Goal: Task Accomplishment & Management: Use online tool/utility

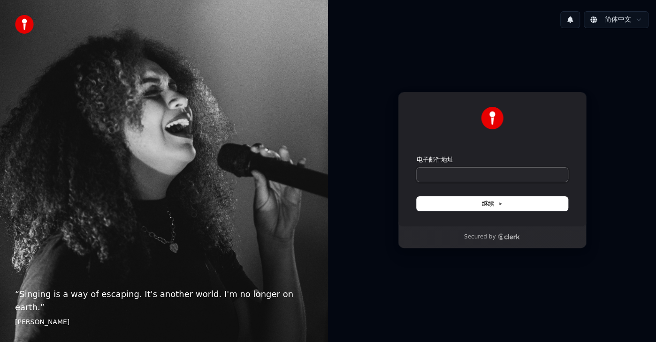
click at [451, 175] on input "电子邮件地址" at bounding box center [491, 175] width 151 height 14
click at [488, 205] on span "继续" at bounding box center [492, 204] width 21 height 8
type input "**********"
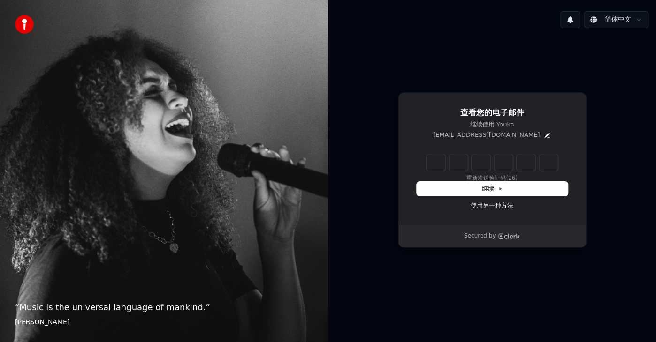
click at [431, 166] on input "Enter verification code" at bounding box center [491, 162] width 131 height 17
click at [424, 185] on button "继续" at bounding box center [491, 189] width 151 height 14
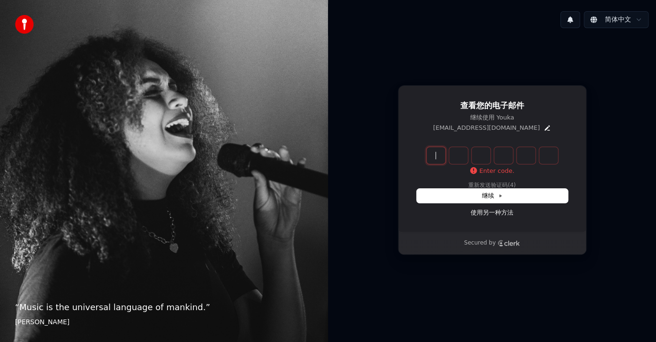
click at [428, 154] on input "Enter verification code" at bounding box center [501, 155] width 150 height 17
type input "******"
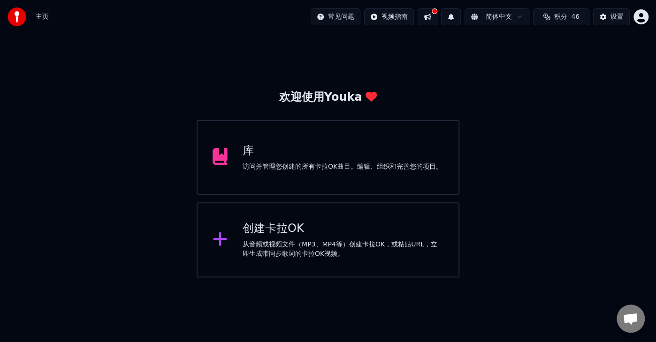
click at [283, 153] on div "库" at bounding box center [342, 151] width 200 height 15
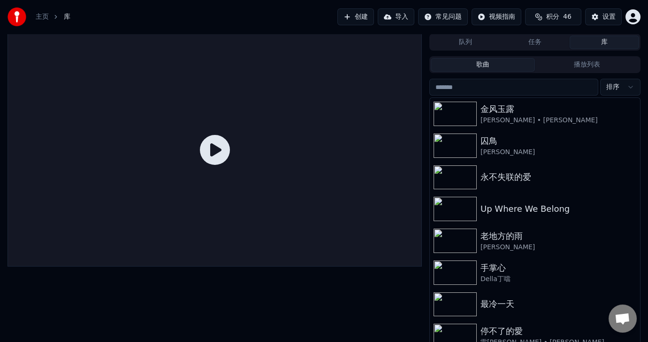
click at [527, 39] on button "任务" at bounding box center [534, 43] width 69 height 14
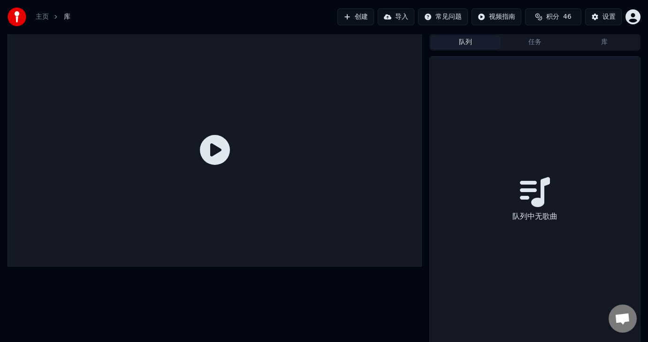
click at [455, 39] on button "队列" at bounding box center [465, 43] width 69 height 14
click at [539, 39] on button "任务" at bounding box center [534, 43] width 69 height 14
click at [391, 15] on button "导入" at bounding box center [396, 16] width 37 height 17
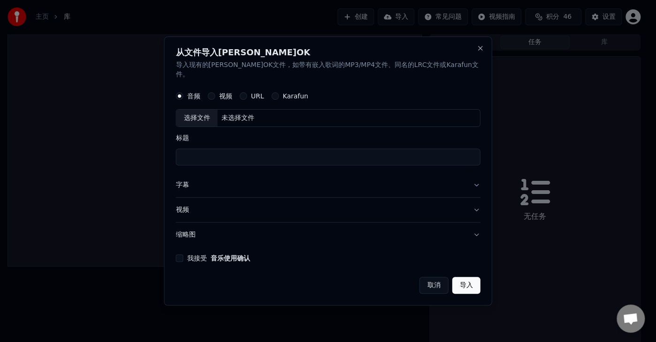
click at [232, 93] on label "视频" at bounding box center [225, 96] width 13 height 7
click at [215, 92] on button "视频" at bounding box center [212, 96] width 8 height 8
click at [213, 112] on div "选择文件" at bounding box center [196, 118] width 41 height 17
type input "**********"
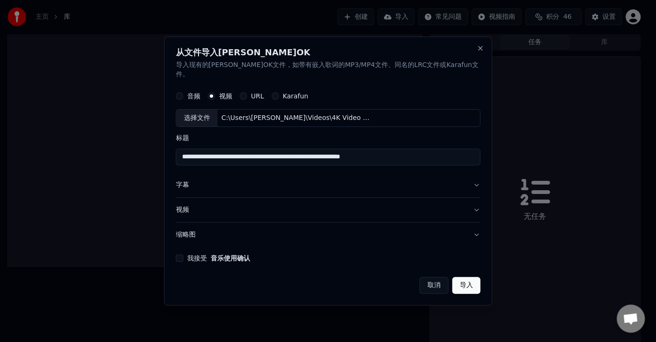
click at [459, 178] on button "字幕" at bounding box center [328, 185] width 304 height 24
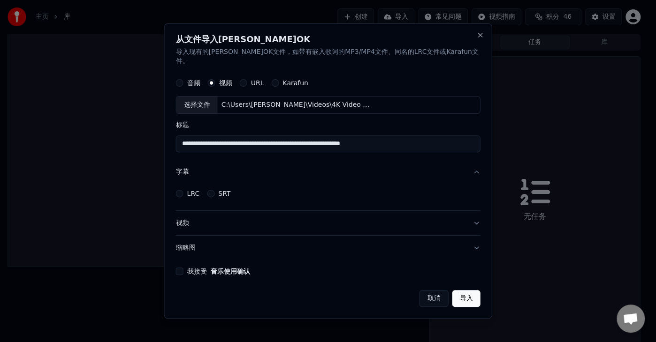
click at [200, 190] on label "LRC" at bounding box center [193, 193] width 13 height 7
click at [183, 190] on button "LRC" at bounding box center [180, 194] width 8 height 8
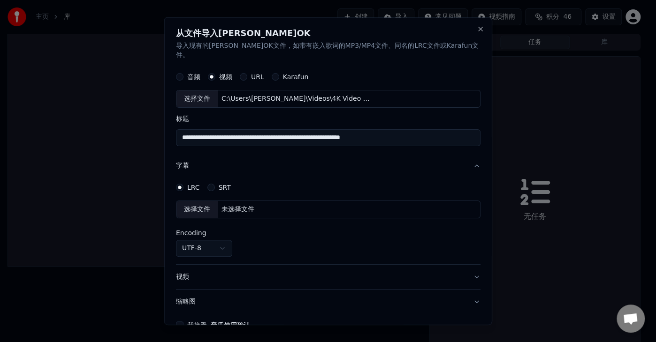
click at [230, 184] on label "SRT" at bounding box center [224, 187] width 12 height 7
click at [214, 183] on button "SRT" at bounding box center [211, 187] width 8 height 8
click at [200, 184] on label "LRC" at bounding box center [193, 187] width 13 height 7
click at [183, 183] on button "LRC" at bounding box center [180, 187] width 8 height 8
click at [230, 184] on label "SRT" at bounding box center [224, 187] width 12 height 7
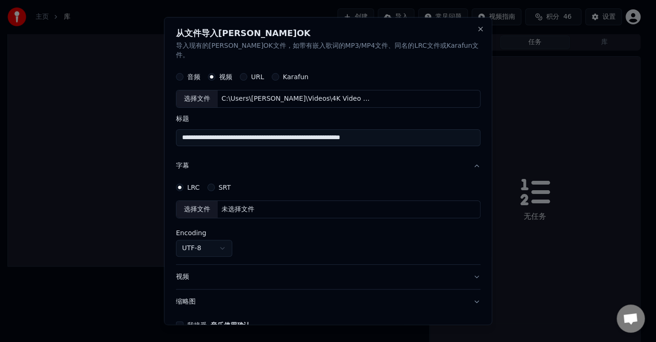
click at [214, 183] on button "SRT" at bounding box center [211, 187] width 8 height 8
click at [199, 184] on label "LRC" at bounding box center [193, 187] width 13 height 7
click at [183, 183] on button "LRC" at bounding box center [180, 187] width 8 height 8
click at [209, 201] on div "选择文件" at bounding box center [196, 209] width 41 height 17
click at [477, 29] on button "Close" at bounding box center [481, 29] width 8 height 8
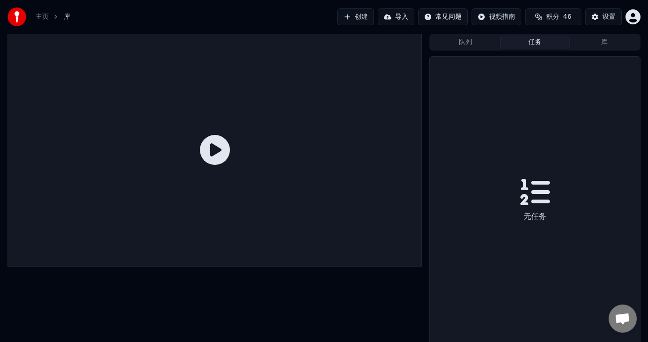
click at [362, 15] on button "创建" at bounding box center [355, 16] width 37 height 17
click at [348, 16] on button "创建" at bounding box center [355, 16] width 37 height 17
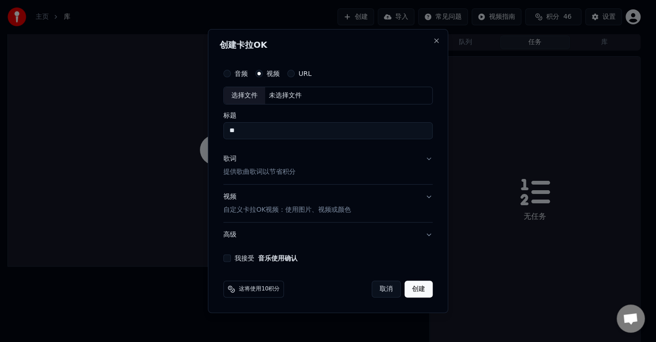
type input "*"
type input "***"
click at [259, 169] on p "提供歌曲歌词以节省积分" at bounding box center [259, 171] width 72 height 9
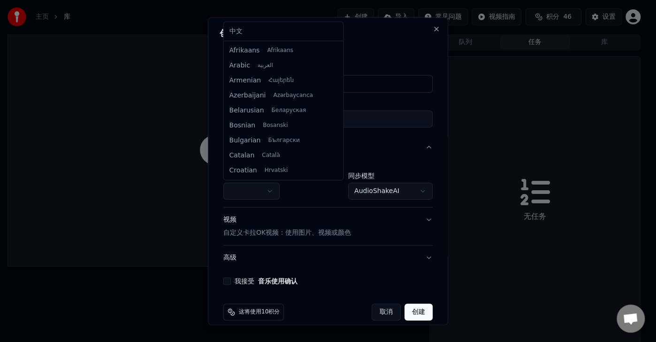
click at [273, 189] on body "**********" at bounding box center [324, 171] width 648 height 342
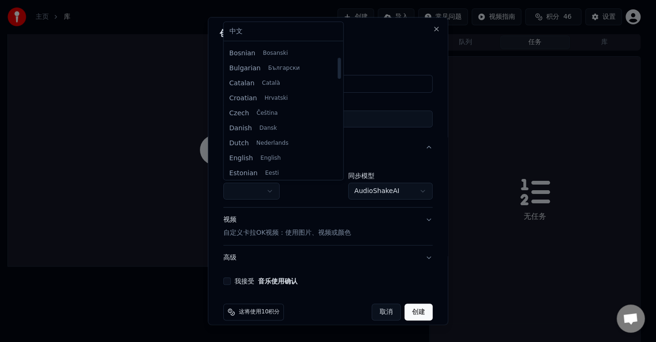
scroll to position [47, 0]
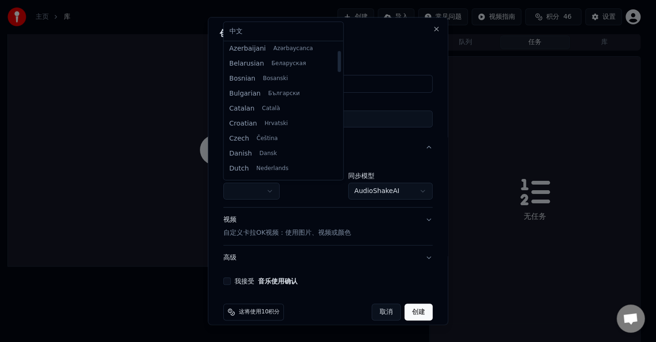
select select "**"
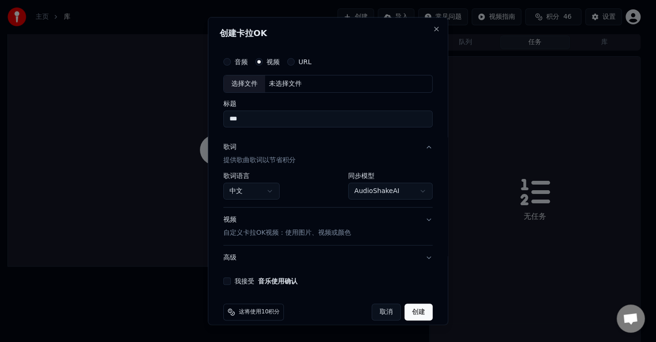
click at [264, 159] on p "提供歌曲歌词以节省积分" at bounding box center [259, 159] width 72 height 9
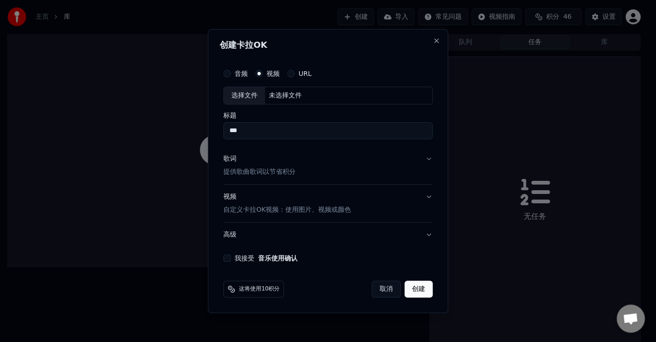
click at [249, 172] on p "提供歌曲歌词以节省积分" at bounding box center [259, 171] width 72 height 9
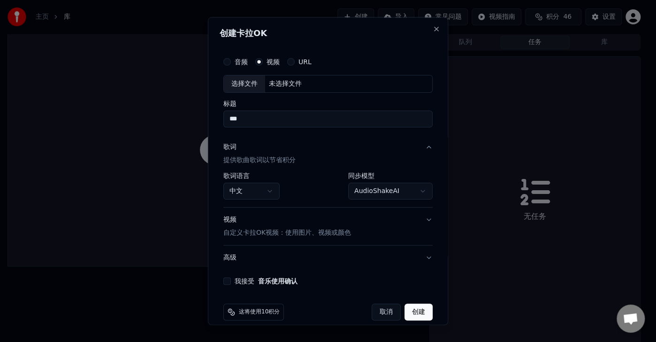
click at [241, 157] on p "提供歌曲歌词以节省积分" at bounding box center [259, 159] width 72 height 9
click at [241, 157] on div "歌词 提供歌曲歌词以节省积分" at bounding box center [259, 153] width 72 height 23
click at [225, 141] on button "歌词 提供歌曲歌词以节省积分" at bounding box center [327, 154] width 209 height 38
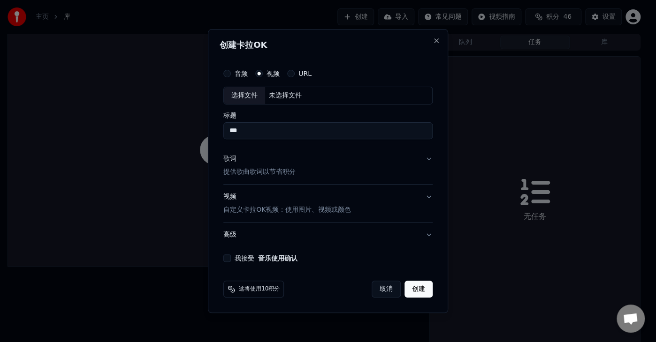
click at [227, 159] on div "歌词" at bounding box center [229, 158] width 13 height 9
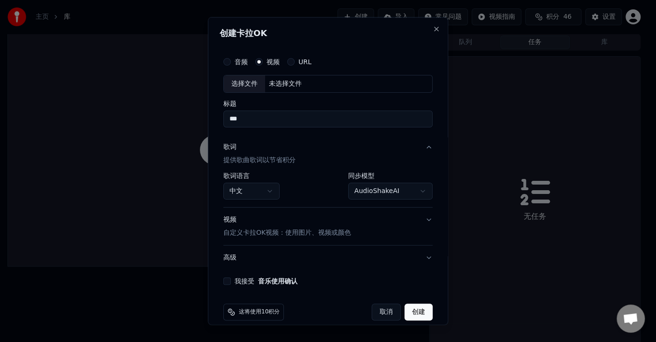
click at [245, 158] on p "提供歌曲歌词以节省积分" at bounding box center [259, 159] width 72 height 9
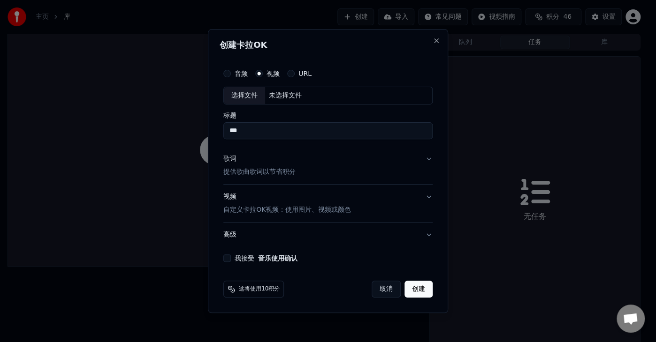
click at [227, 159] on div "歌词" at bounding box center [229, 158] width 13 height 9
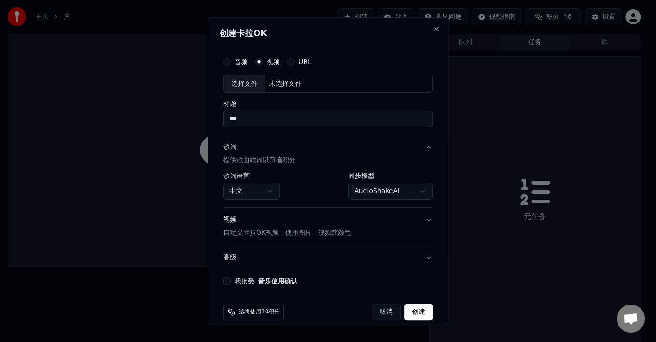
click at [422, 145] on button "歌词 提供歌曲歌词以节省积分" at bounding box center [327, 154] width 209 height 38
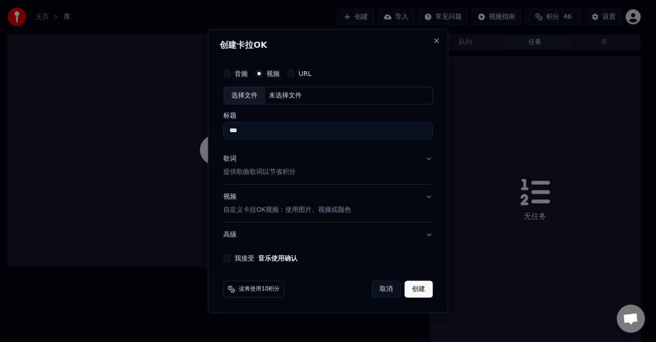
click at [257, 168] on p "提供歌曲歌词以节省积分" at bounding box center [259, 171] width 72 height 9
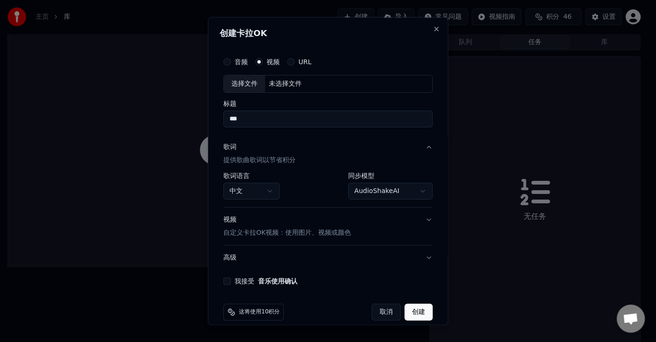
click at [276, 231] on p "自定义卡拉OK视频：使用图片、视频或颜色" at bounding box center [287, 232] width 128 height 9
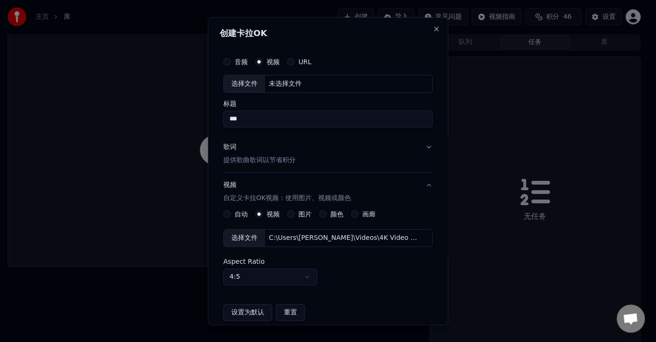
click at [243, 236] on div "选择文件" at bounding box center [244, 237] width 41 height 17
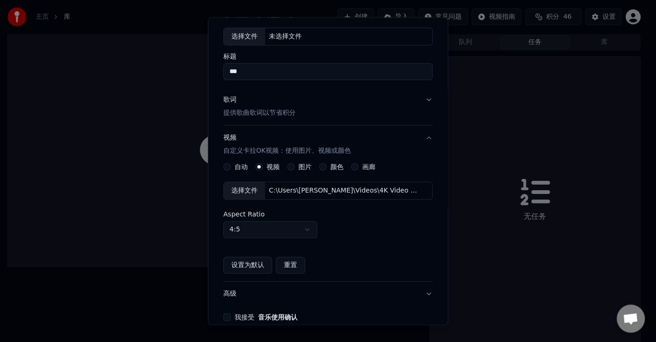
click at [303, 229] on body "主页 库 创建 导入 常见问题 视频指南 积分 46 设置 队列 任务 库 无任务 创建[PERSON_NAME]OK 音频 视频 URL 选择文件 未选择文…" at bounding box center [324, 171] width 648 height 342
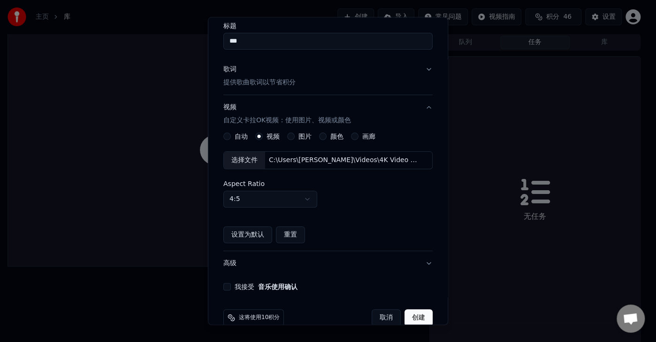
scroll to position [93, 0]
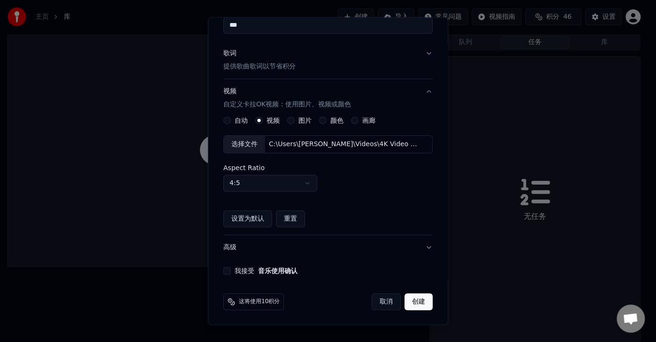
click at [258, 218] on button "设置为默认" at bounding box center [247, 219] width 49 height 17
click at [226, 269] on button "我接受 音乐使用确认" at bounding box center [227, 272] width 8 height 8
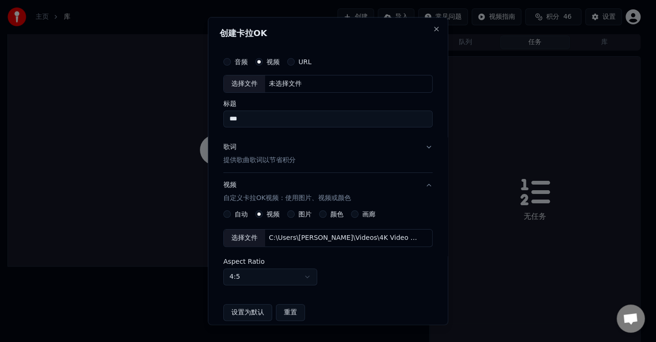
click at [234, 159] on p "提供歌曲歌词以节省积分" at bounding box center [259, 159] width 72 height 9
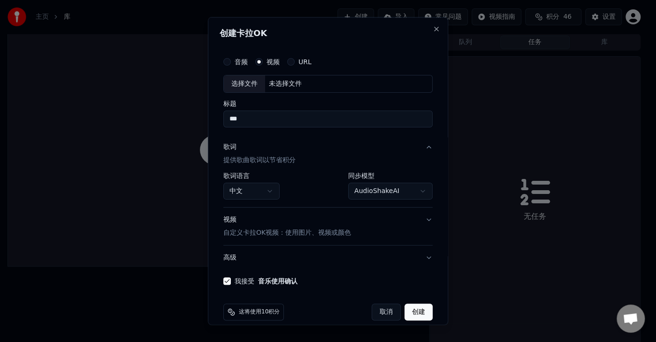
click at [415, 189] on body "**********" at bounding box center [324, 171] width 648 height 342
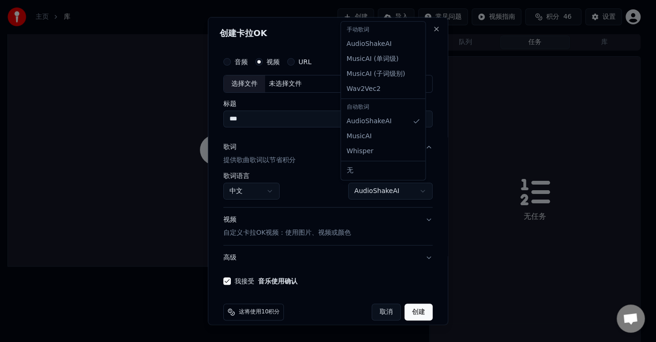
select select "**********"
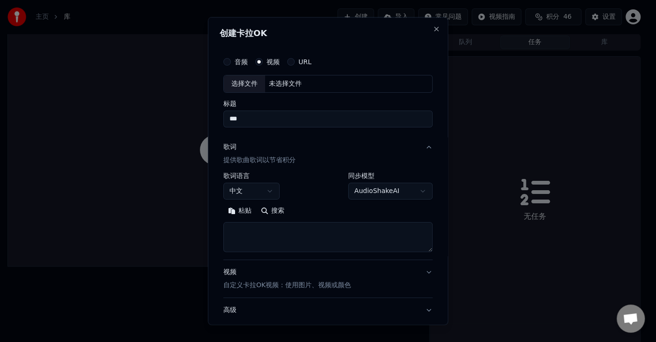
click at [241, 229] on textarea at bounding box center [327, 237] width 209 height 30
paste textarea "**********"
drag, startPoint x: 230, startPoint y: 231, endPoint x: 355, endPoint y: 239, distance: 125.5
click at [355, 239] on textarea "**********" at bounding box center [324, 237] width 202 height 30
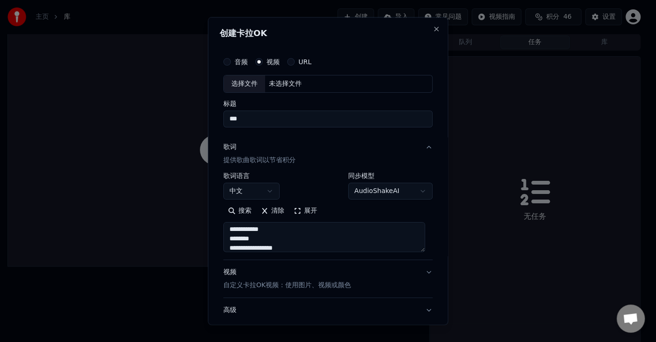
click at [345, 239] on textarea "**********" at bounding box center [324, 237] width 202 height 30
paste textarea "**********"
click at [296, 209] on button "展开" at bounding box center [305, 210] width 33 height 15
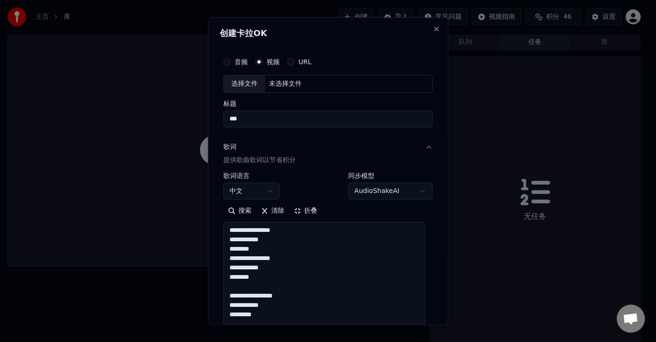
scroll to position [0, 0]
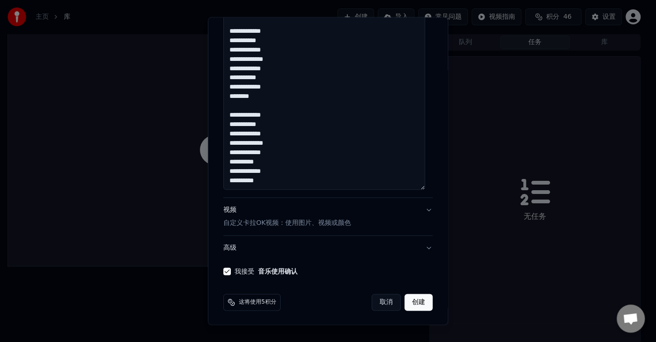
scroll to position [424, 0]
type textarea "**********"
click at [326, 222] on p "自定义卡拉OK视频：使用图片、视频或颜色" at bounding box center [287, 222] width 128 height 9
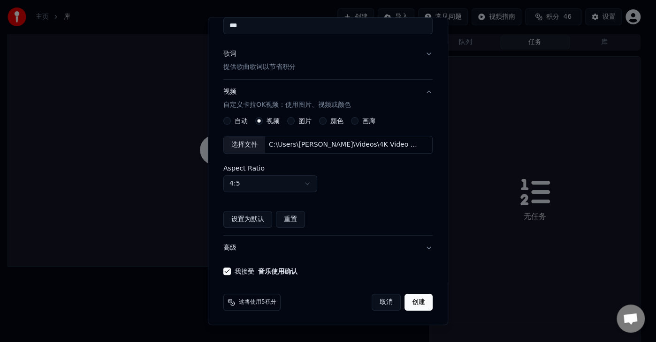
scroll to position [93, 0]
click at [285, 249] on button "高级" at bounding box center [327, 247] width 209 height 24
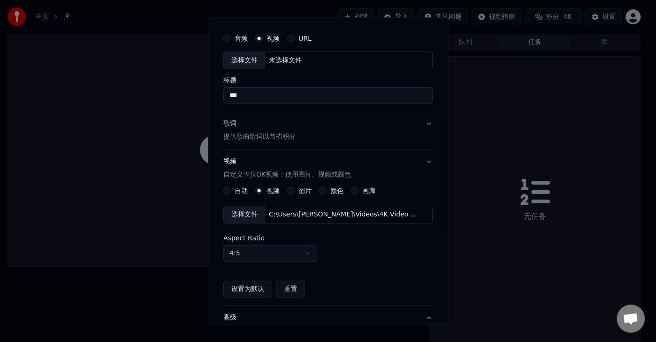
scroll to position [10, 0]
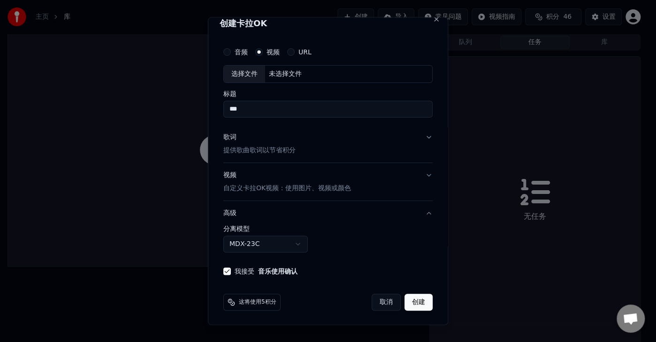
click at [419, 212] on button "高级" at bounding box center [327, 213] width 209 height 24
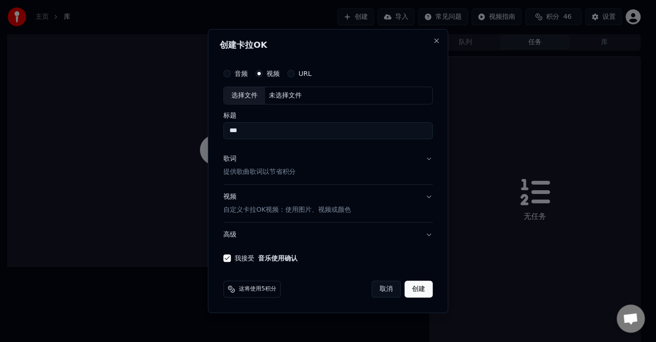
click at [425, 235] on button "高级" at bounding box center [327, 235] width 209 height 24
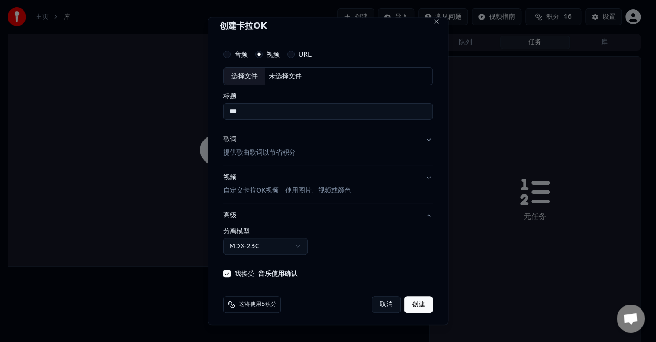
scroll to position [10, 0]
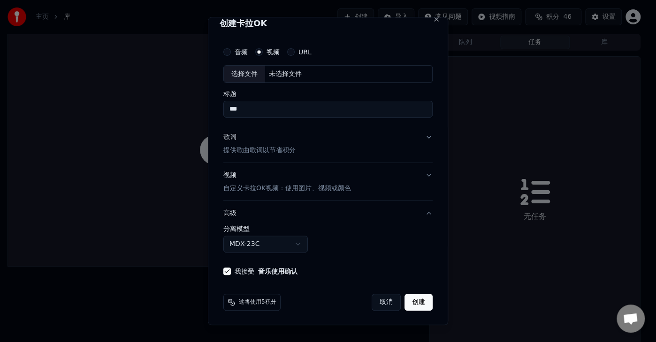
click at [294, 244] on body "**********" at bounding box center [324, 171] width 648 height 342
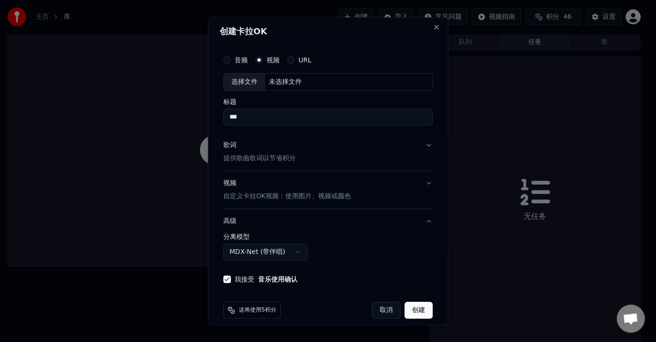
scroll to position [0, 0]
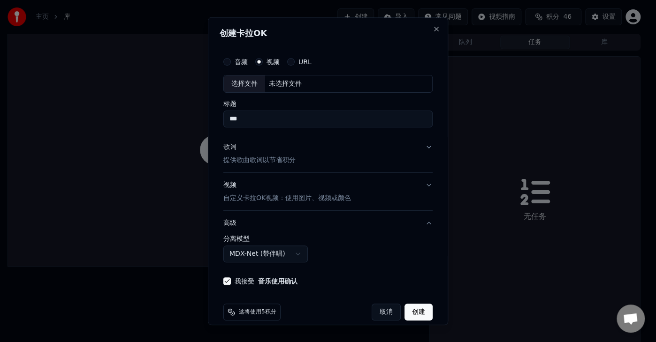
click at [294, 252] on body "**********" at bounding box center [324, 171] width 648 height 342
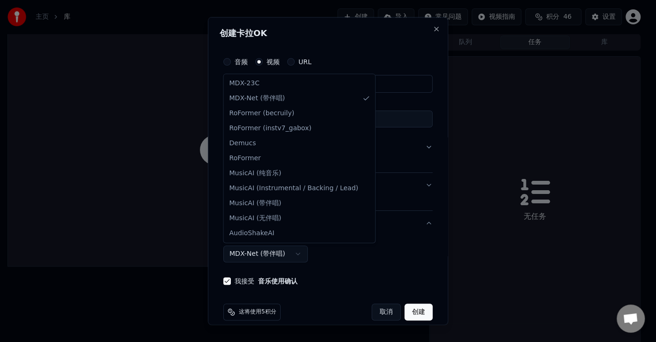
select select "******"
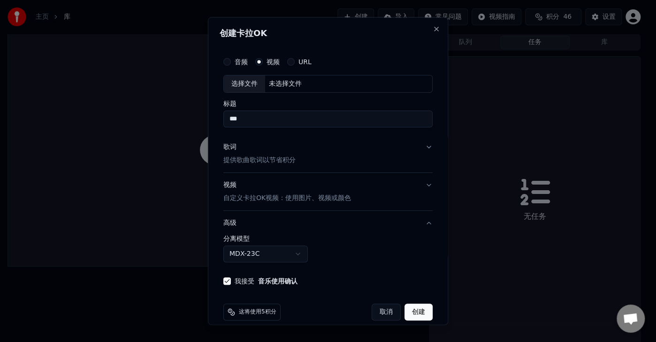
click at [238, 80] on div "选择文件" at bounding box center [244, 84] width 41 height 17
type input "**********"
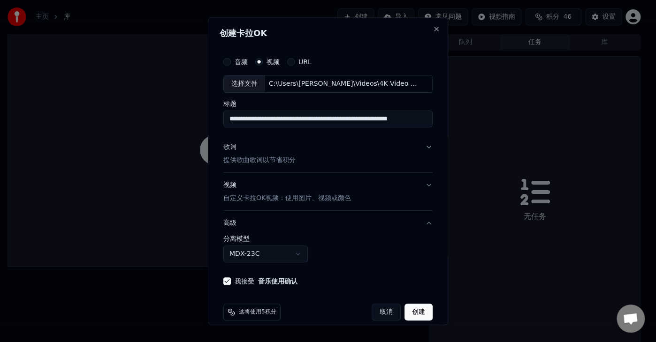
click at [239, 159] on p "提供歌曲歌词以节省积分" at bounding box center [259, 159] width 72 height 9
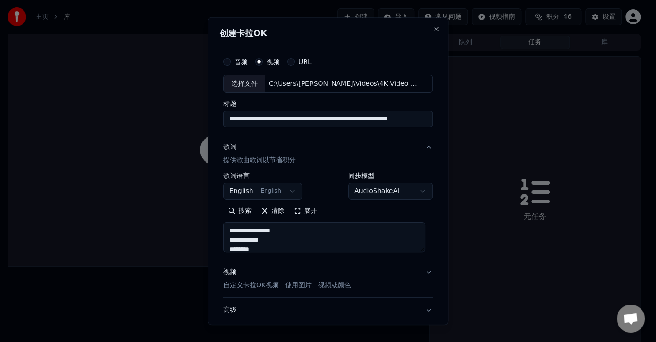
click at [246, 190] on body "**********" at bounding box center [324, 171] width 648 height 342
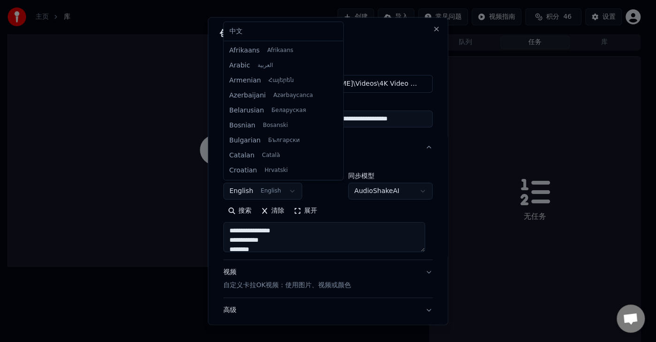
scroll to position [60, 0]
select select "**"
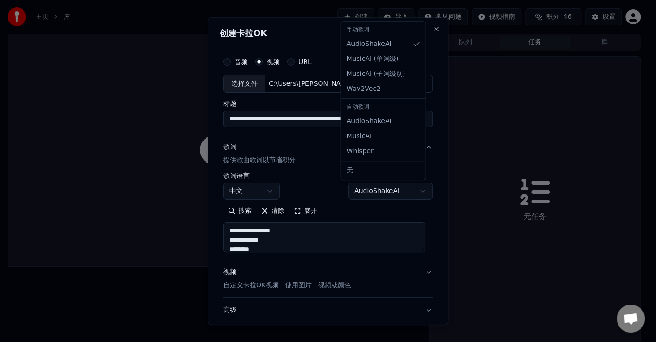
click at [402, 187] on body "**********" at bounding box center [324, 171] width 648 height 342
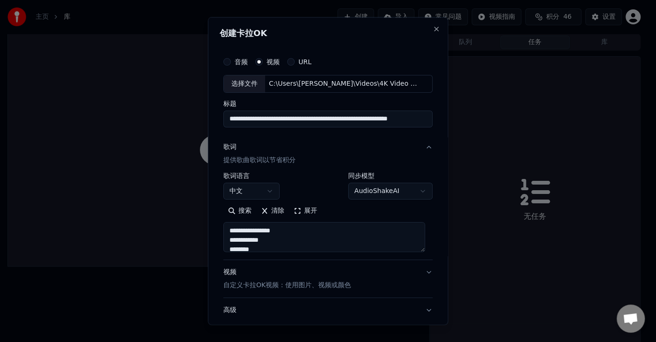
click at [398, 207] on body "**********" at bounding box center [324, 171] width 648 height 342
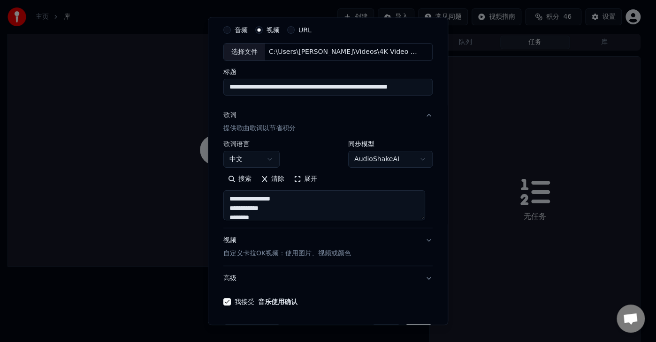
scroll to position [15, 0]
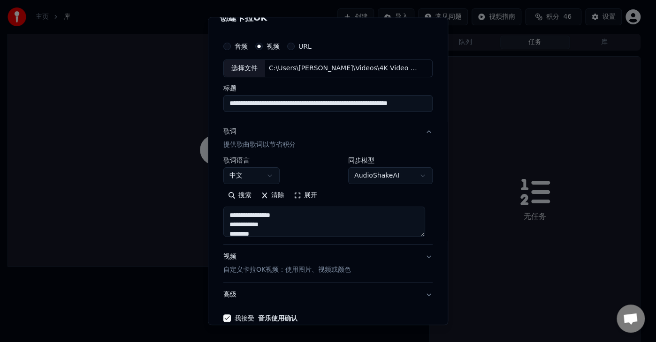
click at [283, 212] on textarea "**********" at bounding box center [324, 221] width 202 height 30
click at [281, 211] on textarea "**********" at bounding box center [324, 221] width 202 height 30
click at [273, 223] on textarea "**********" at bounding box center [324, 221] width 202 height 30
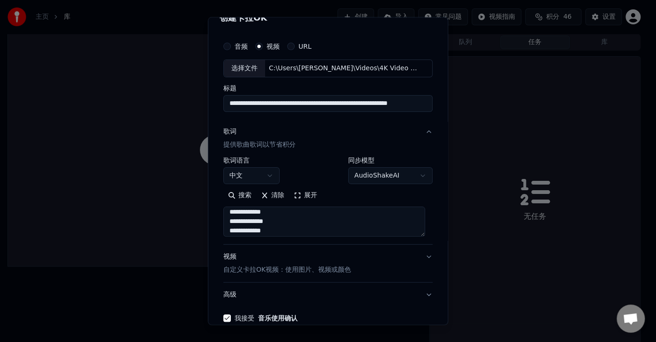
click at [263, 219] on textarea "**********" at bounding box center [324, 221] width 202 height 30
click at [273, 220] on textarea "**********" at bounding box center [324, 221] width 202 height 30
click at [268, 220] on textarea "**********" at bounding box center [324, 221] width 202 height 30
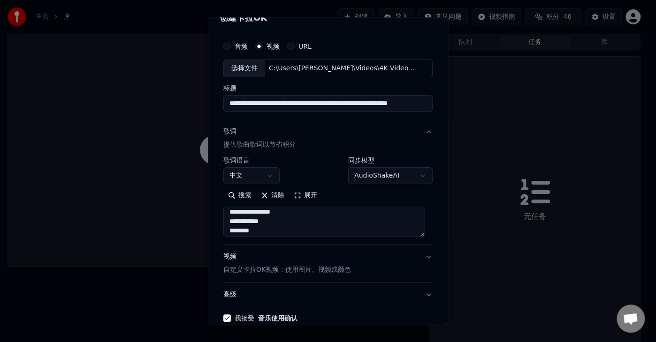
click at [281, 214] on textarea "**********" at bounding box center [324, 221] width 202 height 30
click at [268, 220] on textarea "**********" at bounding box center [324, 221] width 202 height 30
click at [274, 218] on textarea "**********" at bounding box center [324, 221] width 202 height 30
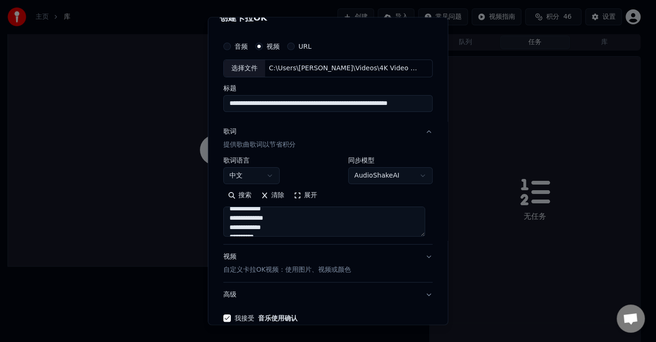
scroll to position [425, 0]
click at [268, 209] on textarea "**********" at bounding box center [324, 221] width 202 height 30
click at [270, 230] on textarea "**********" at bounding box center [324, 221] width 202 height 30
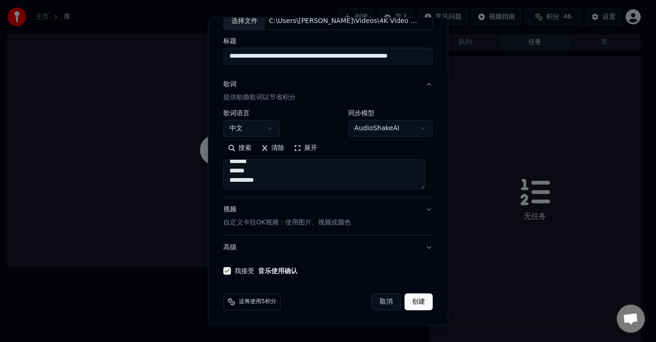
click at [256, 182] on textarea "**********" at bounding box center [324, 174] width 202 height 30
click at [268, 171] on textarea "**********" at bounding box center [324, 174] width 202 height 30
click at [274, 171] on textarea "**********" at bounding box center [324, 174] width 202 height 30
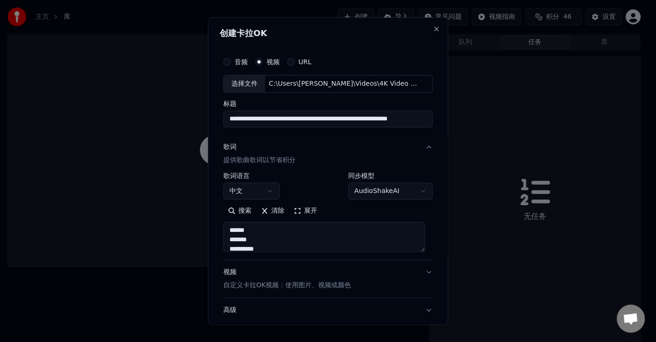
scroll to position [418, 0]
click at [296, 209] on button "展开" at bounding box center [305, 210] width 33 height 15
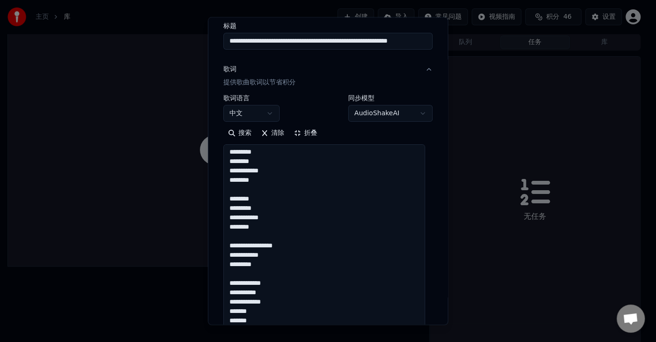
scroll to position [94, 0]
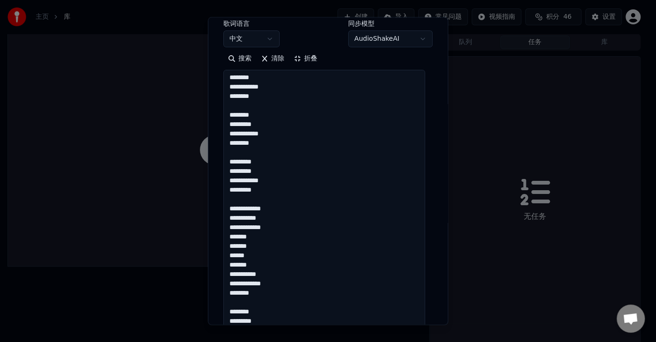
scroll to position [0, 0]
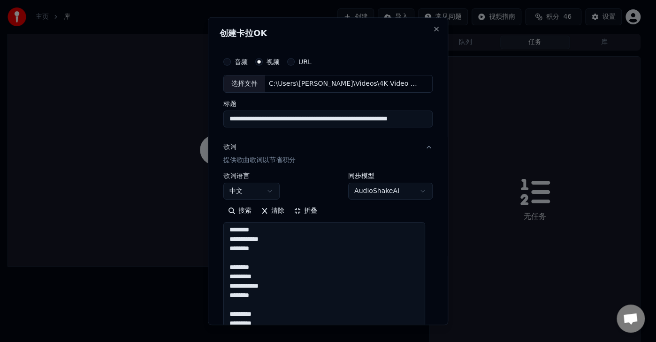
type textarea "**********"
click at [314, 182] on div "**********" at bounding box center [327, 185] width 209 height 27
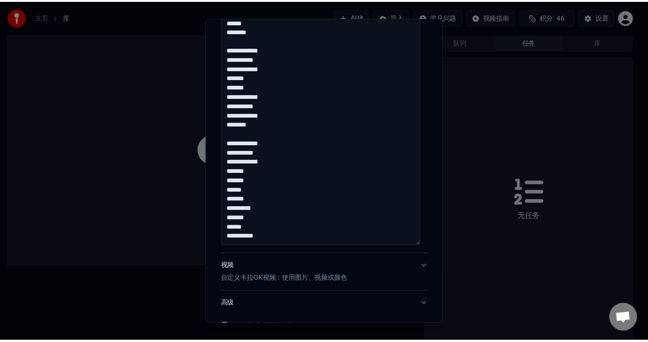
scroll to position [527, 0]
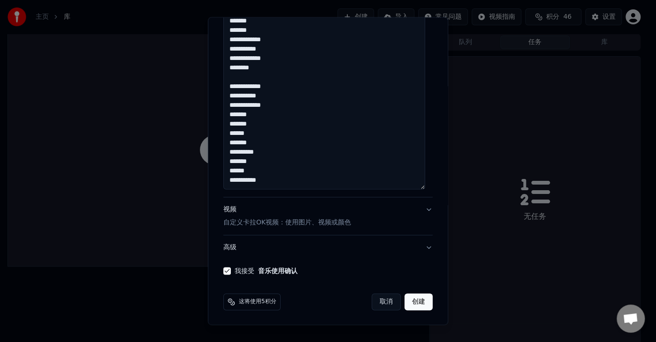
click at [415, 301] on button "创建" at bounding box center [418, 302] width 28 height 17
select select "**"
select select "**********"
select select
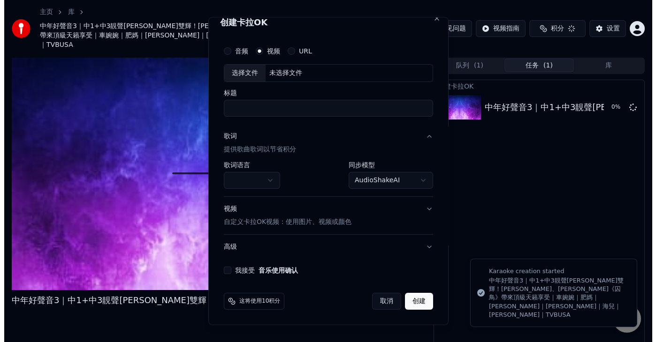
scroll to position [10, 0]
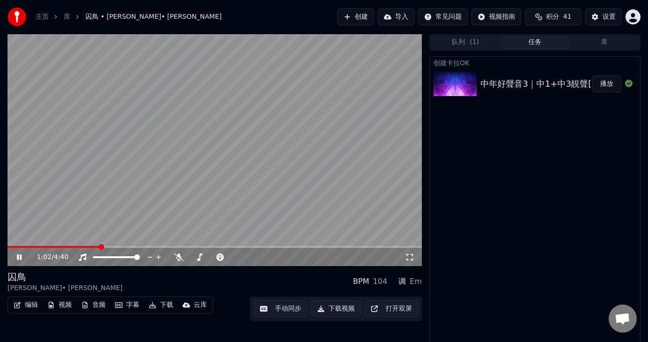
click at [123, 302] on button "字幕" at bounding box center [127, 305] width 32 height 13
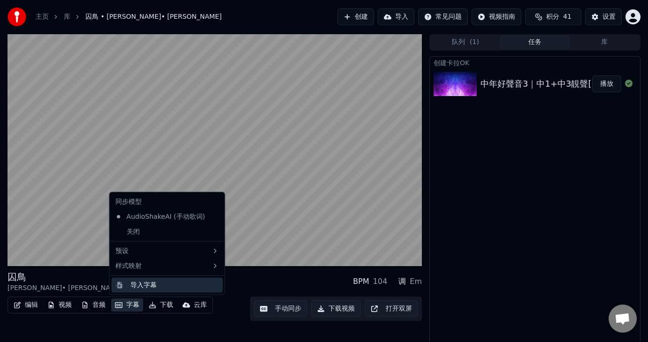
click at [162, 287] on div "导入字幕" at bounding box center [174, 284] width 89 height 9
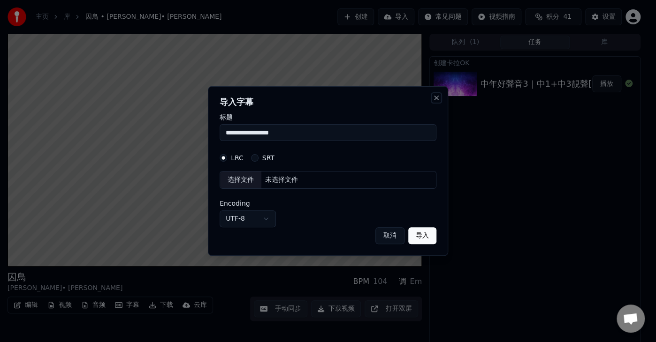
click at [436, 98] on button "Close" at bounding box center [436, 98] width 8 height 8
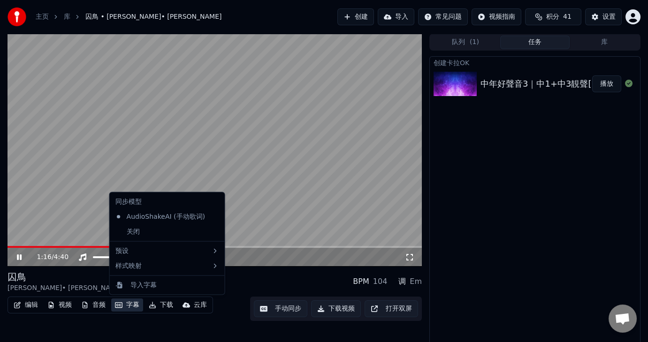
click at [122, 305] on icon "button" at bounding box center [119, 306] width 8 height 6
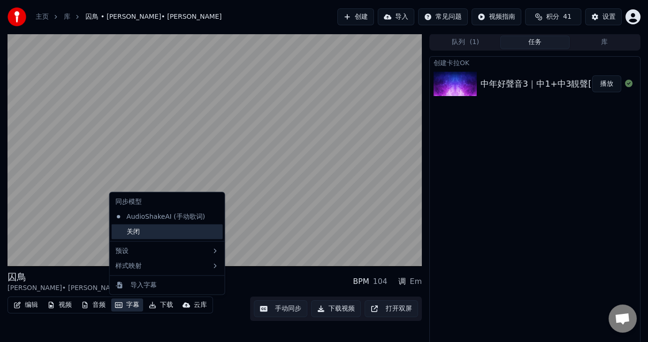
click at [169, 235] on div "关闭" at bounding box center [167, 231] width 111 height 15
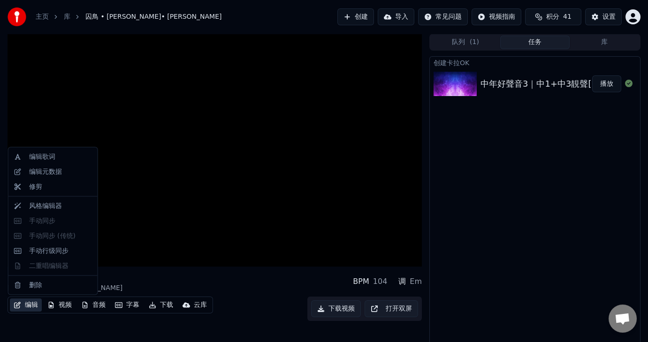
click at [32, 306] on button "编辑" at bounding box center [26, 305] width 32 height 13
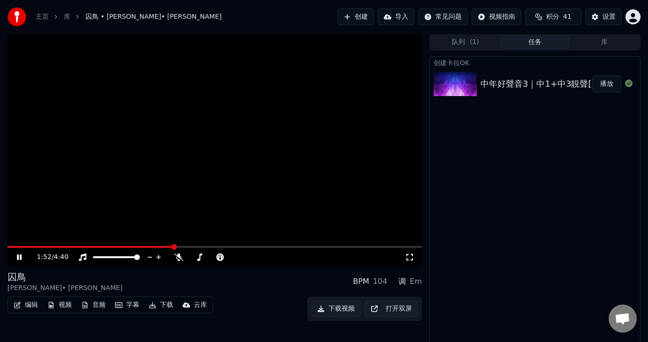
click at [156, 278] on div "囚鳥 [PERSON_NAME] • [PERSON_NAME] BPM 104 调 Em" at bounding box center [215, 282] width 414 height 23
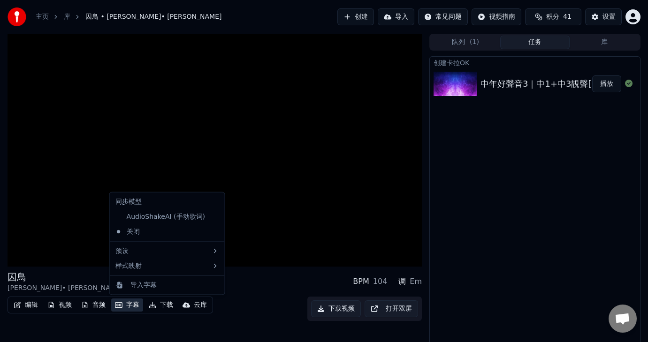
click at [124, 306] on button "字幕" at bounding box center [127, 305] width 32 height 13
click at [166, 215] on div "AudioShakeAI (手动歌词)" at bounding box center [160, 217] width 97 height 15
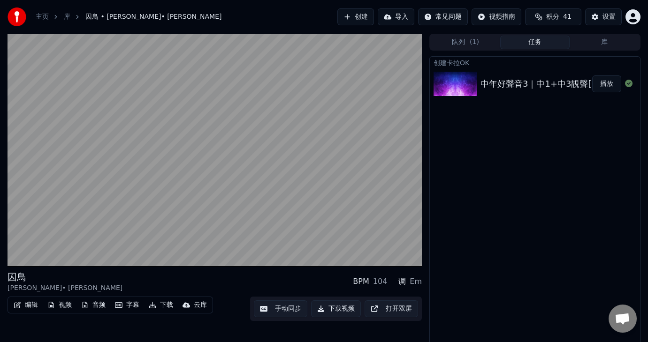
click at [61, 305] on button "视频" at bounding box center [60, 305] width 32 height 13
click at [241, 282] on div "囚鳥 [PERSON_NAME] • [PERSON_NAME] BPM 104 调 Em" at bounding box center [215, 282] width 414 height 23
click at [131, 303] on button "字幕" at bounding box center [127, 305] width 32 height 13
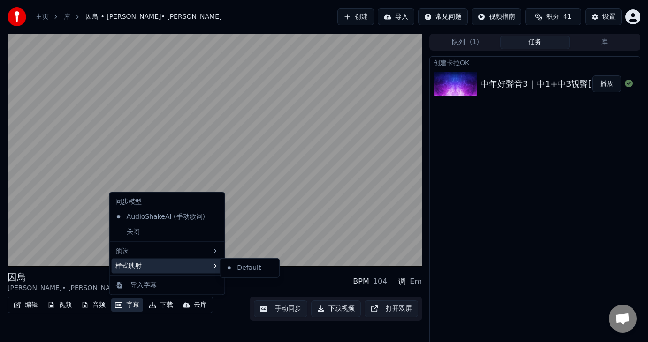
click at [140, 267] on div "样式映射" at bounding box center [167, 265] width 111 height 15
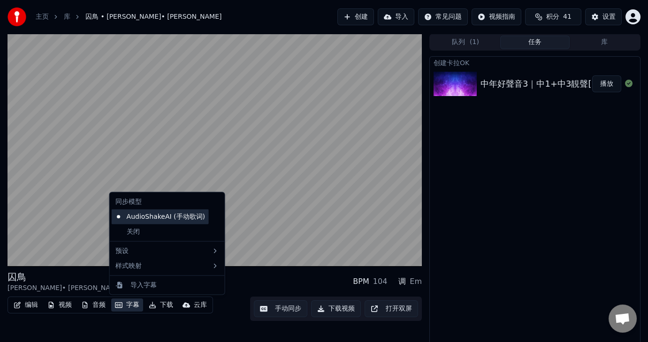
click at [151, 216] on div "AudioShakeAI (手动歌词)" at bounding box center [160, 217] width 97 height 15
click at [124, 303] on button "字幕" at bounding box center [127, 305] width 32 height 13
click at [152, 202] on div "同步模型" at bounding box center [167, 202] width 111 height 15
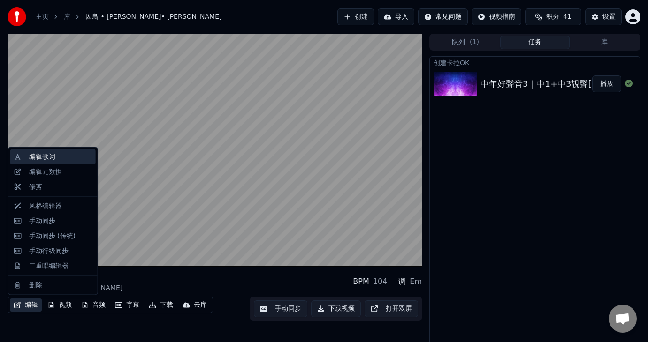
click at [65, 158] on div "编辑歌词" at bounding box center [60, 156] width 63 height 9
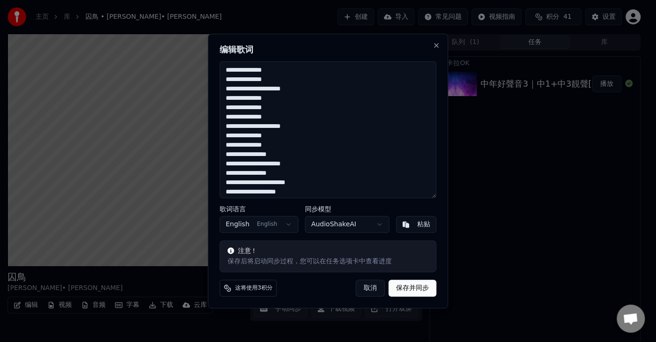
click at [281, 225] on body "主页 库 囚鳥 • [PERSON_NAME]• [PERSON_NAME] 创建 导入 常见问题 视频指南 积分 41 设置 囚鳥 [PERSON_NAME…" at bounding box center [324, 171] width 648 height 342
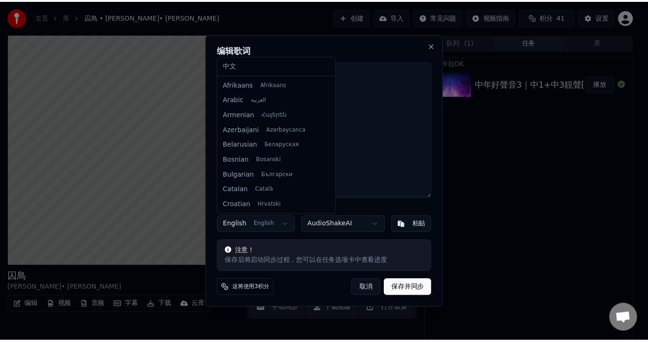
scroll to position [60, 0]
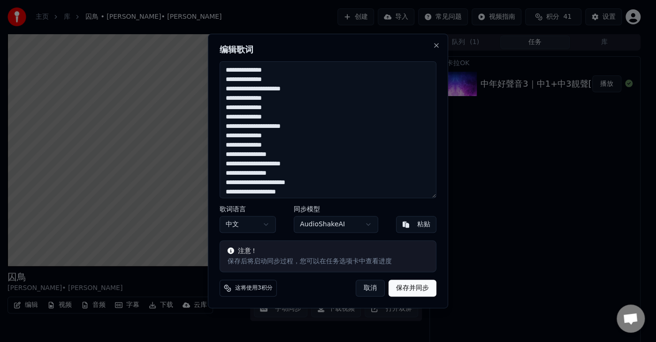
click at [413, 287] on button "保存并同步" at bounding box center [412, 288] width 48 height 17
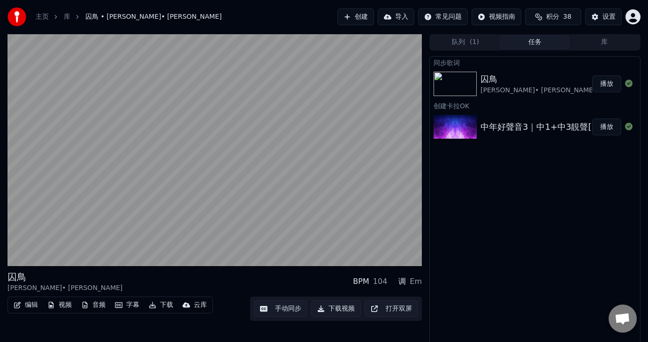
click at [611, 80] on button "播放" at bounding box center [606, 84] width 29 height 17
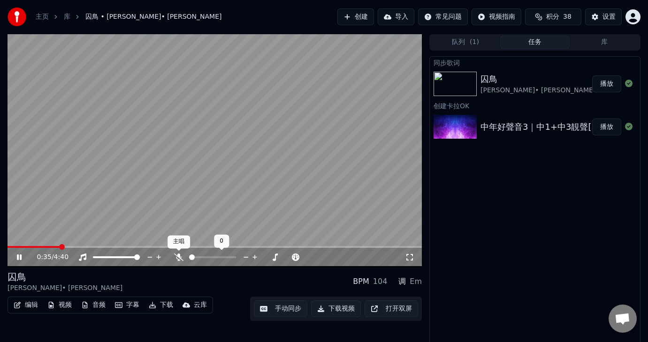
click at [178, 259] on icon at bounding box center [178, 258] width 9 height 8
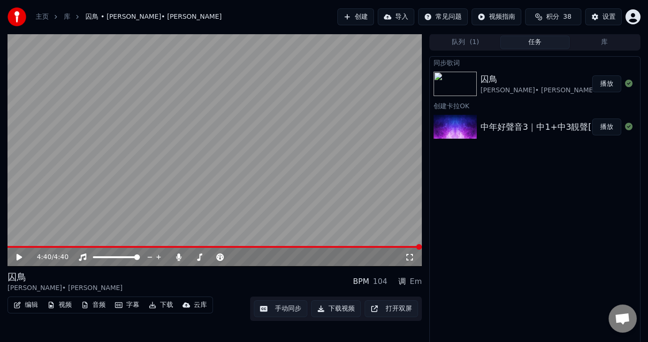
click at [19, 257] on icon at bounding box center [19, 257] width 6 height 7
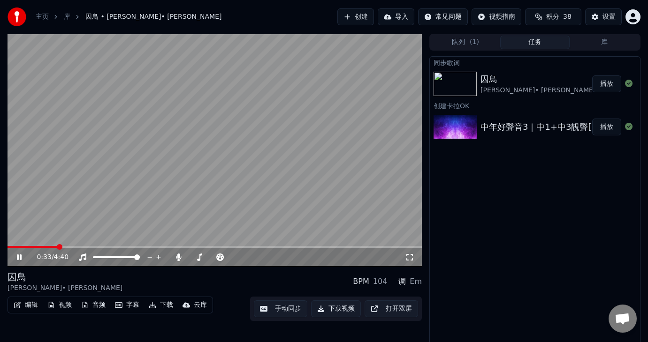
click at [124, 302] on button "字幕" at bounding box center [127, 305] width 32 height 13
click at [330, 196] on video at bounding box center [215, 150] width 414 height 233
click at [286, 306] on button "手动同步" at bounding box center [280, 309] width 53 height 17
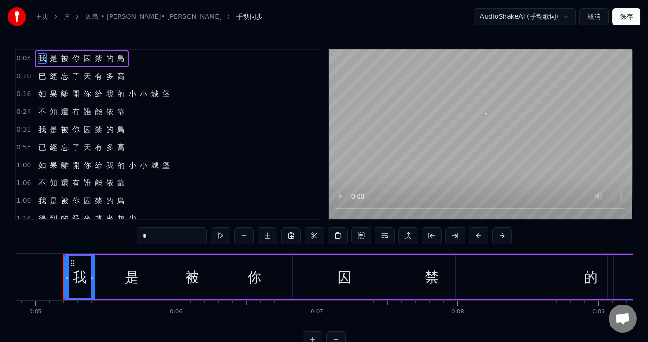
scroll to position [0, 684]
click at [222, 233] on button at bounding box center [221, 235] width 20 height 17
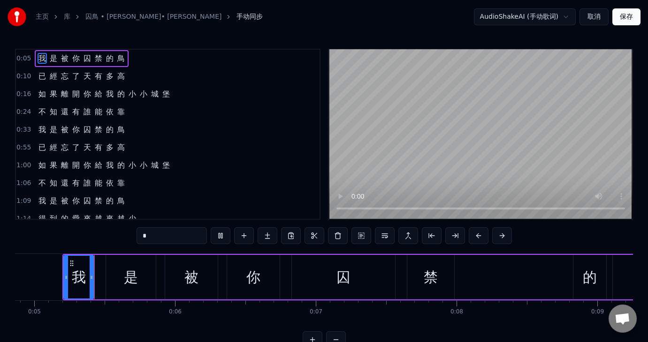
click at [222, 233] on button at bounding box center [221, 235] width 20 height 17
click at [212, 241] on button at bounding box center [221, 235] width 20 height 17
click at [38, 124] on span "我" at bounding box center [42, 129] width 9 height 11
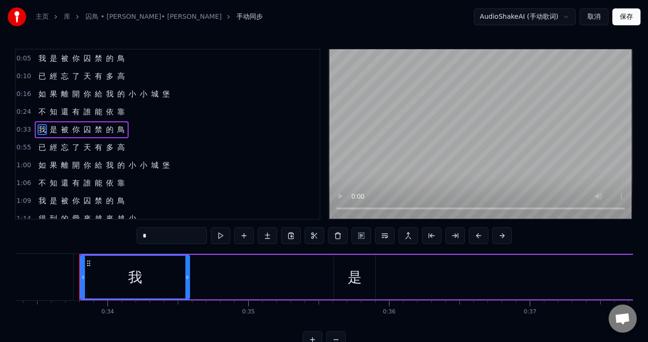
scroll to position [0, 4708]
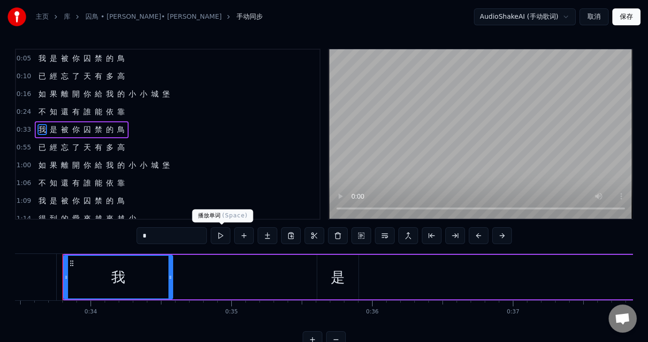
click at [220, 232] on button at bounding box center [221, 235] width 20 height 17
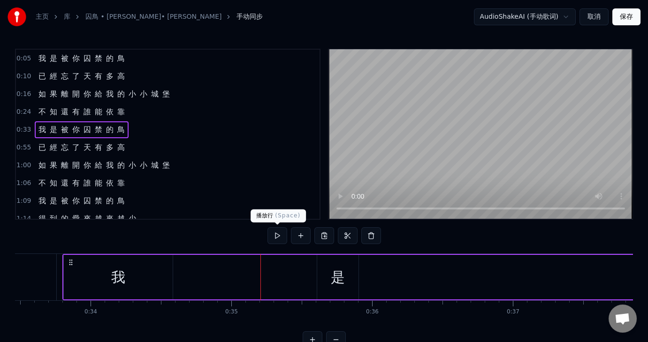
click at [277, 236] on button at bounding box center [277, 235] width 20 height 17
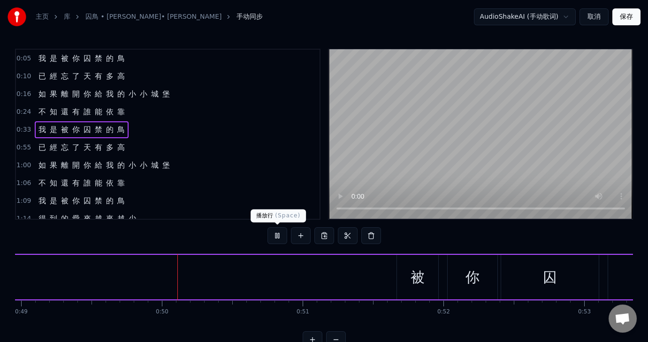
scroll to position [0, 6905]
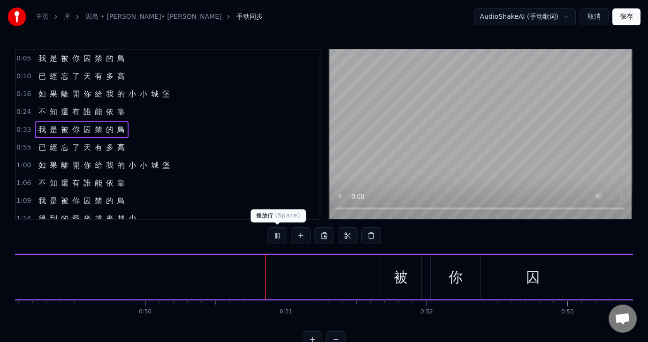
click at [278, 235] on button at bounding box center [277, 235] width 20 height 17
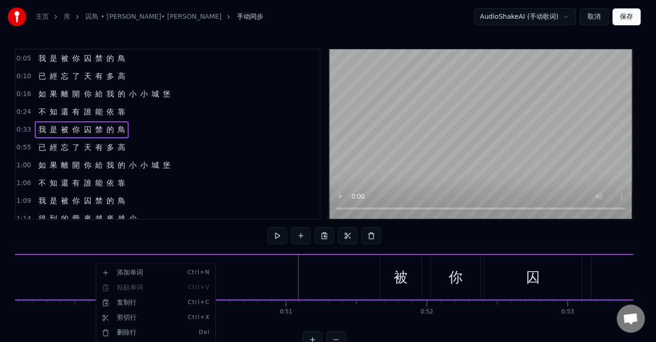
click at [277, 235] on html "主页 库 囚鳥 • [PERSON_NAME]• [PERSON_NAME] 手动同步 AudioShakeAI (手动歌词) 取消 保存 0:05 我 是 …" at bounding box center [328, 181] width 656 height 363
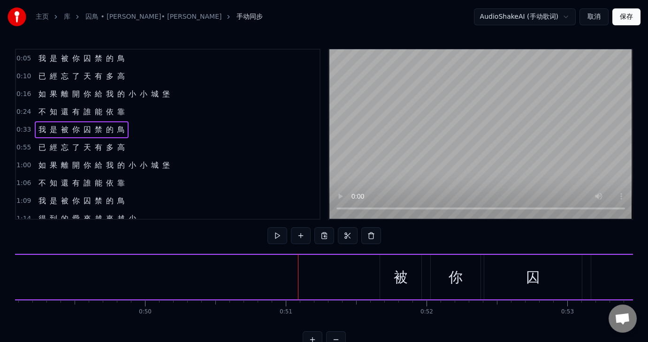
click at [277, 235] on button at bounding box center [277, 235] width 20 height 17
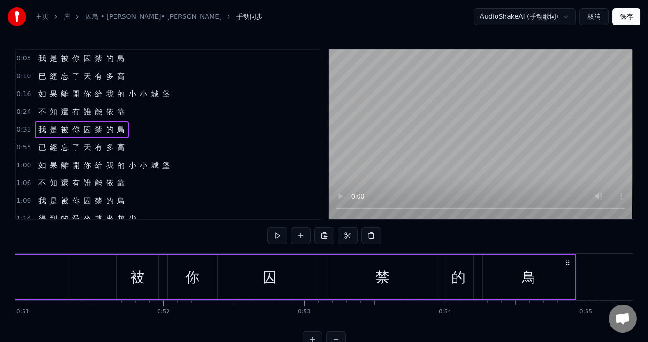
scroll to position [0, 7174]
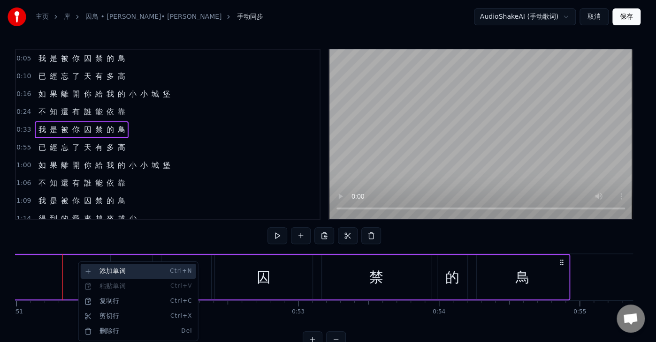
click at [109, 271] on div "添加单词 Ctrl+N" at bounding box center [138, 271] width 115 height 15
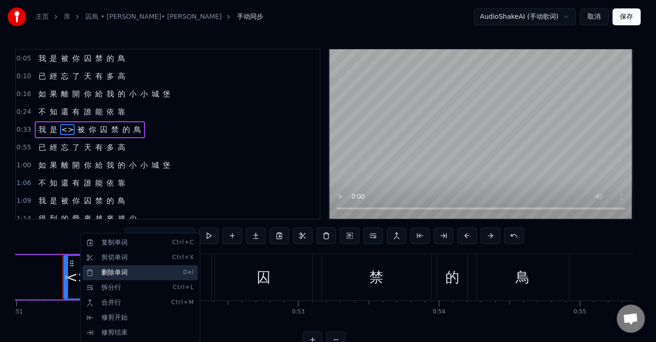
click at [135, 278] on div "删除单词 Del" at bounding box center [140, 272] width 115 height 15
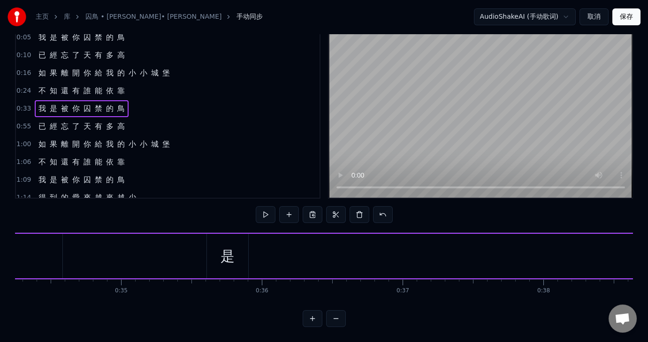
scroll to position [0, 4811]
drag, startPoint x: 242, startPoint y: 250, endPoint x: 316, endPoint y: 245, distance: 74.3
drag, startPoint x: 240, startPoint y: 257, endPoint x: 226, endPoint y: 249, distance: 15.8
click at [226, 249] on div "是" at bounding box center [235, 256] width 41 height 45
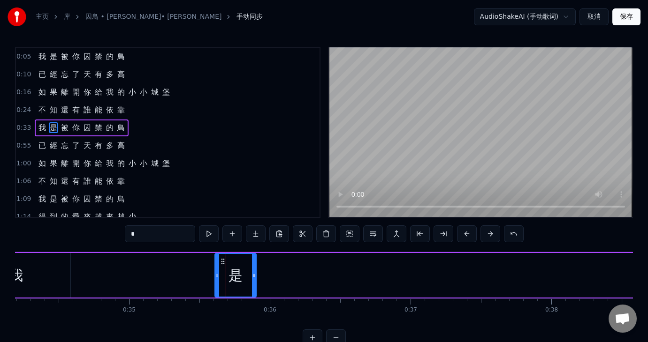
scroll to position [0, 0]
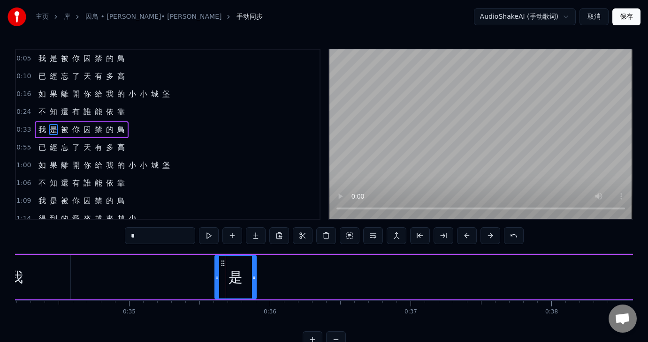
click at [237, 275] on div "是" at bounding box center [235, 277] width 14 height 21
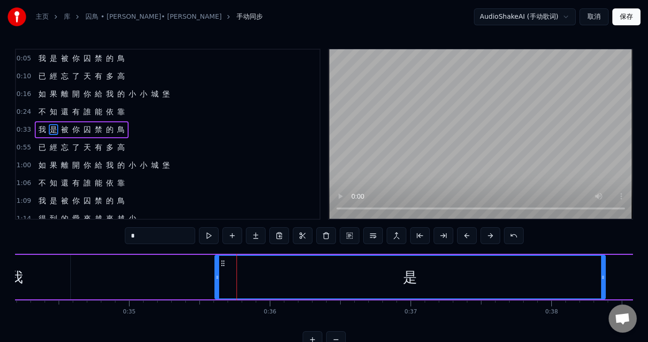
drag, startPoint x: 252, startPoint y: 279, endPoint x: 601, endPoint y: 339, distance: 354.1
click at [601, 339] on div "0:05 我 是 被 你 囚 禁 的 鳥 0:10 已 經 忘 了 天 有 多 高 0:16 如 果 離 開 你 給 我 的 小 小 城 堡 0:24 不 知…" at bounding box center [324, 199] width 618 height 300
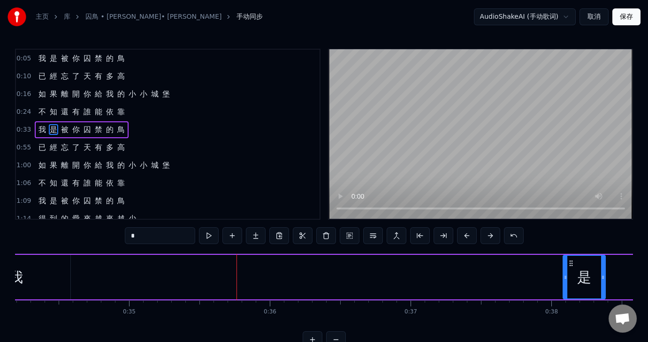
drag, startPoint x: 214, startPoint y: 275, endPoint x: 562, endPoint y: 351, distance: 356.1
click at [562, 342] on html "主页 库 囚鳥 • [PERSON_NAME]• [PERSON_NAME] 手动同步 AudioShakeAI (手动歌词) 取消 保存 0:05 我 是 …" at bounding box center [324, 181] width 648 height 363
drag, startPoint x: 18, startPoint y: 280, endPoint x: 38, endPoint y: 272, distance: 20.9
click at [38, 272] on div "我" at bounding box center [16, 277] width 109 height 45
type input "*"
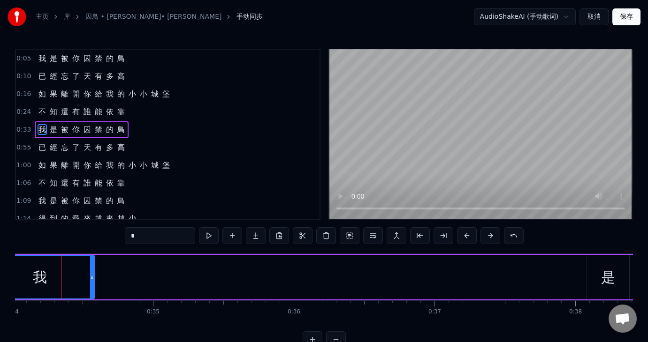
scroll to position [0, 4785]
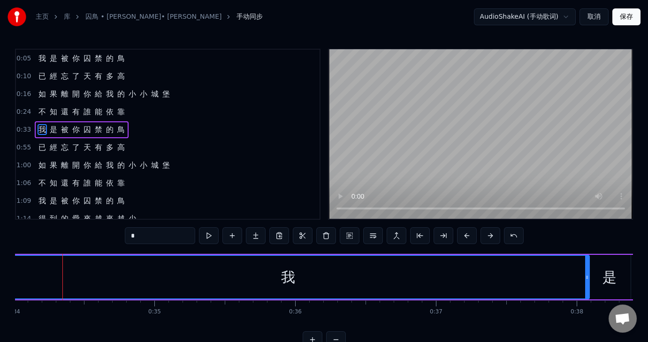
drag, startPoint x: 94, startPoint y: 278, endPoint x: 587, endPoint y: 305, distance: 494.1
click at [587, 305] on div "我 是 被 你 囚 禁 的 鳥 已 經 忘 了 天 有 多 高 如 果 離 開 你 給 我 的 小 小 城 堡 不 知 還 有 誰 能 依 靠 我 是 被 你…" at bounding box center [324, 289] width 618 height 70
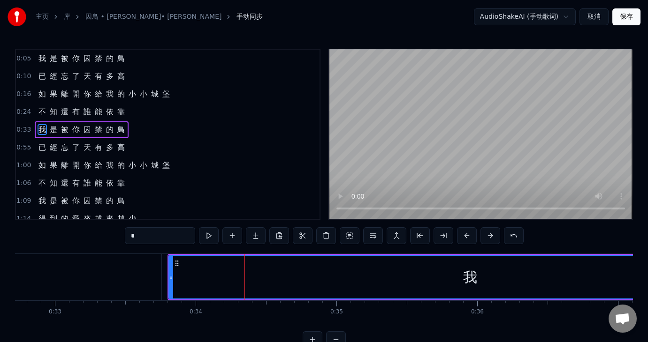
scroll to position [0, 4598]
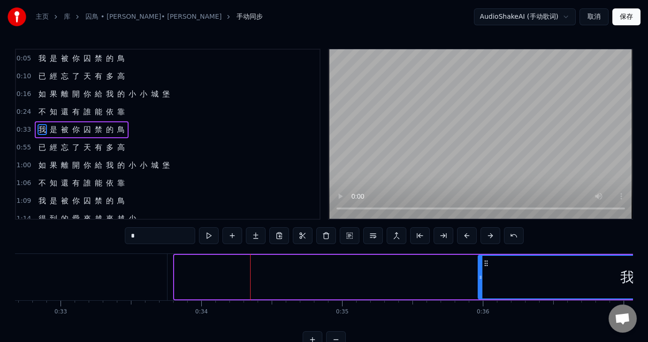
drag, startPoint x: 174, startPoint y: 274, endPoint x: 478, endPoint y: 283, distance: 303.6
click at [478, 283] on div at bounding box center [480, 277] width 4 height 43
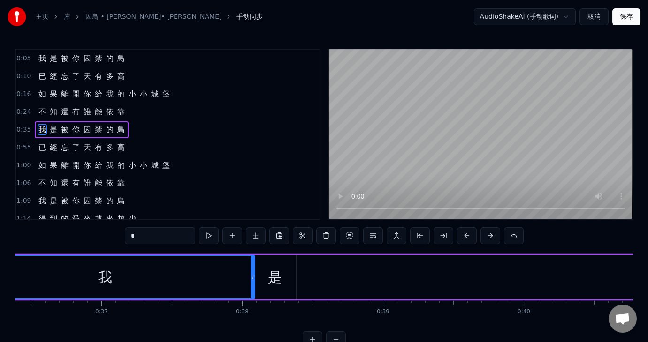
scroll to position [0, 5101]
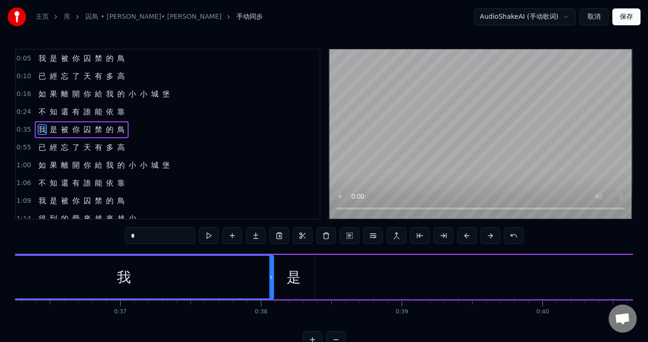
click at [17, 324] on div "我 是 被 你 囚 禁 的 鳥 已 經 忘 了 天 有 多 高 如 果 離 開 你 給 我 的 小 小 城 堡 不 知 還 有 誰 能 依 靠 我 是 被 你…" at bounding box center [324, 289] width 618 height 70
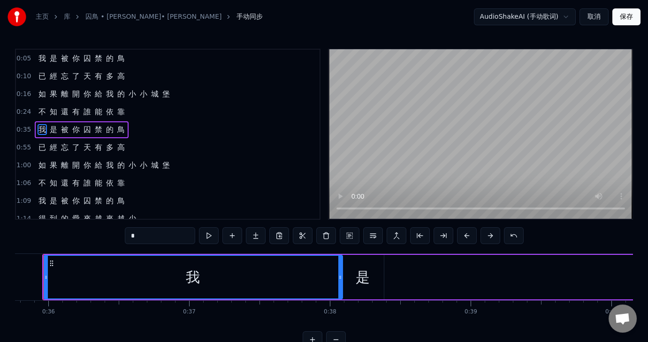
scroll to position [0, 5026]
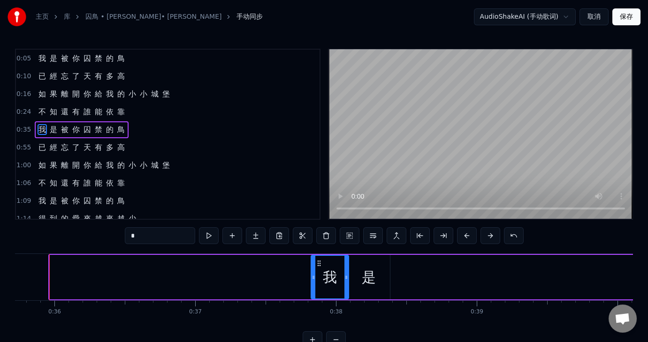
drag, startPoint x: 50, startPoint y: 272, endPoint x: 311, endPoint y: 300, distance: 262.7
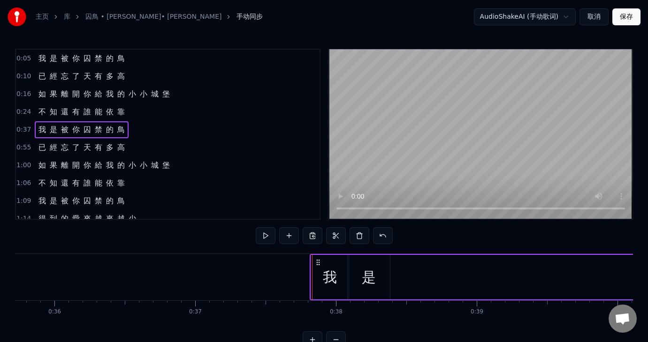
scroll to position [29, 0]
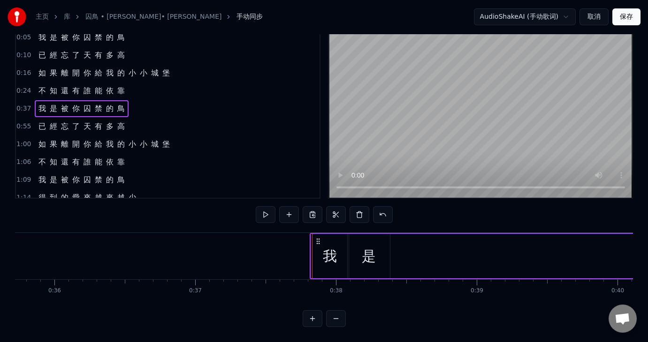
click at [372, 237] on div "是" at bounding box center [369, 256] width 42 height 45
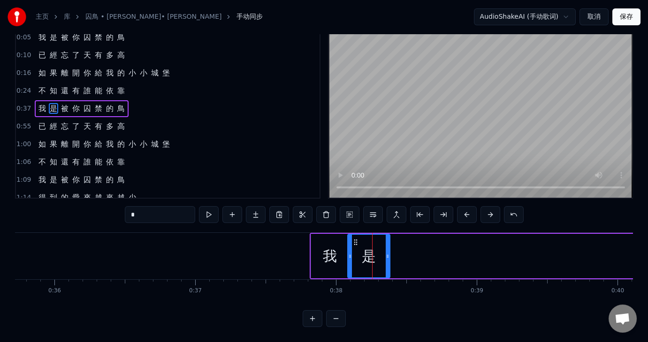
scroll to position [0, 0]
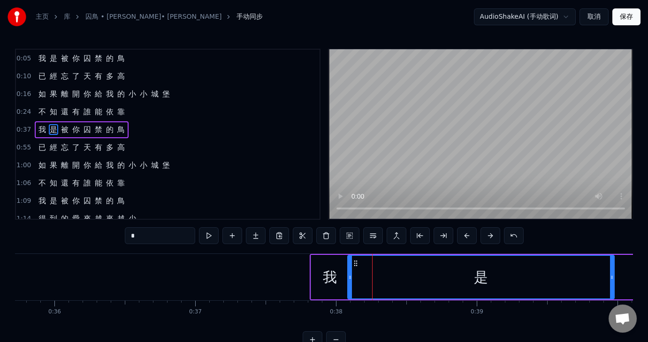
drag, startPoint x: 386, startPoint y: 276, endPoint x: 611, endPoint y: 278, distance: 224.2
click at [611, 278] on icon at bounding box center [612, 278] width 4 height 8
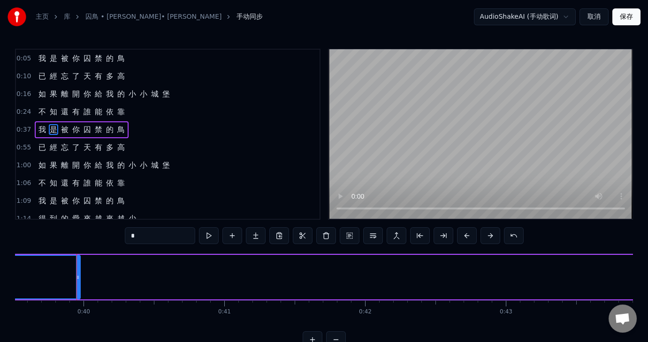
scroll to position [0, 5574]
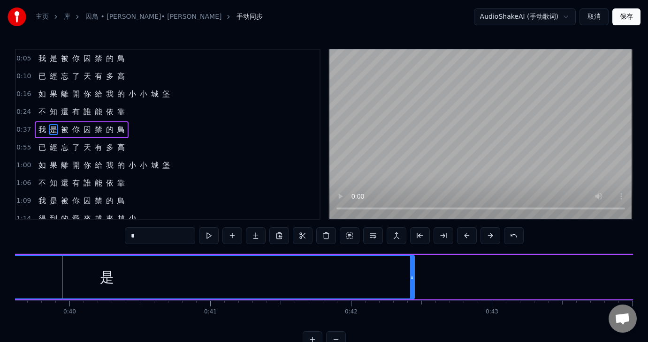
drag, startPoint x: 62, startPoint y: 275, endPoint x: 413, endPoint y: 344, distance: 357.2
click at [413, 342] on html "主页 库 囚鳥 • [PERSON_NAME]• [PERSON_NAME] 手动同步 AudioShakeAI (手动歌词) 取消 保存 0:05 我 是 …" at bounding box center [324, 181] width 648 height 363
click at [378, 270] on div "是" at bounding box center [108, 277] width 616 height 43
click at [13, 327] on div "主页 库 囚鳥 • [PERSON_NAME]• [PERSON_NAME] 手动同步 AudioShakeAI (手动歌词) 取消 保存 0:05 我 是 …" at bounding box center [324, 174] width 648 height 348
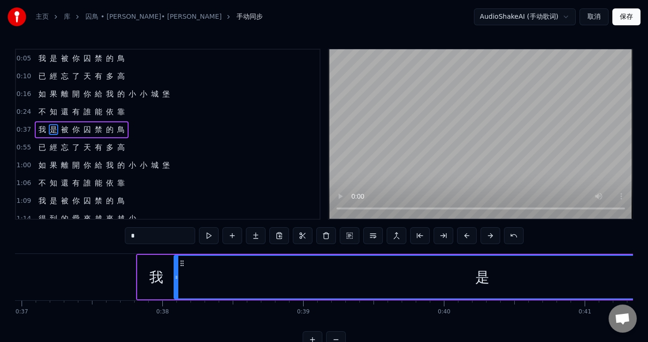
scroll to position [0, 5180]
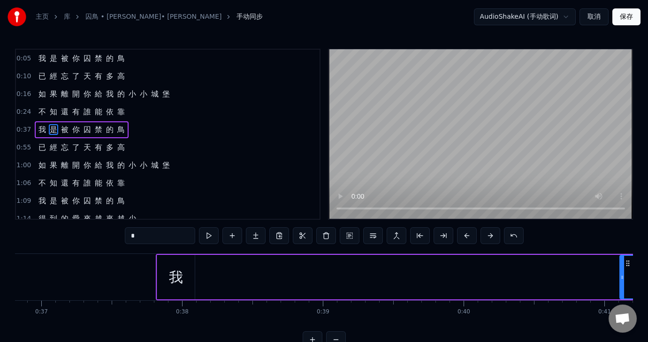
drag, startPoint x: 194, startPoint y: 278, endPoint x: 620, endPoint y: 306, distance: 426.8
click at [620, 306] on body "主页 库 囚鳥 • [PERSON_NAME]• [PERSON_NAME] 手动同步 AudioShakeAI (手动歌词) 取消 保存 0:05 我 是 …" at bounding box center [324, 174] width 648 height 348
click at [176, 285] on div "我" at bounding box center [176, 277] width 14 height 21
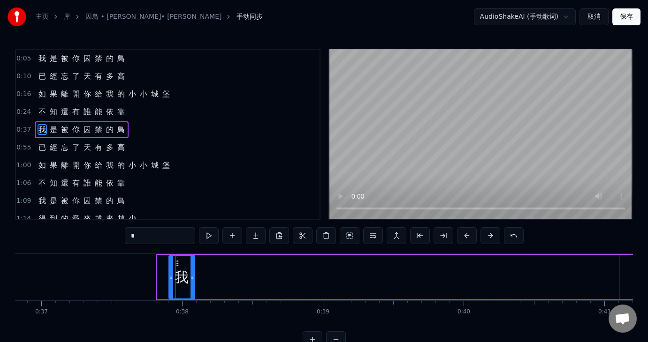
drag, startPoint x: 159, startPoint y: 275, endPoint x: 170, endPoint y: 275, distance: 11.7
click at [170, 275] on icon at bounding box center [171, 278] width 4 height 8
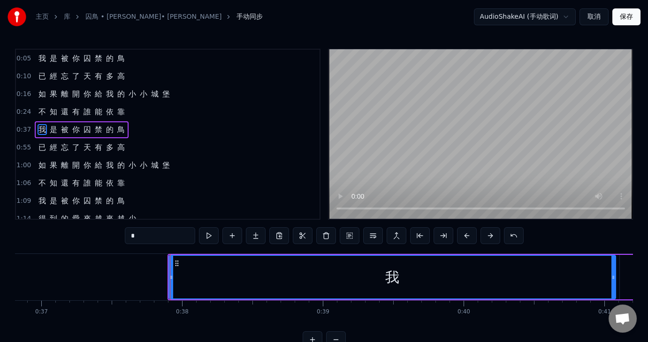
drag, startPoint x: 191, startPoint y: 279, endPoint x: 612, endPoint y: 302, distance: 421.4
click at [612, 302] on div "我 是 被 你 囚 禁 的 鳥 已 經 忘 了 天 有 多 高 如 果 離 開 你 給 我 的 小 小 城 堡 不 知 還 有 誰 能 依 靠 我 是 被 你…" at bounding box center [324, 289] width 618 height 70
click at [168, 275] on div "我" at bounding box center [391, 277] width 447 height 45
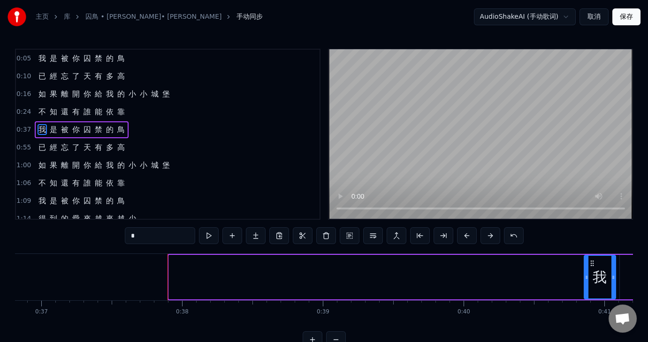
drag, startPoint x: 169, startPoint y: 276, endPoint x: 584, endPoint y: 295, distance: 415.5
click at [584, 295] on div at bounding box center [586, 277] width 4 height 43
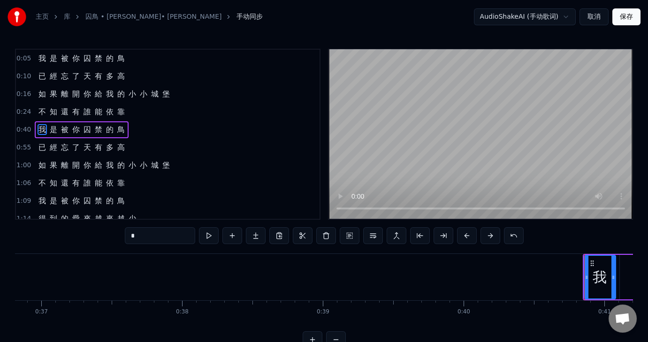
click at [23, 322] on div "我 是 被 你 囚 禁 的 鳥 已 經 忘 了 天 有 多 高 如 果 離 開 你 給 我 的 小 小 城 堡 不 知 還 有 誰 能 依 靠 我 是 被 你…" at bounding box center [324, 289] width 618 height 70
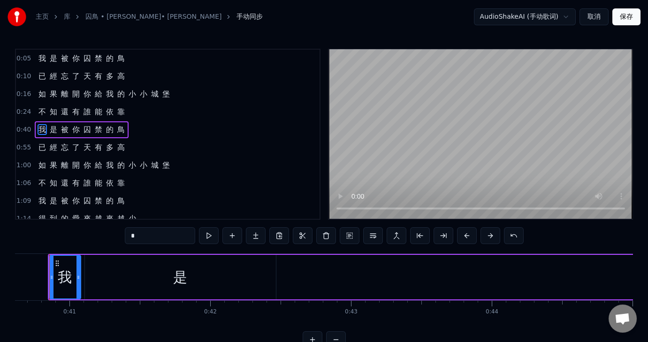
scroll to position [0, 5702]
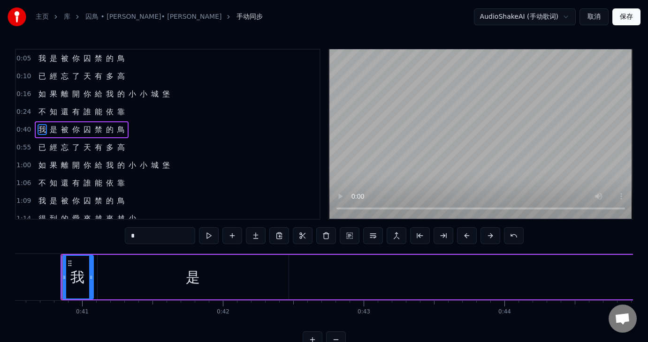
click at [264, 276] on div "是" at bounding box center [193, 277] width 191 height 45
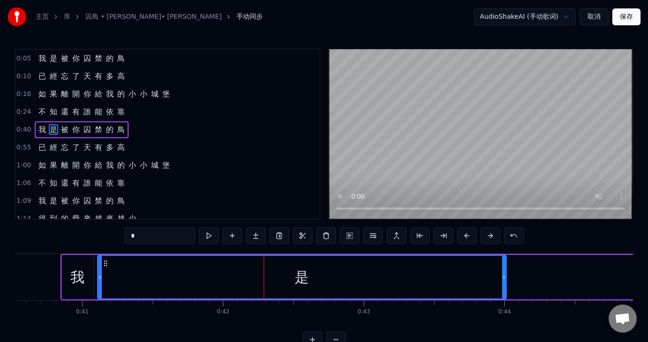
drag, startPoint x: 286, startPoint y: 276, endPoint x: 504, endPoint y: 283, distance: 217.7
click at [504, 283] on div at bounding box center [504, 277] width 4 height 43
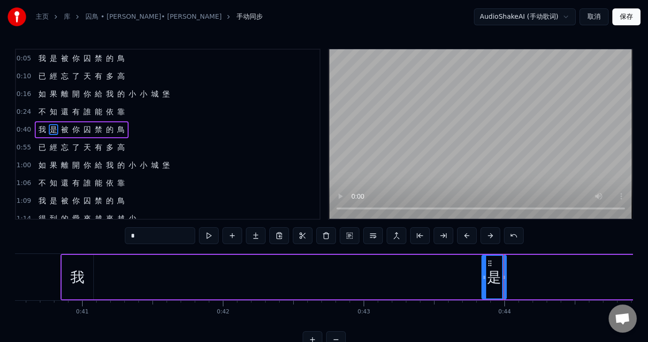
drag, startPoint x: 99, startPoint y: 278, endPoint x: 483, endPoint y: 287, distance: 384.2
click at [483, 287] on div at bounding box center [484, 277] width 4 height 43
click at [83, 278] on div "我" at bounding box center [77, 277] width 14 height 21
type input "*"
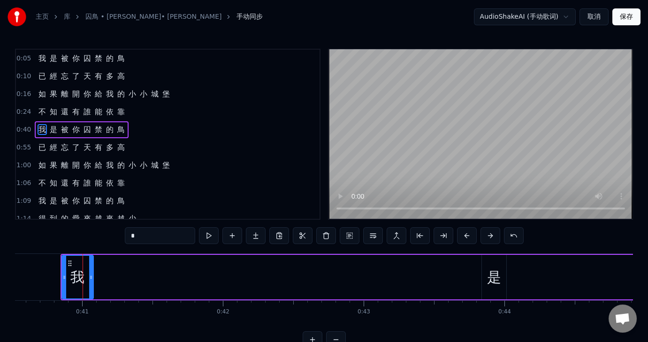
drag, startPoint x: 96, startPoint y: 274, endPoint x: 171, endPoint y: 265, distance: 76.1
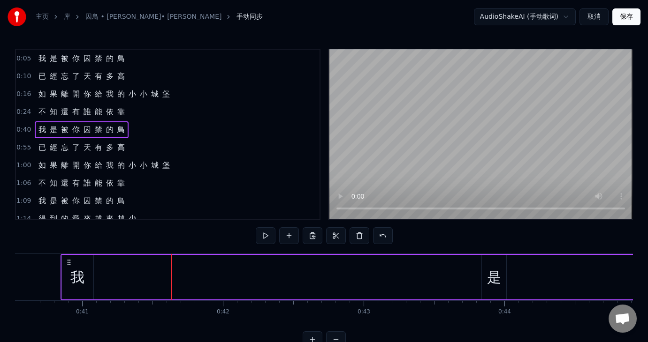
click at [82, 281] on div "我" at bounding box center [77, 277] width 14 height 21
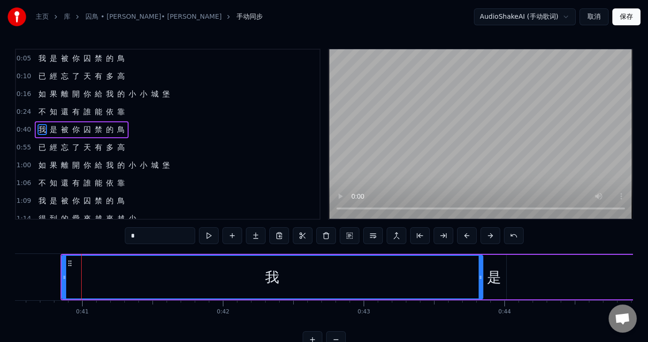
drag, startPoint x: 90, startPoint y: 276, endPoint x: 479, endPoint y: 311, distance: 390.9
click at [479, 311] on div "我 是 被 你 囚 禁 的 鳥 已 經 忘 了 天 有 多 高 如 果 離 開 你 給 我 的 小 小 城 堡 不 知 還 有 誰 能 依 靠 我 是 被 你…" at bounding box center [324, 289] width 618 height 70
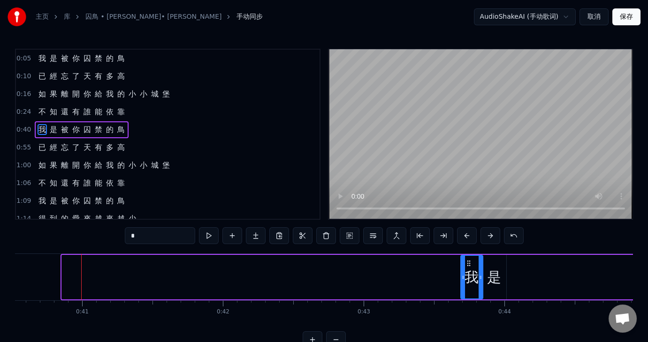
drag, startPoint x: 63, startPoint y: 274, endPoint x: 462, endPoint y: 314, distance: 400.6
click at [462, 314] on div "我 是 被 你 囚 禁 的 鳥 已 經 忘 了 天 有 多 高 如 果 離 開 你 給 我 的 小 小 城 堡 不 知 還 有 誰 能 依 靠 我 是 被 你…" at bounding box center [324, 289] width 618 height 70
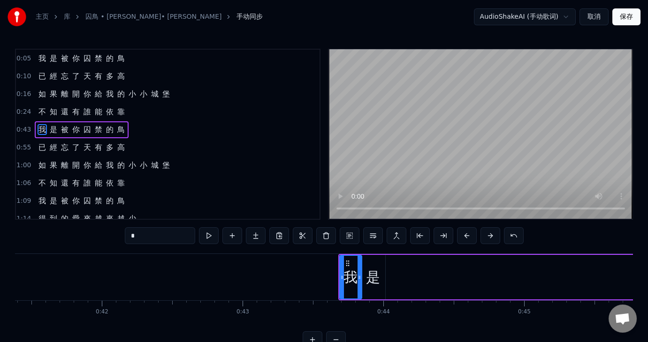
scroll to position [0, 6992]
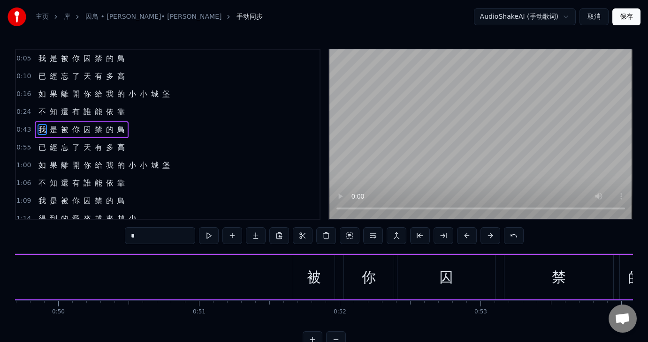
click at [121, 323] on div "我 是 被 你 囚 禁 的 鳥 已 經 忘 了 天 有 多 高 如 果 離 開 你 給 我 的 小 小 城 堡 不 知 還 有 誰 能 依 靠 我 是 被 你…" at bounding box center [324, 289] width 618 height 70
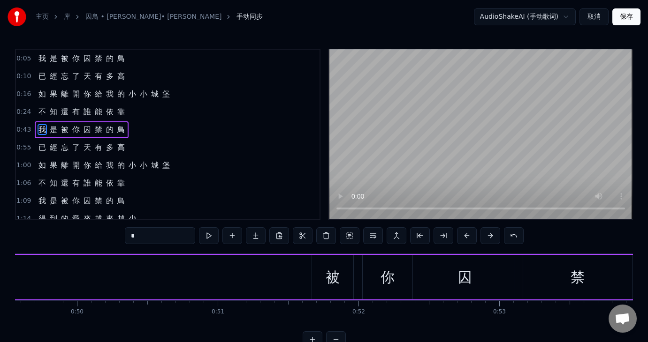
click at [18, 323] on div "我 是 被 你 囚 禁 的 鳥 已 經 忘 了 天 有 多 高 如 果 離 開 你 給 我 的 小 小 城 堡 不 知 還 有 誰 能 依 靠 我 是 被 你…" at bounding box center [324, 289] width 618 height 70
click at [20, 322] on div "我 是 被 你 囚 禁 的 鳥 已 經 忘 了 天 有 多 高 如 果 離 開 你 給 我 的 小 小 城 堡 不 知 還 有 誰 能 依 靠 我 是 被 你…" at bounding box center [324, 289] width 618 height 70
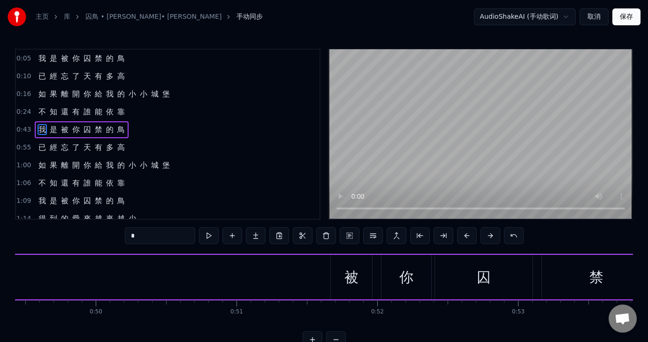
scroll to position [0, 6936]
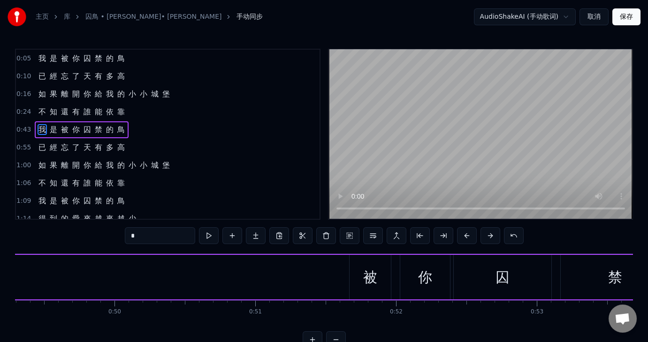
click at [23, 323] on div "我 是 被 你 囚 禁 的 鳥 已 經 忘 了 天 有 多 高 如 果 離 開 你 給 我 的 小 小 城 堡 不 知 還 有 誰 能 依 靠 我 是 被 你…" at bounding box center [324, 289] width 618 height 70
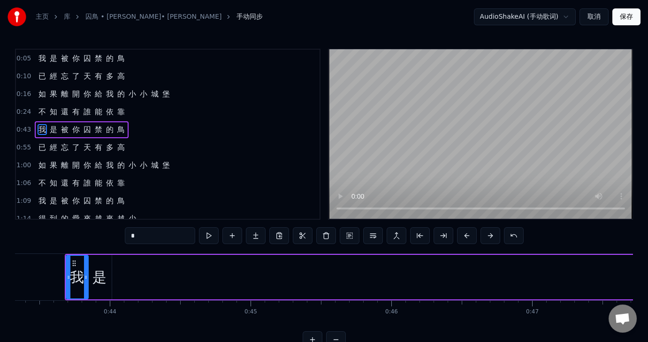
scroll to position [0, 6095]
click at [95, 281] on div "是" at bounding box center [100, 277] width 14 height 21
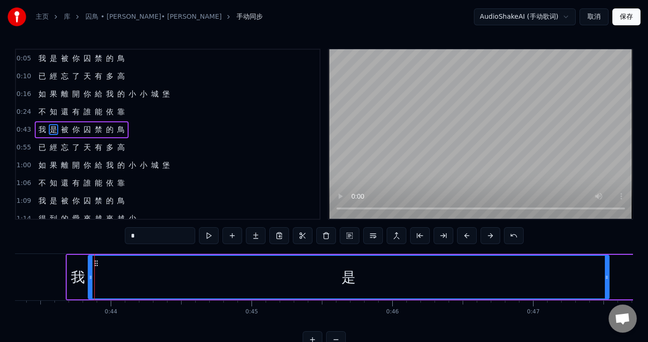
drag, startPoint x: 110, startPoint y: 279, endPoint x: 606, endPoint y: 318, distance: 497.8
click at [606, 318] on div "我 是 被 你 囚 禁 的 鳥 已 經 忘 了 天 有 多 高 如 果 離 開 你 給 我 的 小 小 城 堡 不 知 還 有 誰 能 依 靠 我 是 被 你…" at bounding box center [324, 289] width 618 height 70
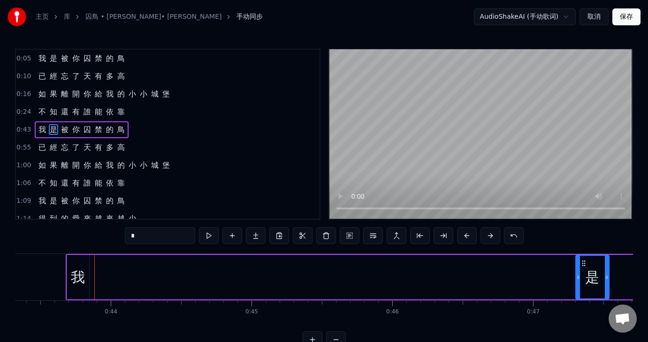
drag, startPoint x: 91, startPoint y: 275, endPoint x: 578, endPoint y: 294, distance: 487.7
click at [578, 294] on div at bounding box center [578, 277] width 4 height 43
click at [77, 281] on div "我" at bounding box center [78, 277] width 14 height 21
type input "*"
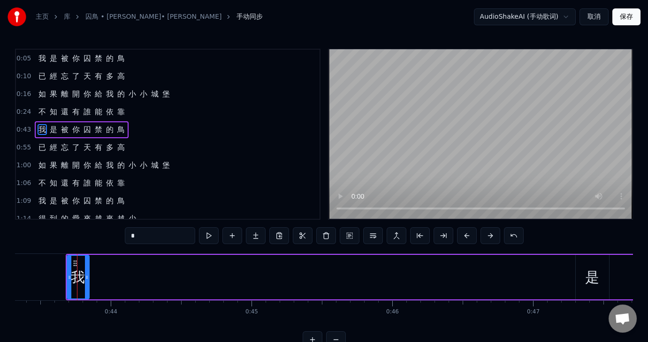
drag, startPoint x: 89, startPoint y: 276, endPoint x: 526, endPoint y: 320, distance: 438.9
click at [528, 319] on div "我 是 被 你 囚 禁 的 鳥 已 經 忘 了 天 有 多 高 如 果 離 開 你 給 我 的 小 小 城 堡 不 知 還 有 誰 能 依 靠 我 是 被 你…" at bounding box center [324, 289] width 618 height 70
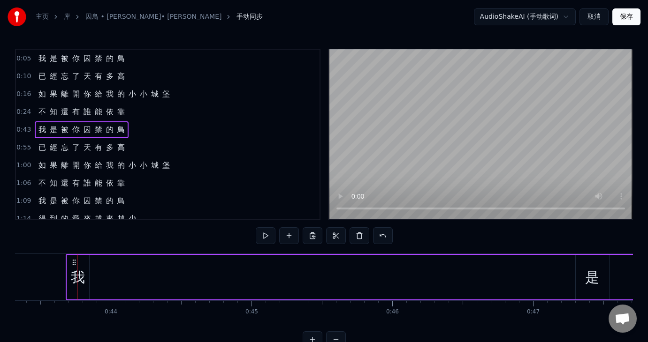
click at [72, 276] on div "我" at bounding box center [78, 277] width 14 height 21
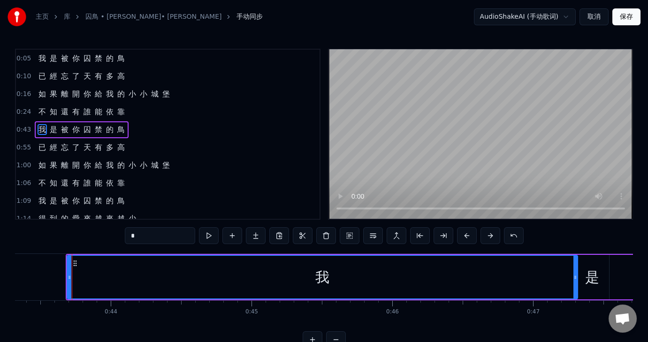
drag, startPoint x: 85, startPoint y: 274, endPoint x: 574, endPoint y: 303, distance: 489.1
click at [574, 303] on div "我 是 被 你 囚 禁 的 鳥 已 經 忘 了 天 有 多 高 如 果 離 開 你 給 我 的 小 小 城 堡 不 知 還 有 誰 能 依 靠 我 是 被 你…" at bounding box center [324, 289] width 618 height 70
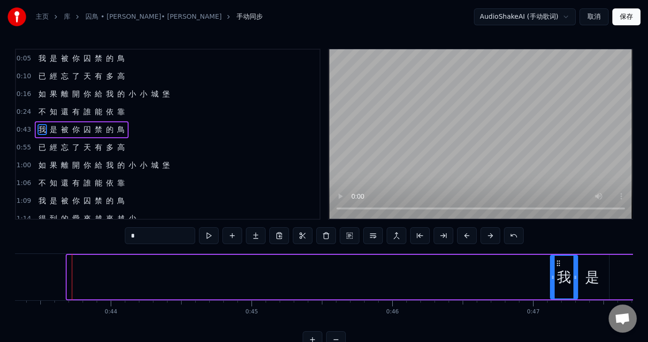
drag, startPoint x: 67, startPoint y: 275, endPoint x: 550, endPoint y: 311, distance: 484.5
click at [550, 311] on div "我 是 被 你 囚 禁 的 鳥 已 經 忘 了 天 有 多 高 如 果 離 開 你 給 我 的 小 小 城 堡 不 知 還 有 誰 能 依 靠 我 是 被 你…" at bounding box center [324, 289] width 618 height 70
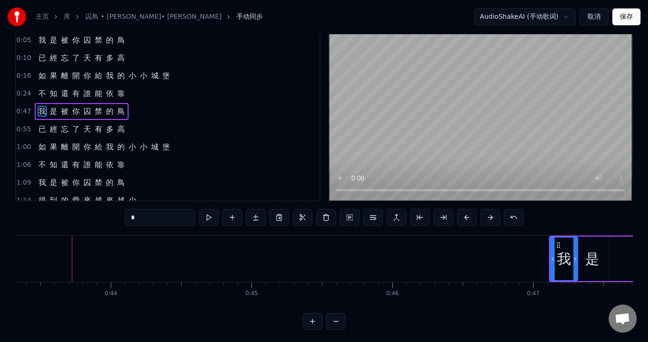
scroll to position [29, 0]
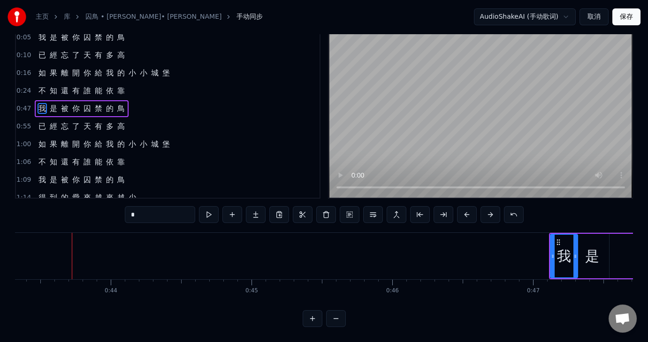
click at [314, 320] on button at bounding box center [313, 318] width 20 height 17
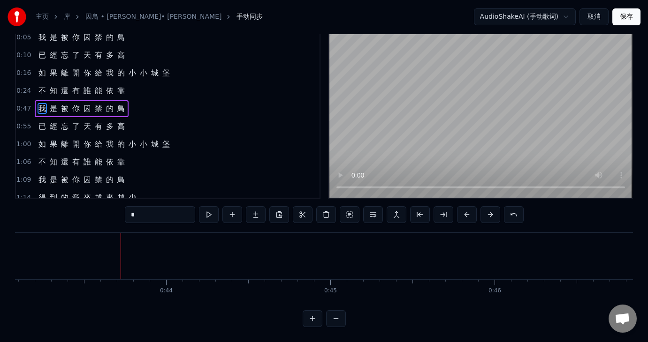
scroll to position [0, 7130]
click at [312, 321] on button at bounding box center [313, 318] width 20 height 17
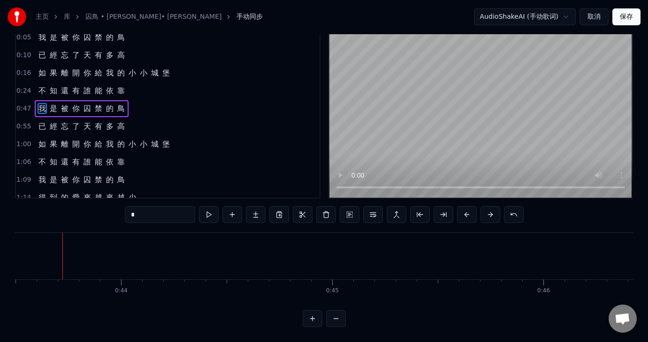
click at [312, 321] on button at bounding box center [313, 318] width 20 height 17
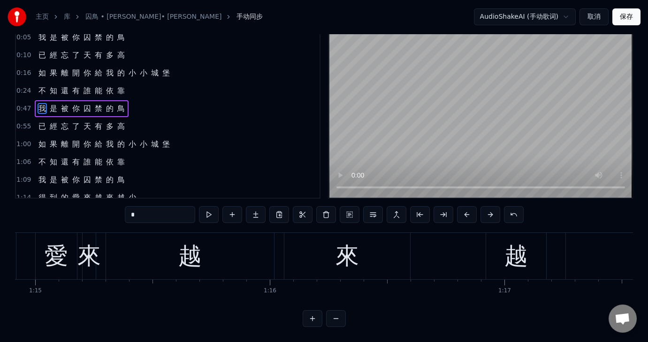
scroll to position [0, 16182]
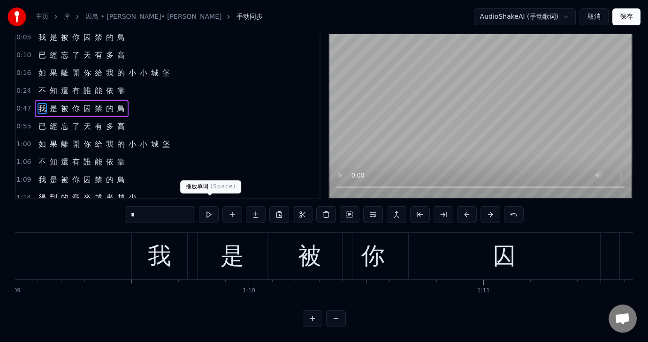
click at [211, 206] on button at bounding box center [209, 214] width 20 height 17
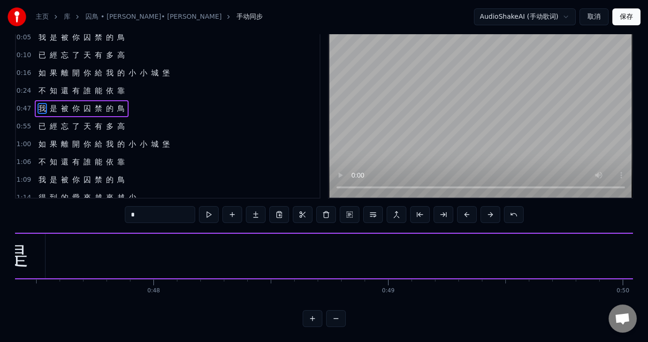
scroll to position [0, 11048]
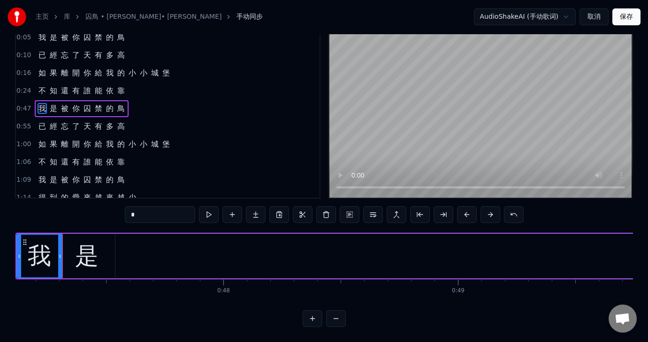
click at [209, 206] on button at bounding box center [209, 214] width 20 height 17
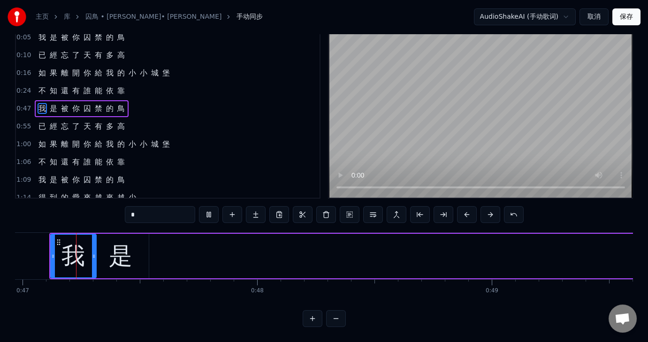
scroll to position [0, 11001]
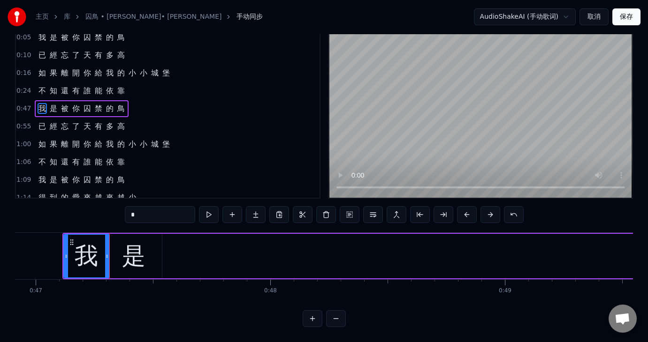
click at [212, 206] on button at bounding box center [209, 214] width 20 height 17
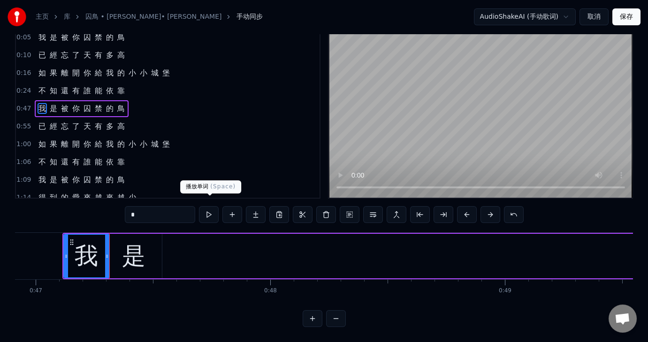
click at [208, 206] on button at bounding box center [209, 214] width 20 height 17
click at [129, 246] on div "是" at bounding box center [133, 256] width 23 height 35
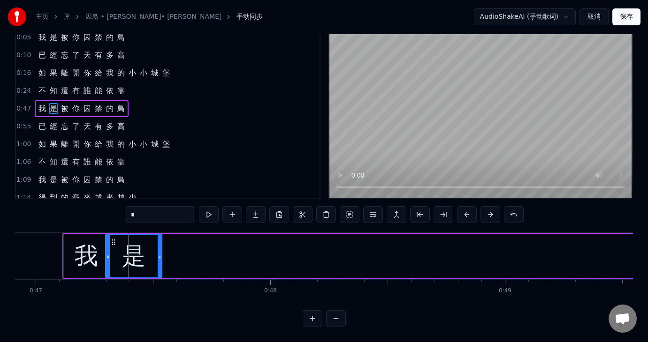
scroll to position [0, 0]
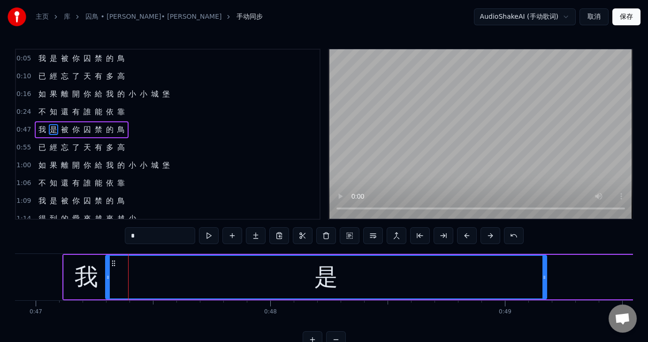
drag, startPoint x: 159, startPoint y: 276, endPoint x: 544, endPoint y: 294, distance: 385.0
click at [544, 294] on div at bounding box center [544, 277] width 4 height 43
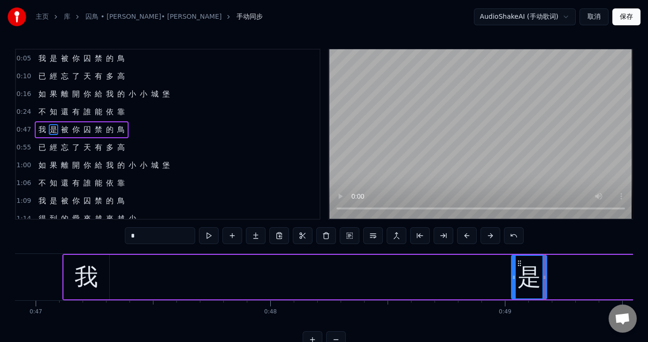
drag, startPoint x: 106, startPoint y: 272, endPoint x: 512, endPoint y: 299, distance: 406.6
click at [512, 299] on div "是" at bounding box center [529, 277] width 36 height 45
click at [77, 271] on div "我" at bounding box center [86, 277] width 23 height 35
type input "*"
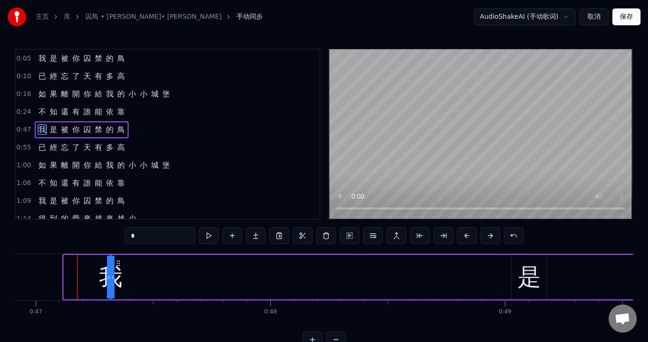
drag, startPoint x: 65, startPoint y: 275, endPoint x: 483, endPoint y: 294, distance: 418.3
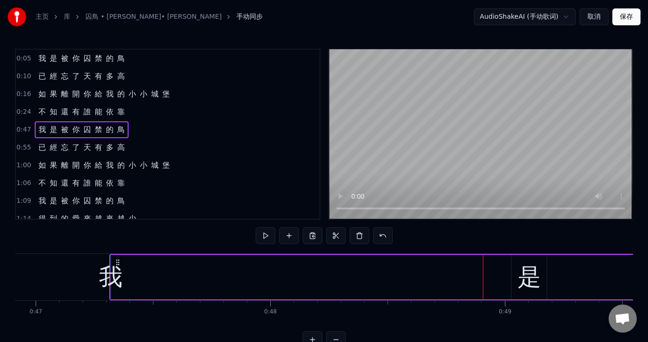
click at [103, 278] on div "我" at bounding box center [110, 277] width 23 height 35
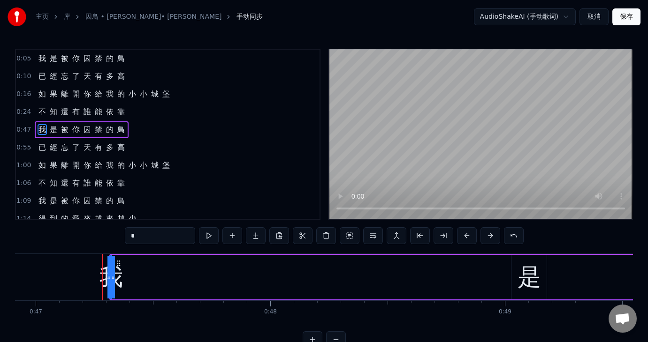
drag, startPoint x: 112, startPoint y: 278, endPoint x: 156, endPoint y: 275, distance: 44.2
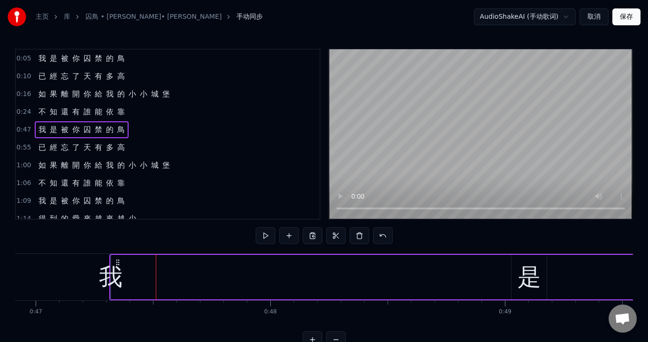
click at [114, 274] on div "我" at bounding box center [110, 277] width 23 height 35
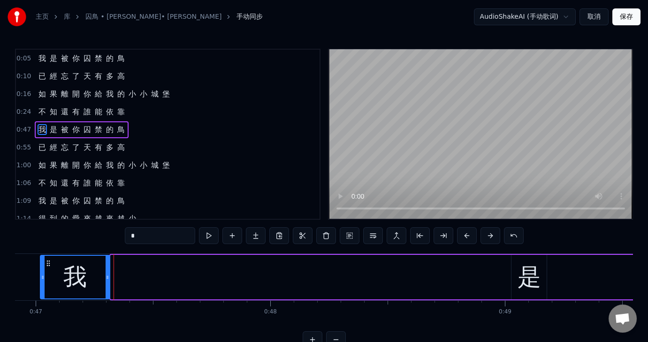
drag, startPoint x: 112, startPoint y: 275, endPoint x: 40, endPoint y: 269, distance: 72.0
click at [41, 269] on div at bounding box center [43, 277] width 4 height 43
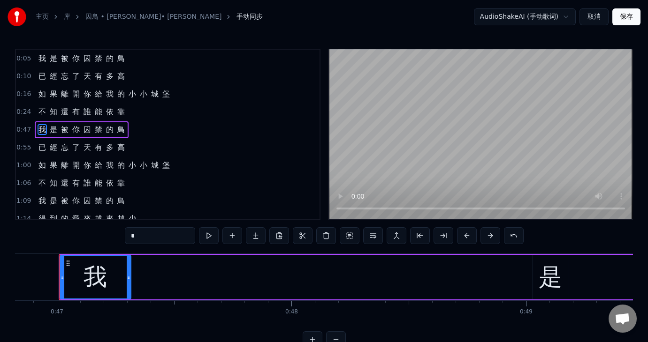
scroll to position [0, 10977]
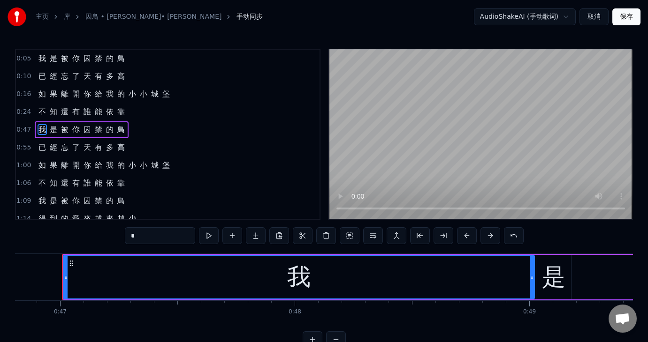
drag, startPoint x: 129, startPoint y: 275, endPoint x: 527, endPoint y: 298, distance: 398.4
click at [530, 298] on div at bounding box center [532, 277] width 4 height 43
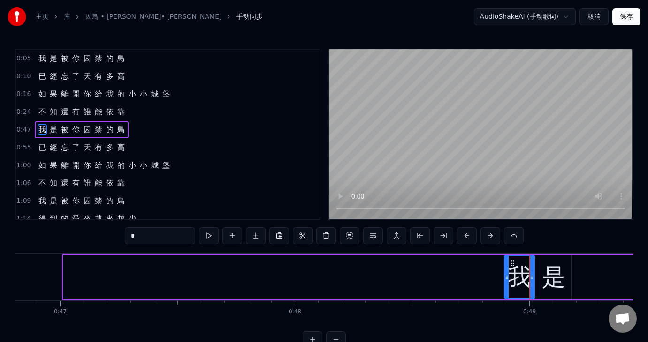
drag, startPoint x: 63, startPoint y: 279, endPoint x: 504, endPoint y: 341, distance: 445.2
click at [504, 341] on div "0:05 我 是 被 你 囚 禁 的 鳥 0:10 已 經 忘 了 天 有 多 高 0:16 如 果 離 開 你 給 我 的 小 小 城 堡 0:24 不 知…" at bounding box center [324, 199] width 618 height 300
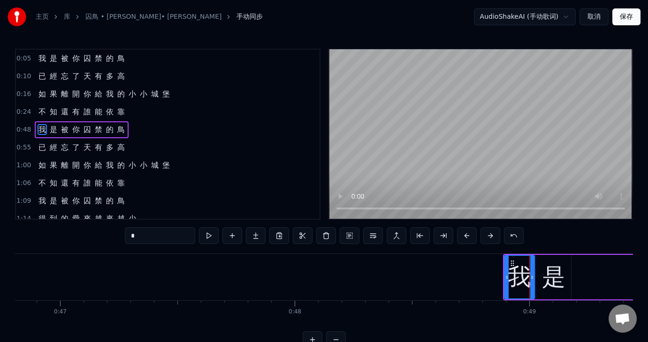
scroll to position [29, 0]
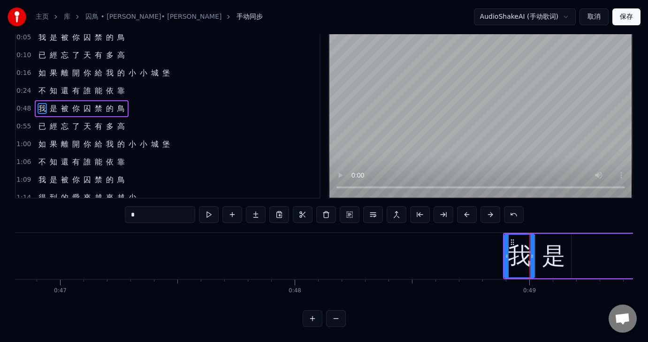
click at [136, 295] on div "我 是 被 你 囚 禁 的 鳥 已 經 忘 了 天 有 多 高 如 果 離 開 你 給 我 的 小 小 城 堡 不 知 還 有 誰 能 依 靠 我 是 被 你…" at bounding box center [324, 268] width 618 height 70
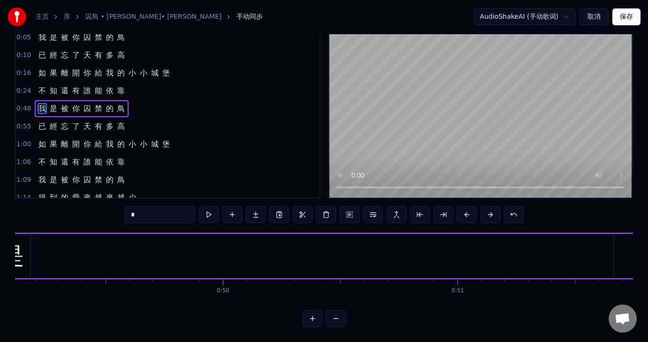
click at [24, 242] on div "是" at bounding box center [12, 256] width 35 height 45
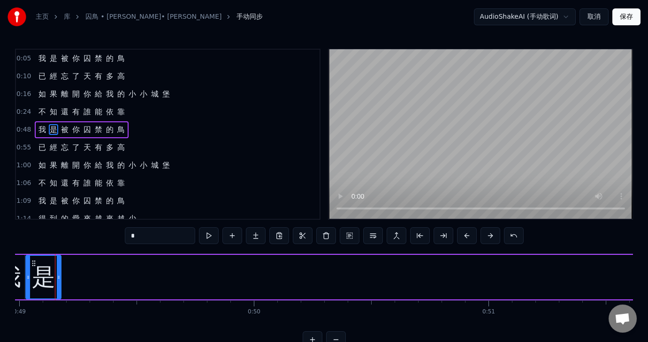
scroll to position [0, 11479]
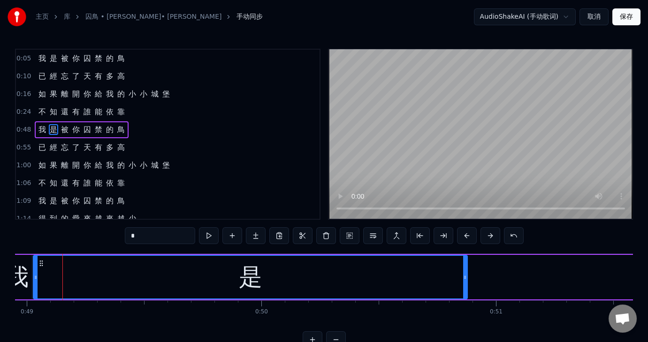
drag, startPoint x: 67, startPoint y: 278, endPoint x: 466, endPoint y: 294, distance: 399.0
click at [466, 294] on div at bounding box center [465, 277] width 4 height 43
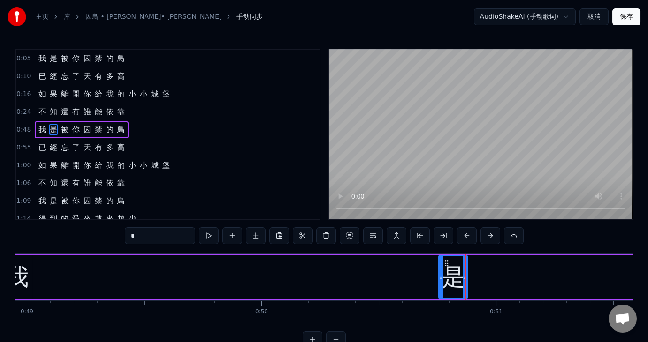
drag, startPoint x: 36, startPoint y: 274, endPoint x: 441, endPoint y: 292, distance: 405.6
click at [441, 292] on div at bounding box center [441, 277] width 4 height 43
click at [23, 267] on div "我" at bounding box center [16, 277] width 23 height 35
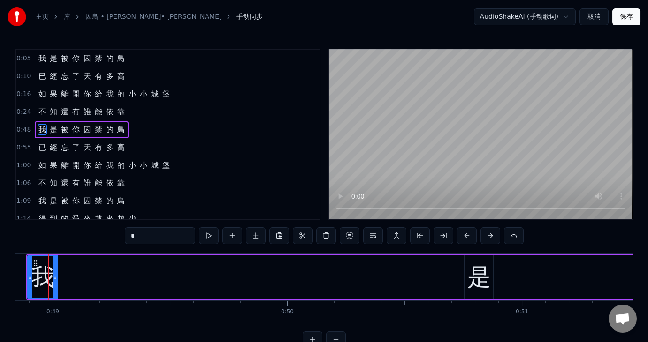
scroll to position [0, 11439]
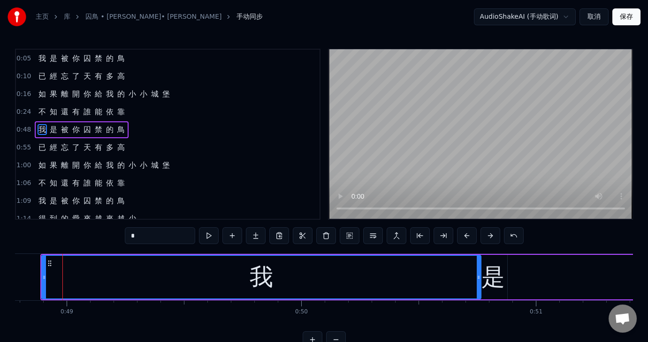
drag, startPoint x: 67, startPoint y: 276, endPoint x: 476, endPoint y: 306, distance: 410.1
click at [476, 306] on div "我 是 被 你 囚 禁 的 鳥 已 經 忘 了 天 有 多 高 如 果 離 開 你 給 我 的 小 小 城 堡 不 知 還 有 誰 能 依 靠 我 是 被 你…" at bounding box center [324, 289] width 618 height 70
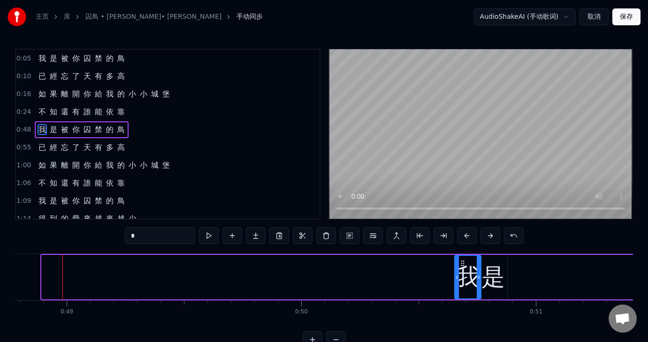
drag, startPoint x: 44, startPoint y: 273, endPoint x: 458, endPoint y: 299, distance: 414.9
click at [458, 299] on div "我" at bounding box center [467, 277] width 27 height 45
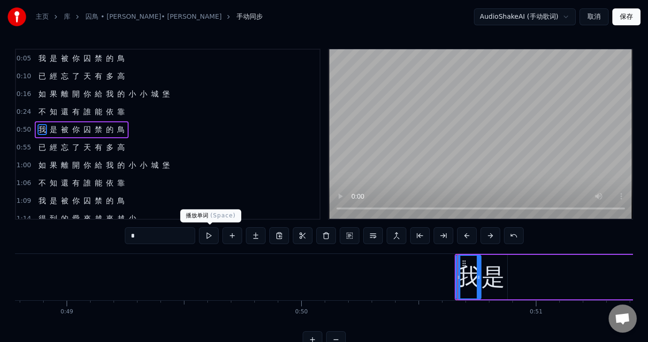
click at [213, 236] on button at bounding box center [209, 235] width 20 height 17
click at [216, 233] on button at bounding box center [209, 235] width 20 height 17
click at [208, 232] on button at bounding box center [209, 235] width 20 height 17
click at [211, 233] on button at bounding box center [209, 235] width 20 height 17
click at [497, 288] on div "是" at bounding box center [492, 277] width 23 height 35
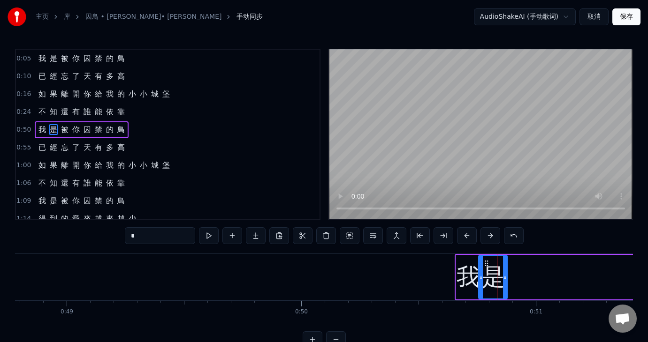
click at [497, 288] on div "是" at bounding box center [492, 277] width 23 height 35
click at [208, 232] on button at bounding box center [209, 235] width 20 height 17
click at [75, 108] on span "有" at bounding box center [75, 111] width 9 height 11
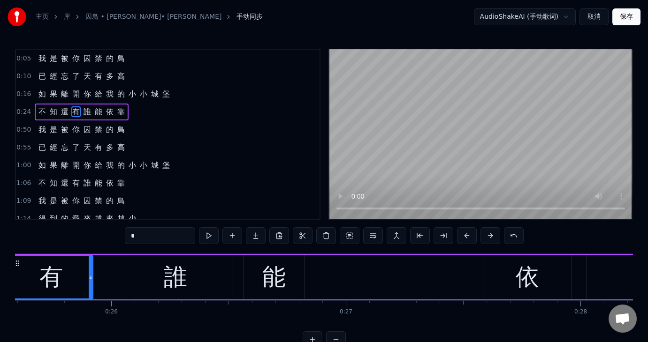
scroll to position [0, 5947]
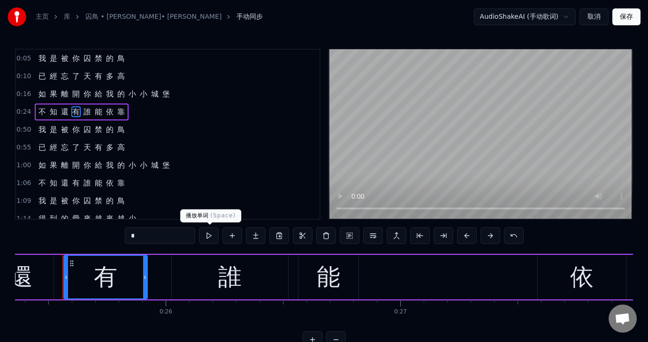
click at [211, 236] on button at bounding box center [209, 235] width 20 height 17
click at [83, 131] on span "囚" at bounding box center [87, 129] width 9 height 11
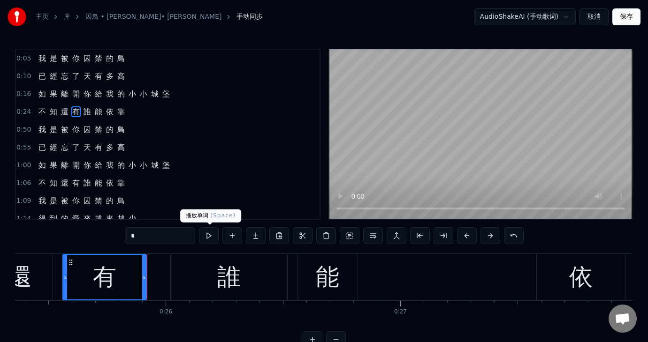
click at [206, 229] on button at bounding box center [209, 235] width 20 height 17
click at [213, 235] on button at bounding box center [209, 235] width 20 height 17
click at [54, 130] on span "是" at bounding box center [53, 129] width 9 height 11
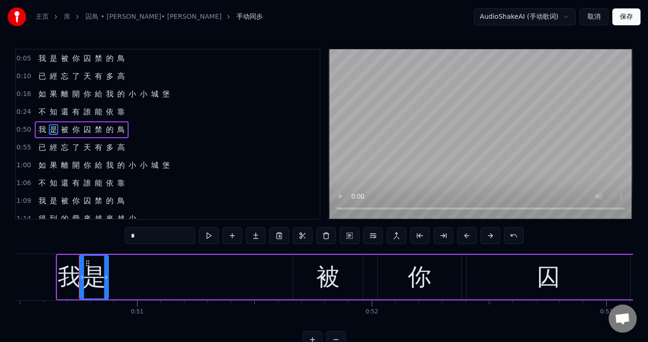
click at [44, 129] on span "我" at bounding box center [42, 129] width 9 height 11
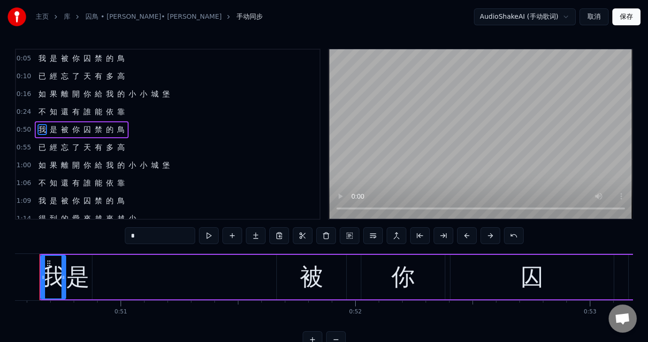
scroll to position [0, 11831]
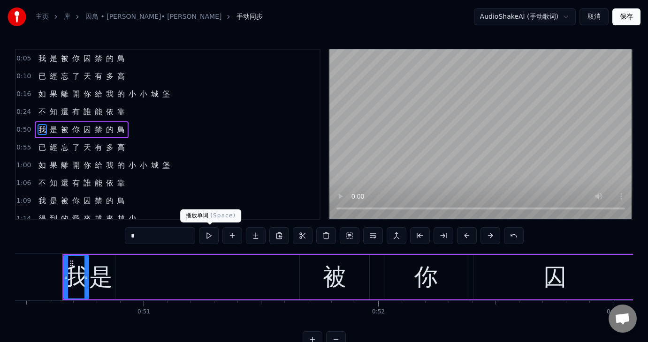
click at [211, 233] on button at bounding box center [209, 235] width 20 height 17
click at [96, 279] on div "是" at bounding box center [100, 277] width 23 height 35
type input "*"
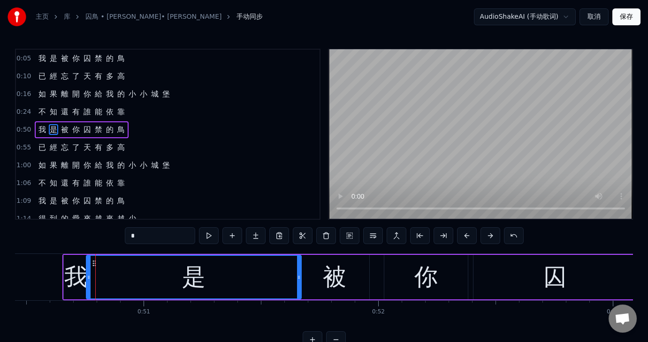
drag, startPoint x: 114, startPoint y: 271, endPoint x: 300, endPoint y: 271, distance: 186.2
click at [300, 271] on div at bounding box center [299, 277] width 4 height 43
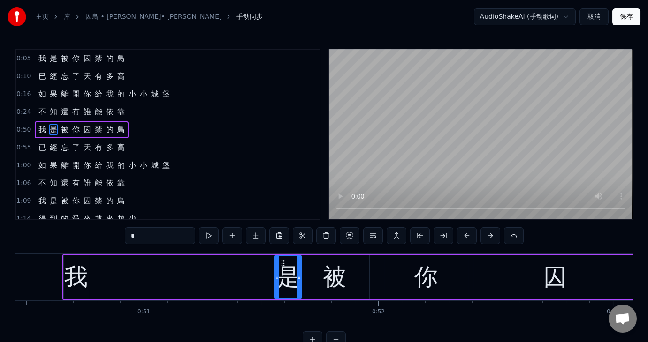
drag, startPoint x: 88, startPoint y: 273, endPoint x: 277, endPoint y: 276, distance: 188.6
click at [277, 276] on icon at bounding box center [277, 278] width 4 height 8
click at [62, 279] on div "我 是 被 你 囚 禁 的 鳥" at bounding box center [563, 277] width 1002 height 46
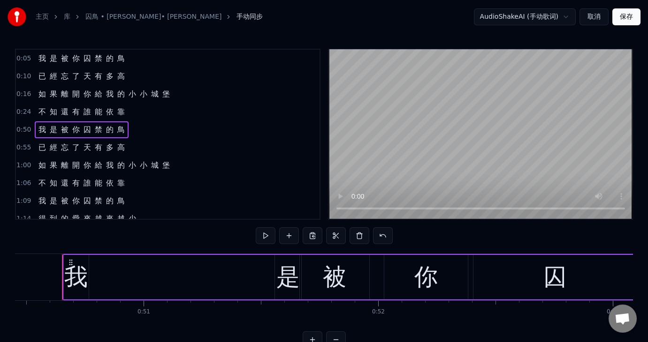
click at [76, 284] on div "我" at bounding box center [75, 277] width 23 height 35
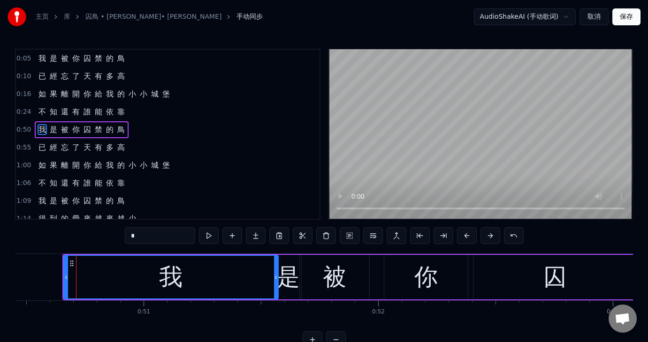
drag, startPoint x: 84, startPoint y: 277, endPoint x: 274, endPoint y: 289, distance: 189.8
click at [274, 289] on div at bounding box center [276, 277] width 4 height 43
click at [75, 279] on div "我" at bounding box center [170, 277] width 213 height 43
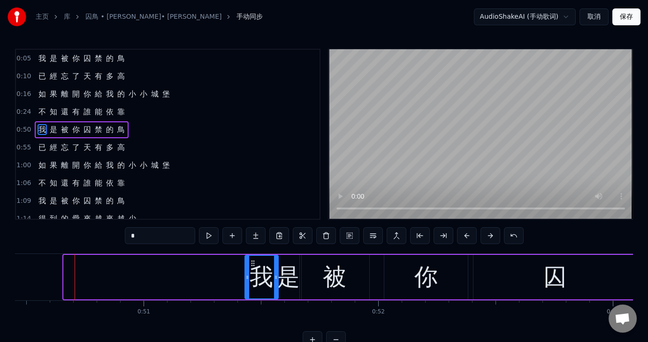
drag, startPoint x: 65, startPoint y: 274, endPoint x: 244, endPoint y: 294, distance: 180.7
click at [245, 294] on div at bounding box center [247, 277] width 4 height 43
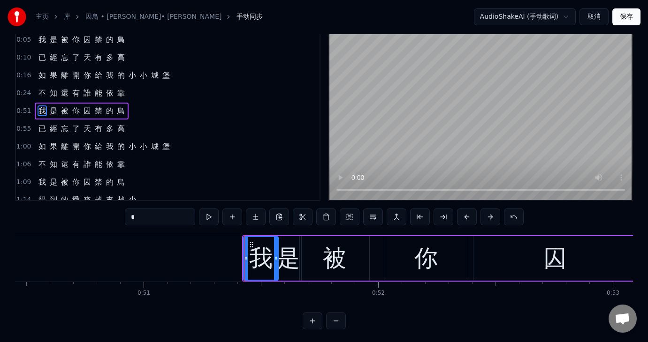
scroll to position [29, 0]
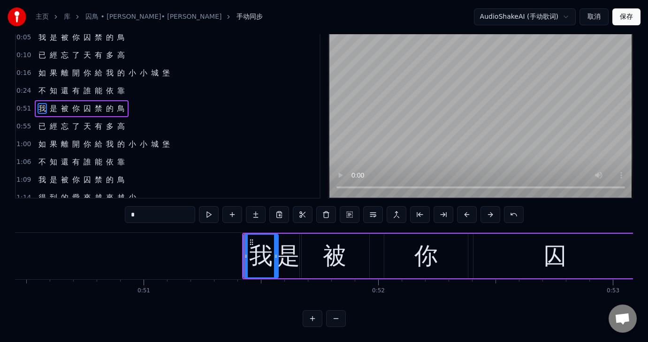
click at [629, 12] on button "保存" at bounding box center [626, 16] width 28 height 17
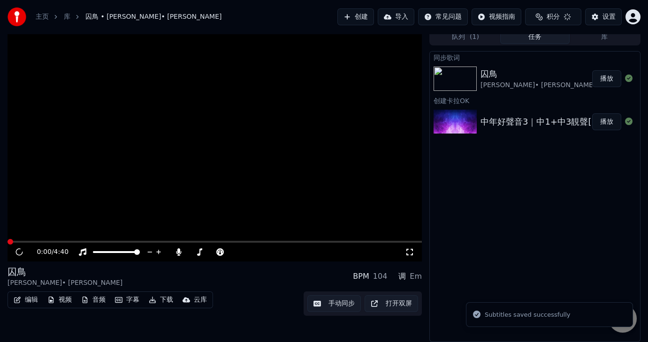
scroll to position [5, 0]
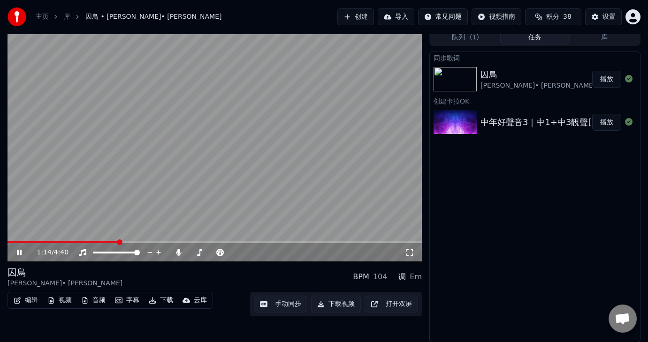
click at [286, 301] on button "手动同步" at bounding box center [280, 304] width 53 height 17
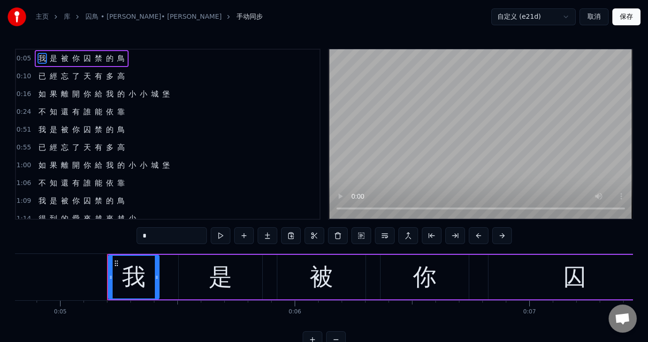
scroll to position [0, 1172]
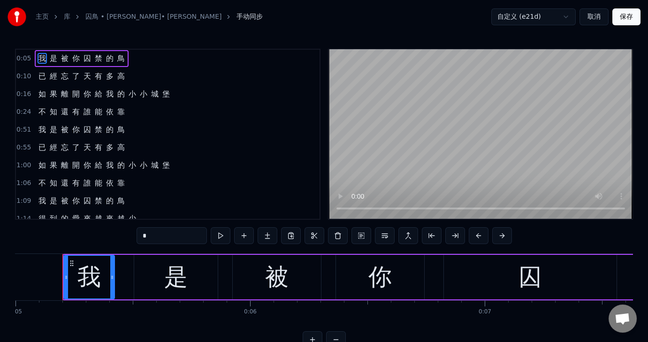
click at [30, 127] on div "0:51 我 是 被 你 囚 禁 的 鳥" at bounding box center [167, 130] width 303 height 18
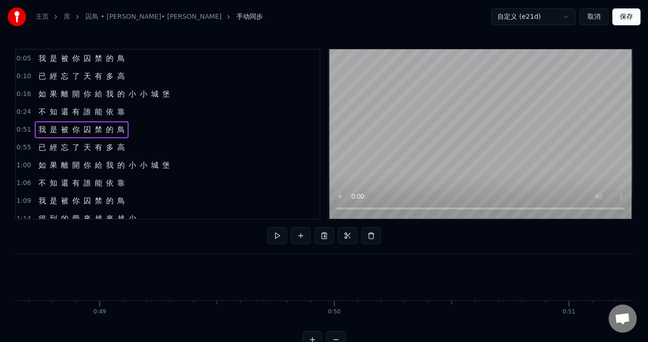
scroll to position [0, 12011]
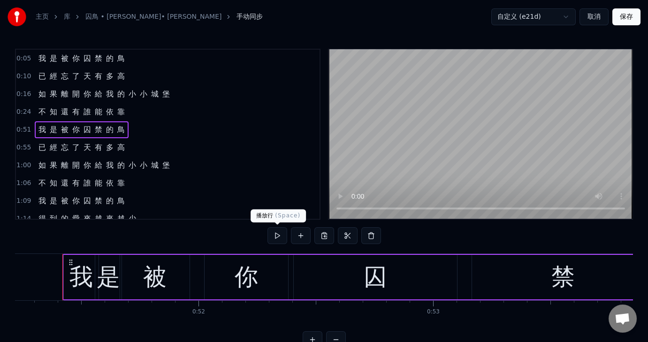
click at [274, 235] on button at bounding box center [277, 235] width 20 height 17
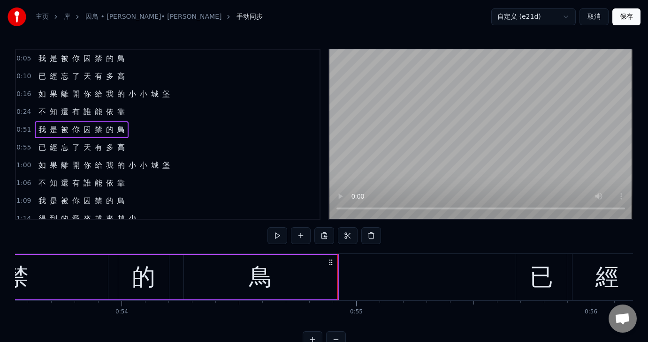
scroll to position [0, 12017]
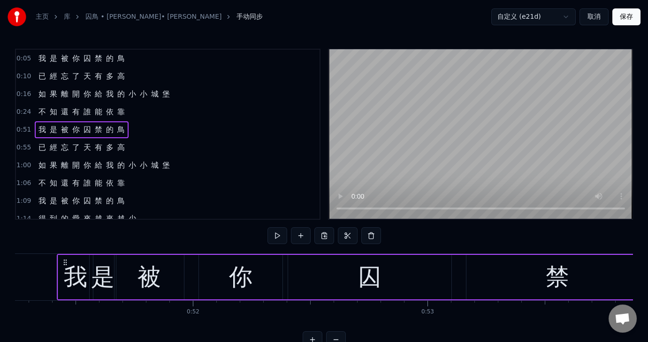
click at [74, 283] on div "我" at bounding box center [75, 277] width 23 height 35
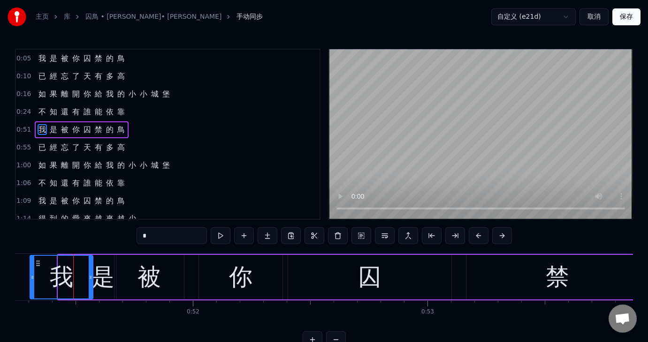
drag, startPoint x: 59, startPoint y: 276, endPoint x: 31, endPoint y: 276, distance: 28.1
click at [31, 276] on icon at bounding box center [32, 278] width 4 height 8
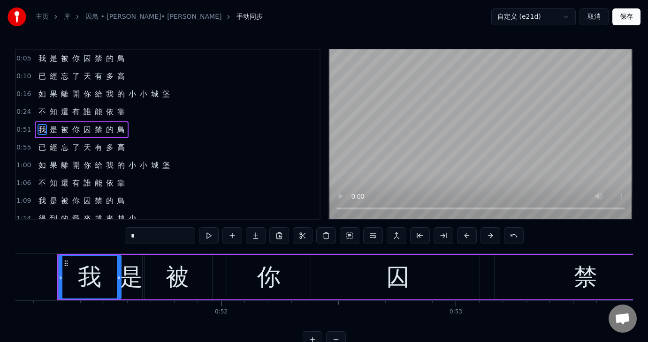
scroll to position [0, 11985]
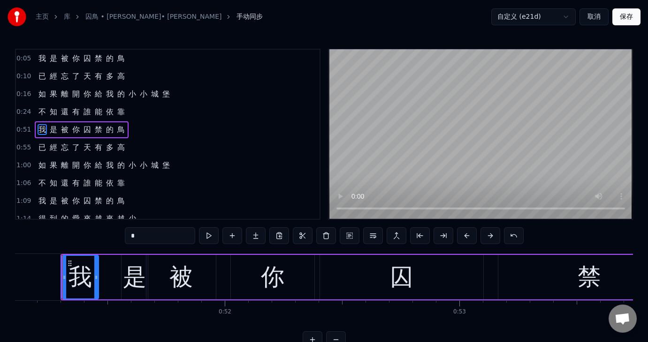
drag, startPoint x: 122, startPoint y: 275, endPoint x: 96, endPoint y: 271, distance: 26.6
click at [96, 271] on div at bounding box center [96, 277] width 4 height 43
click at [131, 280] on div "是" at bounding box center [134, 277] width 23 height 35
type input "*"
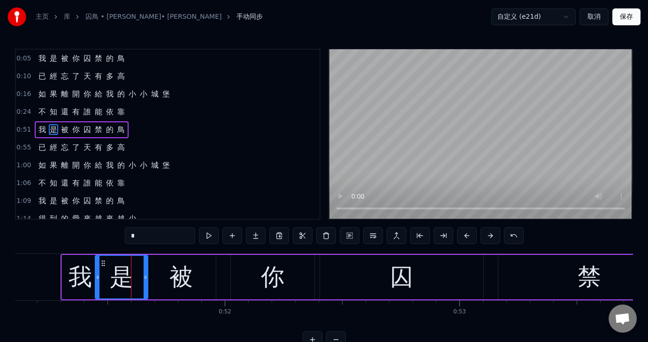
drag, startPoint x: 122, startPoint y: 276, endPoint x: 96, endPoint y: 270, distance: 27.0
click at [96, 270] on div at bounding box center [98, 277] width 4 height 43
drag, startPoint x: 147, startPoint y: 276, endPoint x: 133, endPoint y: 276, distance: 14.1
click at [133, 276] on icon at bounding box center [131, 278] width 4 height 8
click at [23, 125] on span "0:51" at bounding box center [23, 129] width 15 height 9
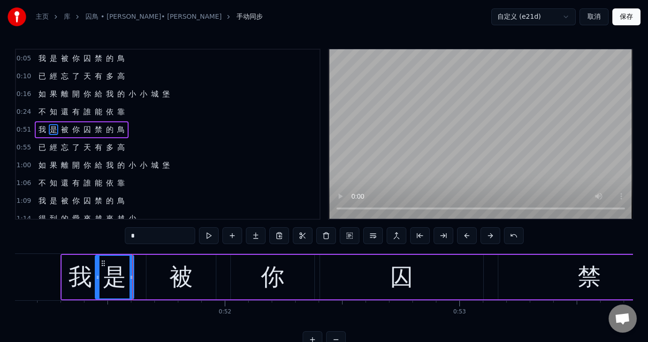
scroll to position [0, 11983]
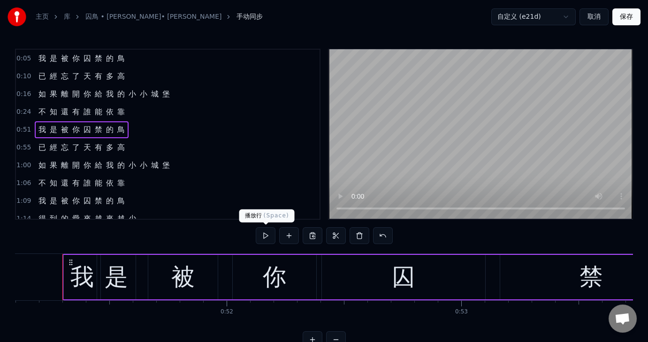
click at [265, 232] on button at bounding box center [266, 235] width 20 height 17
click at [75, 276] on div "我" at bounding box center [81, 277] width 23 height 35
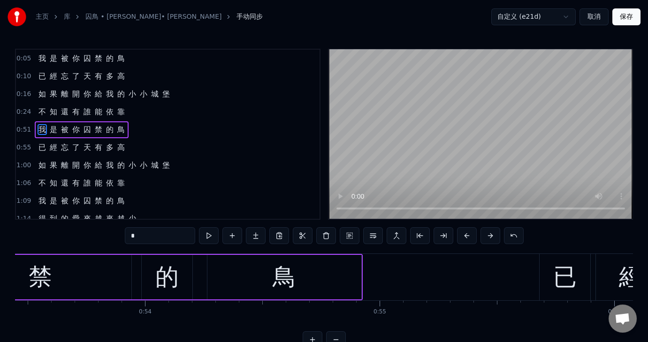
scroll to position [0, 11993]
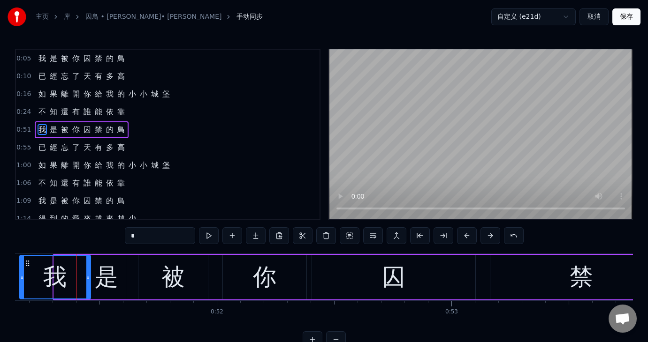
drag, startPoint x: 56, startPoint y: 273, endPoint x: 30, endPoint y: 273, distance: 26.3
click at [22, 274] on icon at bounding box center [22, 278] width 4 height 8
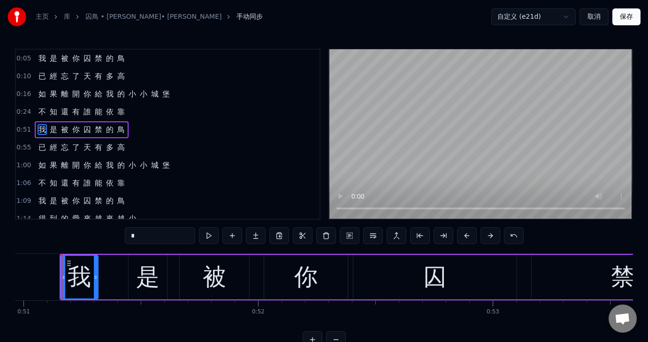
drag, startPoint x: 127, startPoint y: 276, endPoint x: 93, endPoint y: 276, distance: 33.8
click at [94, 276] on icon at bounding box center [96, 278] width 4 height 8
click at [211, 232] on button at bounding box center [209, 235] width 20 height 17
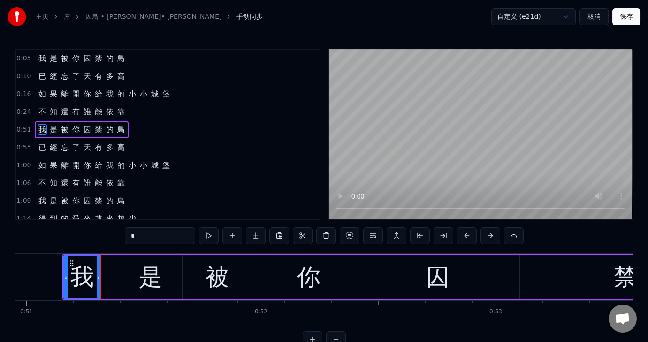
click at [211, 235] on button at bounding box center [209, 235] width 20 height 17
click at [117, 273] on div "我 是 被 你 囚 禁 的 鳥" at bounding box center [504, 277] width 885 height 46
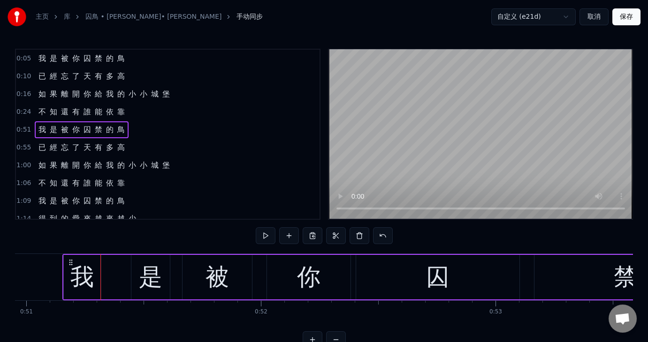
click at [128, 273] on div "我 是 被 你 囚 禁 的 鳥" at bounding box center [504, 277] width 885 height 46
click at [117, 275] on div "我 是 被 你 囚 禁 的 鳥" at bounding box center [504, 277] width 885 height 46
click at [160, 273] on div "是" at bounding box center [150, 277] width 23 height 35
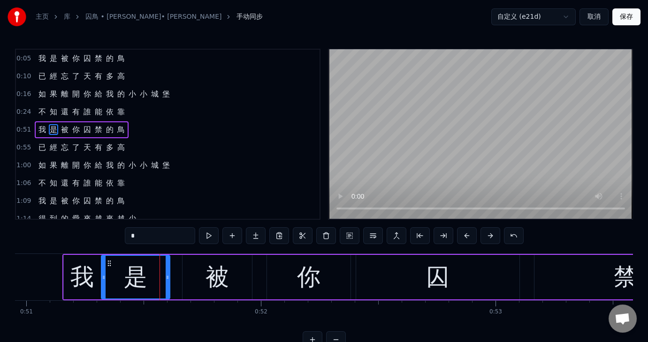
drag, startPoint x: 134, startPoint y: 277, endPoint x: 104, endPoint y: 276, distance: 30.0
click at [104, 276] on icon at bounding box center [104, 278] width 4 height 8
drag, startPoint x: 166, startPoint y: 275, endPoint x: 141, endPoint y: 279, distance: 25.6
click at [141, 279] on icon at bounding box center [142, 278] width 4 height 8
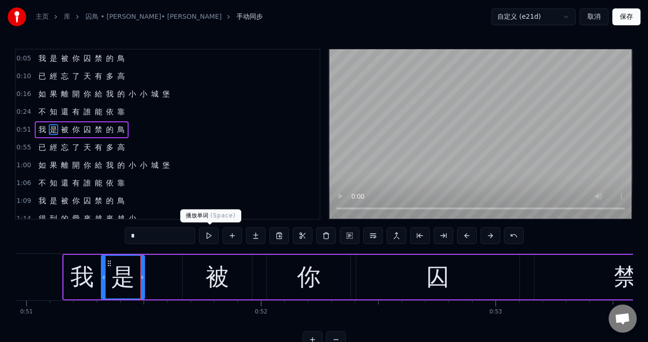
click at [211, 235] on button at bounding box center [209, 235] width 20 height 17
click at [620, 13] on button "保存" at bounding box center [626, 16] width 28 height 17
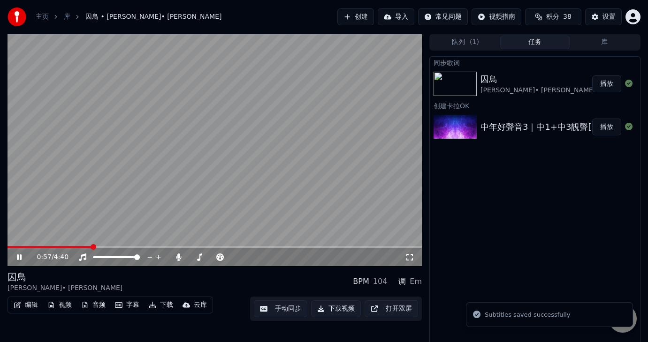
click at [92, 247] on span at bounding box center [215, 247] width 414 height 2
click at [58, 250] on div "0:58 / 4:40" at bounding box center [215, 257] width 414 height 19
click at [67, 245] on video at bounding box center [215, 150] width 414 height 233
click at [45, 244] on video at bounding box center [215, 150] width 414 height 233
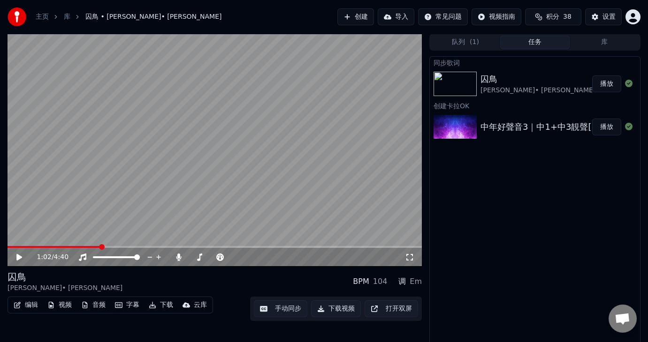
click at [45, 246] on span at bounding box center [54, 247] width 93 height 2
click at [23, 256] on icon at bounding box center [26, 258] width 22 height 8
click at [95, 245] on video at bounding box center [215, 150] width 414 height 233
click at [85, 246] on span at bounding box center [57, 247] width 98 height 2
click at [19, 257] on icon at bounding box center [19, 257] width 6 height 7
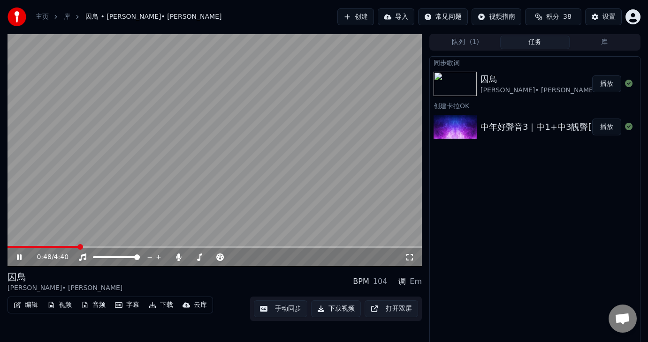
click at [78, 246] on span at bounding box center [43, 247] width 71 height 2
click at [81, 245] on span at bounding box center [84, 247] width 6 height 6
click at [73, 245] on video at bounding box center [215, 150] width 414 height 233
click at [73, 249] on div "0:51 / 4:40" at bounding box center [215, 257] width 414 height 19
click at [76, 247] on span at bounding box center [46, 247] width 76 height 2
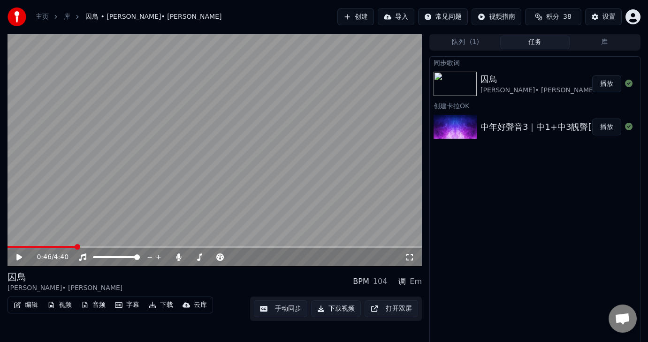
click at [19, 253] on div "0:46 / 4:40" at bounding box center [214, 257] width 407 height 9
click at [18, 258] on icon at bounding box center [19, 257] width 6 height 7
click at [292, 308] on button "手动同步" at bounding box center [280, 309] width 53 height 17
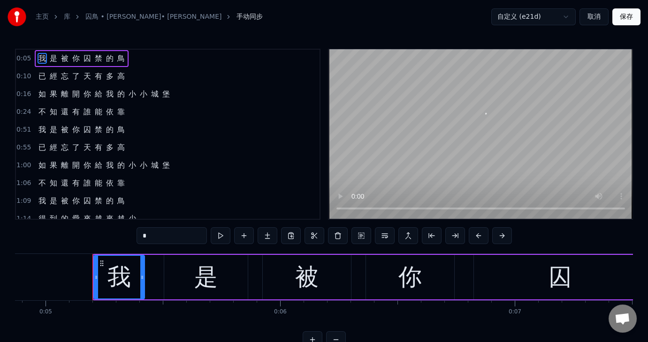
scroll to position [0, 1172]
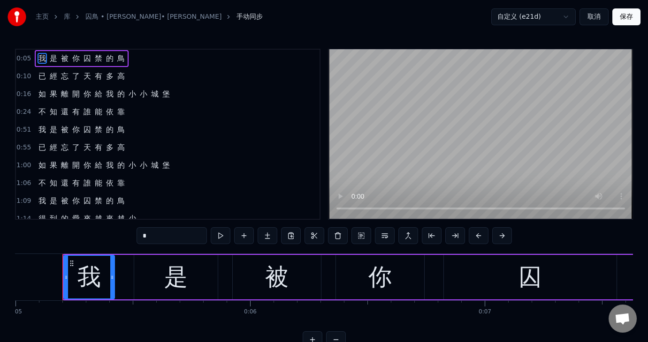
click at [22, 125] on span "0:51" at bounding box center [23, 129] width 15 height 9
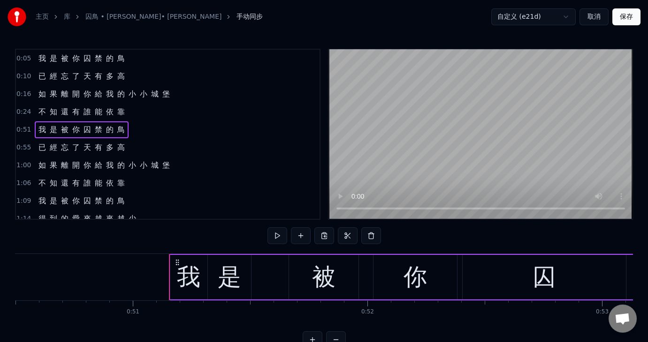
scroll to position [0, 11949]
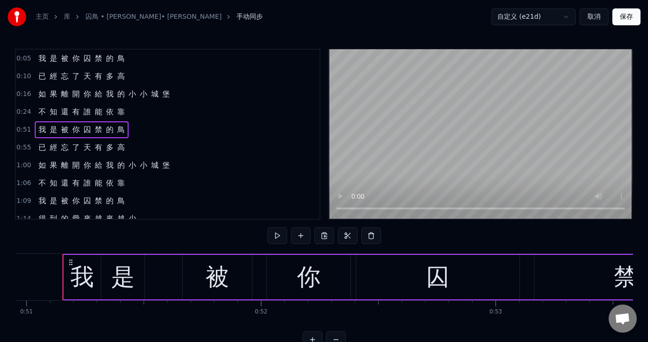
click at [88, 269] on div "我" at bounding box center [81, 277] width 23 height 35
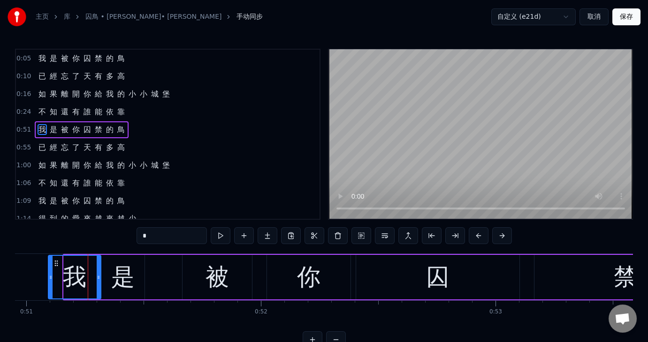
drag, startPoint x: 65, startPoint y: 276, endPoint x: 49, endPoint y: 275, distance: 15.5
click at [49, 275] on icon at bounding box center [51, 278] width 4 height 8
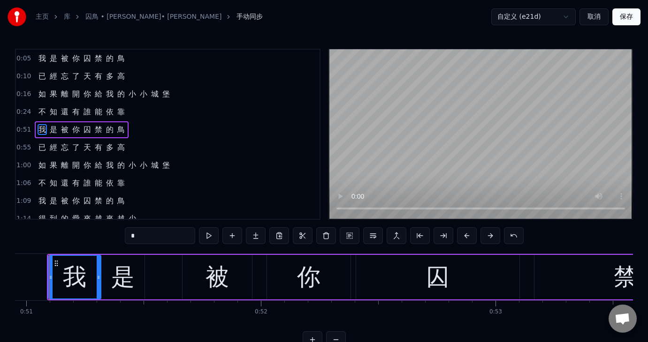
scroll to position [0, 11934]
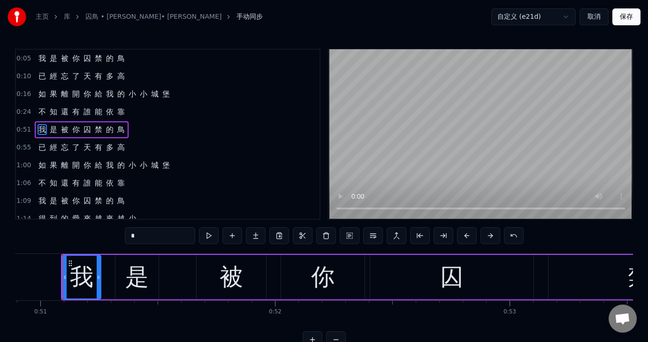
drag, startPoint x: 112, startPoint y: 275, endPoint x: 98, endPoint y: 275, distance: 14.1
click at [98, 275] on icon at bounding box center [99, 278] width 4 height 8
click at [136, 285] on div "是" at bounding box center [136, 277] width 23 height 35
type input "*"
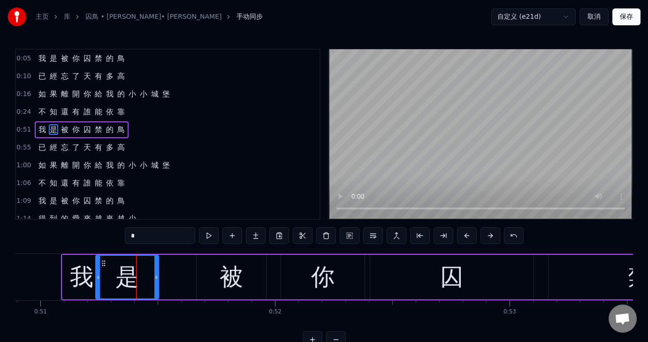
drag, startPoint x: 117, startPoint y: 274, endPoint x: 98, endPoint y: 272, distance: 19.7
click at [98, 272] on div at bounding box center [98, 277] width 4 height 43
drag, startPoint x: 155, startPoint y: 279, endPoint x: 139, endPoint y: 276, distance: 16.2
click at [139, 276] on icon at bounding box center [140, 278] width 4 height 8
click at [626, 17] on button "保存" at bounding box center [626, 16] width 28 height 17
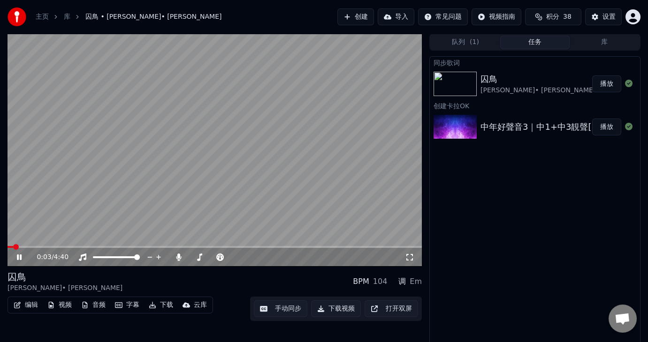
click at [71, 245] on video at bounding box center [215, 150] width 414 height 233
click at [21, 256] on icon at bounding box center [26, 258] width 22 height 8
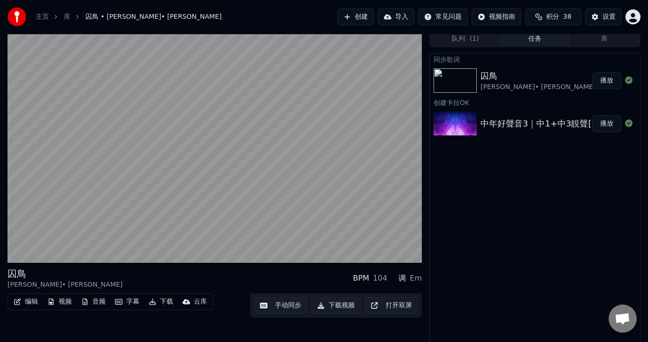
scroll to position [5, 0]
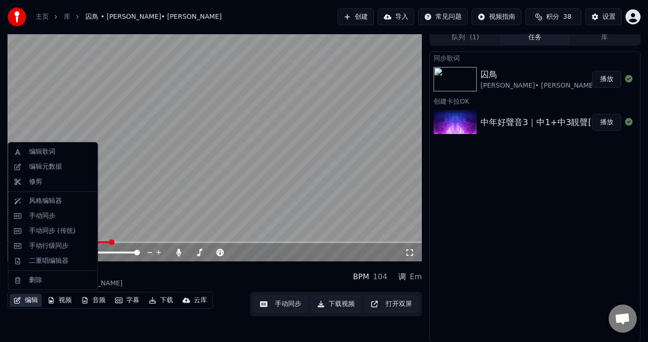
click at [24, 297] on button "编辑" at bounding box center [26, 300] width 32 height 13
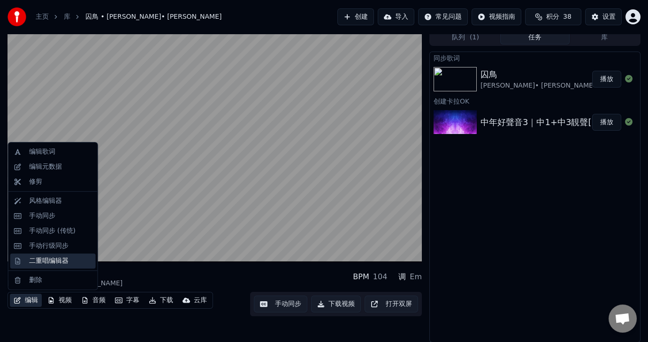
click at [50, 262] on div "二重唱编辑器" at bounding box center [48, 261] width 39 height 9
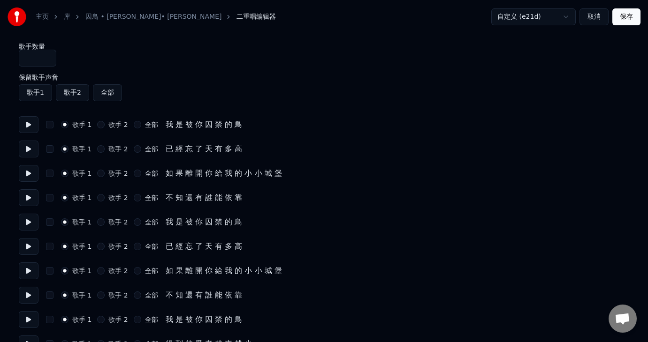
click at [26, 124] on button at bounding box center [29, 124] width 20 height 17
click at [29, 148] on button at bounding box center [29, 149] width 20 height 17
click at [26, 180] on button at bounding box center [29, 173] width 20 height 17
click at [29, 197] on button at bounding box center [29, 197] width 20 height 17
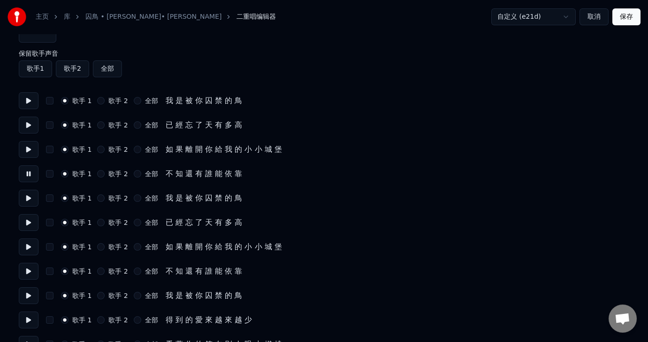
scroll to position [47, 0]
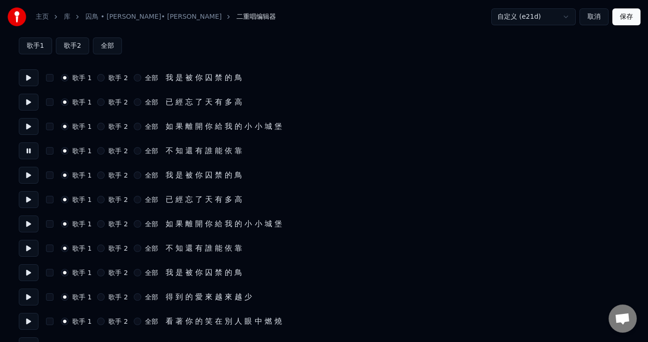
click at [32, 175] on button at bounding box center [29, 175] width 20 height 17
click at [106, 172] on div "歌手 2" at bounding box center [112, 176] width 30 height 8
click at [106, 175] on div "歌手 2" at bounding box center [112, 176] width 30 height 8
click at [103, 174] on button "歌手 2" at bounding box center [101, 176] width 8 height 8
click at [23, 200] on button at bounding box center [29, 199] width 20 height 17
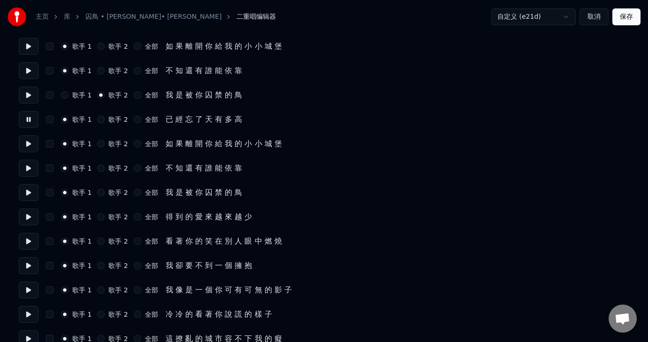
scroll to position [141, 0]
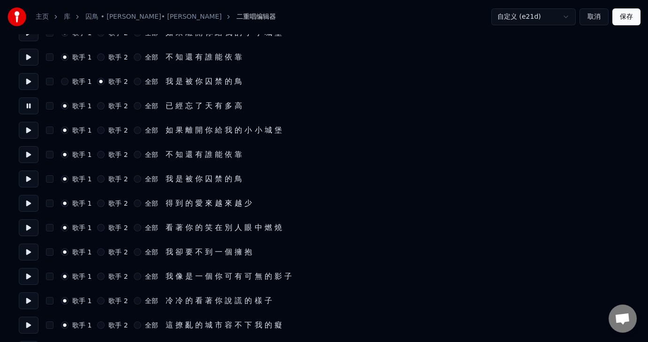
click at [99, 103] on button "歌手 2" at bounding box center [101, 106] width 8 height 8
click at [23, 125] on button at bounding box center [29, 130] width 20 height 17
click at [25, 155] on button at bounding box center [29, 154] width 20 height 17
click at [25, 177] on button at bounding box center [29, 179] width 20 height 17
click at [100, 177] on button "歌手 2" at bounding box center [101, 179] width 8 height 8
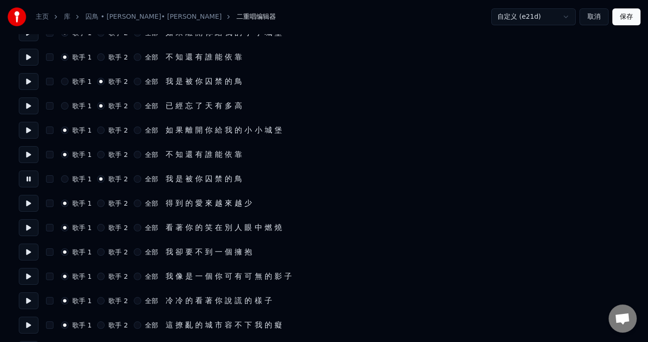
click at [27, 206] on button at bounding box center [29, 203] width 20 height 17
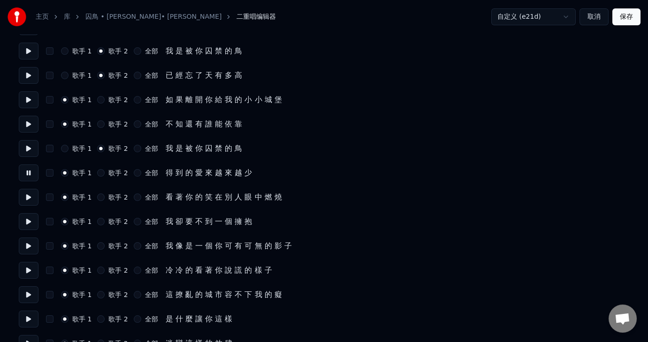
scroll to position [188, 0]
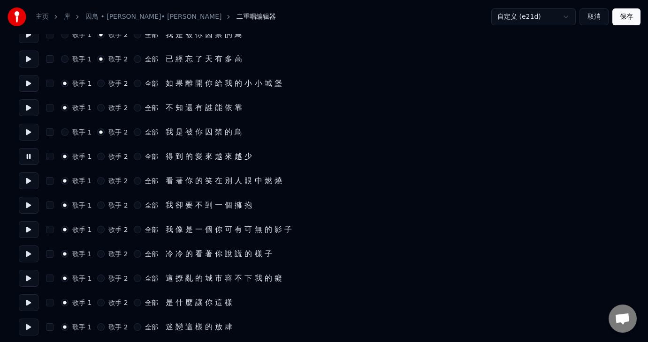
click at [101, 157] on button "歌手 2" at bounding box center [101, 157] width 8 height 8
click at [27, 179] on button at bounding box center [29, 181] width 20 height 17
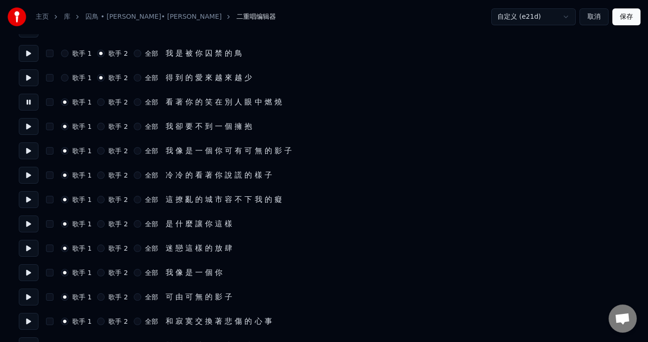
scroll to position [281, 0]
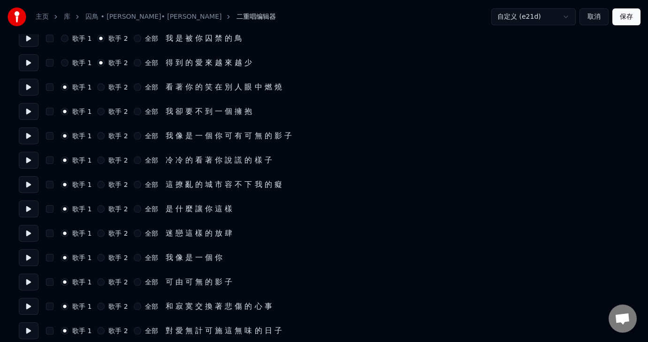
click at [26, 110] on button at bounding box center [29, 111] width 20 height 17
click at [28, 130] on button at bounding box center [29, 136] width 20 height 17
click at [139, 133] on div "全部" at bounding box center [146, 136] width 24 height 8
click at [142, 133] on div "全部" at bounding box center [146, 136] width 24 height 8
click at [136, 133] on button "全部" at bounding box center [138, 136] width 8 height 8
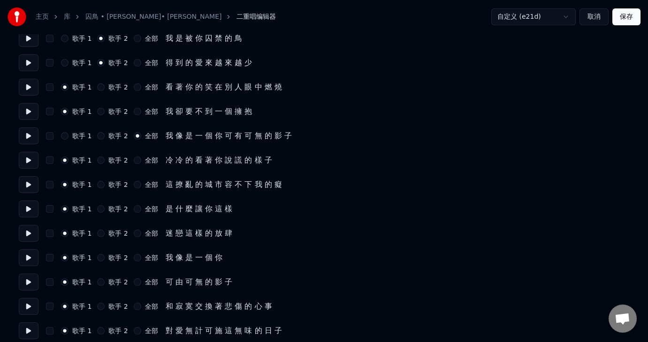
click at [26, 159] on button at bounding box center [29, 160] width 20 height 17
click at [136, 158] on button "全部" at bounding box center [138, 161] width 8 height 8
click at [30, 181] on button at bounding box center [29, 184] width 20 height 17
click at [105, 182] on div "歌手 2" at bounding box center [112, 185] width 30 height 8
click at [108, 184] on div "歌手 2" at bounding box center [112, 185] width 30 height 8
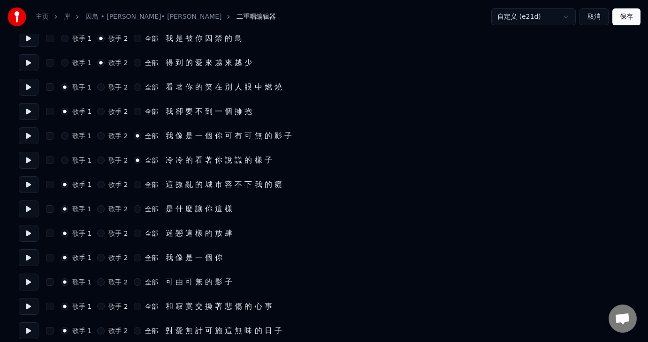
click at [103, 182] on button "歌手 2" at bounding box center [101, 185] width 8 height 8
click at [32, 206] on button at bounding box center [29, 209] width 20 height 17
click at [99, 205] on div "歌手 2" at bounding box center [112, 209] width 30 height 8
click at [103, 209] on button "歌手 2" at bounding box center [101, 209] width 8 height 8
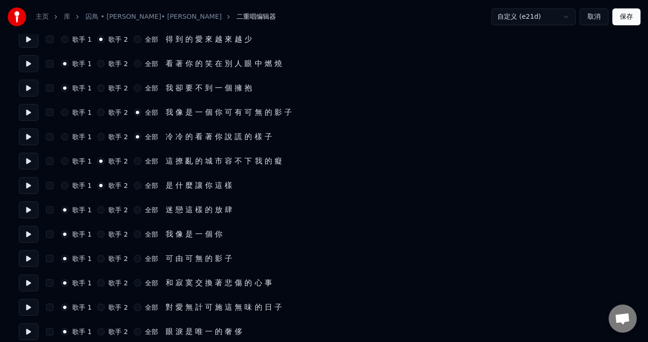
scroll to position [328, 0]
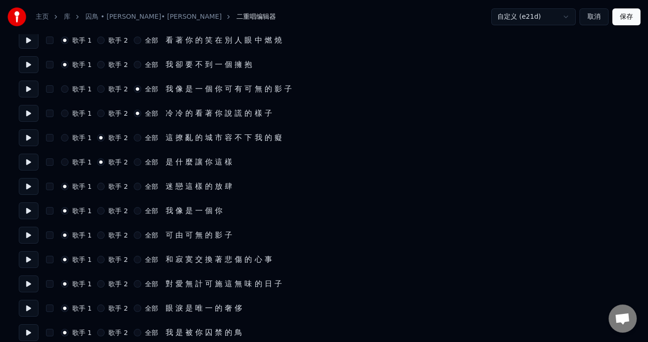
click at [27, 158] on button at bounding box center [29, 162] width 20 height 17
click at [22, 159] on button at bounding box center [29, 162] width 20 height 17
click at [30, 190] on button at bounding box center [29, 186] width 20 height 17
click at [134, 184] on button "全部" at bounding box center [138, 187] width 8 height 8
click at [136, 159] on div "全部" at bounding box center [146, 163] width 24 height 8
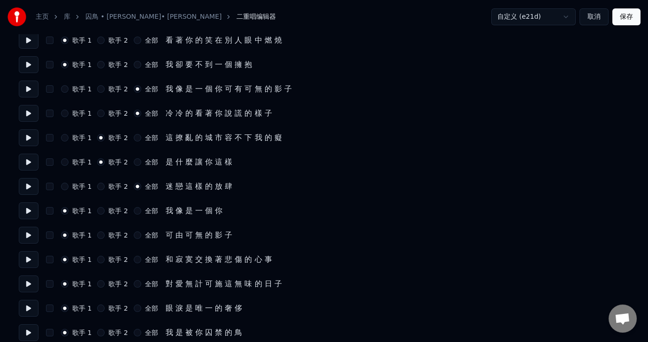
click at [136, 160] on button "全部" at bounding box center [138, 163] width 8 height 8
click at [24, 155] on button at bounding box center [29, 162] width 20 height 17
click at [100, 162] on button "歌手 2" at bounding box center [101, 163] width 8 height 8
click at [137, 160] on button "全部" at bounding box center [138, 163] width 8 height 8
click at [24, 162] on button at bounding box center [29, 162] width 20 height 17
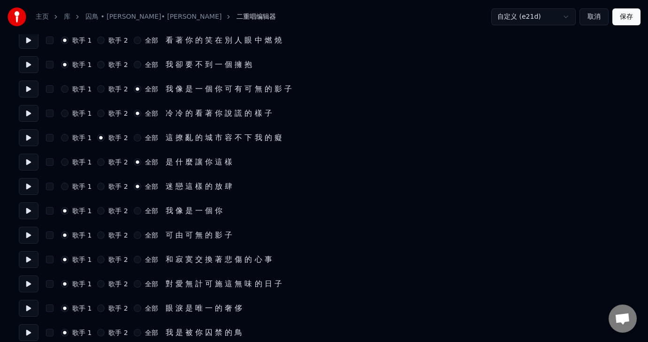
click at [22, 207] on button at bounding box center [29, 211] width 20 height 17
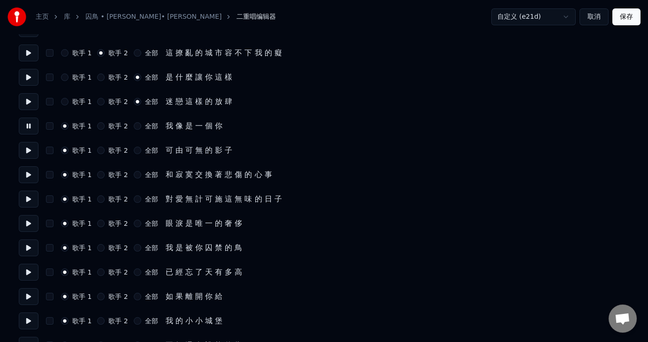
scroll to position [422, 0]
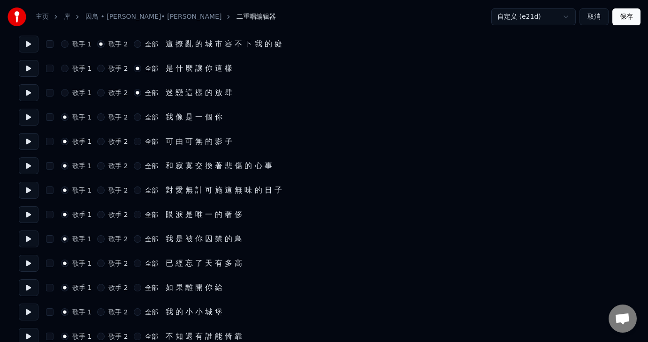
click at [106, 119] on div "歌手 2" at bounding box center [112, 118] width 30 height 8
click at [105, 112] on div "歌手 1 歌手 2 全部 我 像 是 一 個 你" at bounding box center [324, 117] width 610 height 17
click at [118, 116] on label "歌手 2" at bounding box center [117, 117] width 19 height 7
click at [105, 116] on button "歌手 2" at bounding box center [101, 118] width 8 height 8
click at [26, 144] on button at bounding box center [29, 141] width 20 height 17
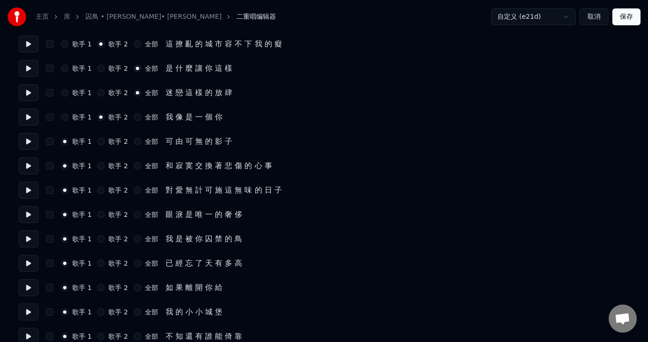
click at [106, 141] on div "歌手 2" at bounding box center [112, 142] width 30 height 8
click at [30, 115] on button at bounding box center [29, 117] width 20 height 17
click at [134, 114] on button "全部" at bounding box center [138, 118] width 8 height 8
click at [134, 142] on button "全部" at bounding box center [138, 142] width 8 height 8
click at [31, 163] on button at bounding box center [29, 166] width 20 height 17
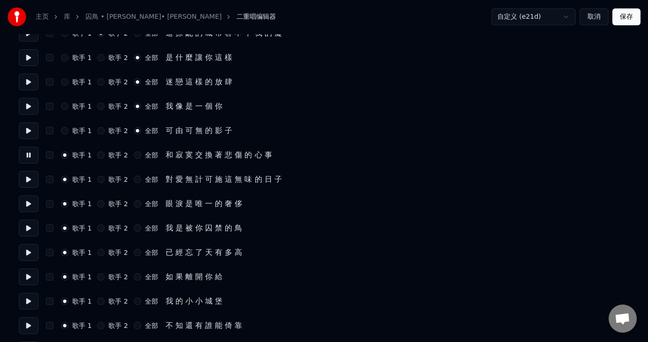
scroll to position [469, 0]
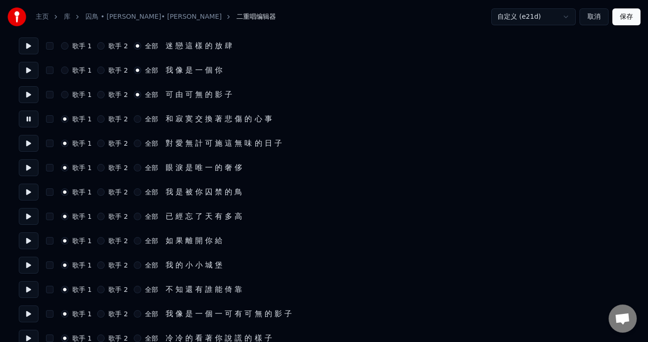
click at [138, 120] on button "全部" at bounding box center [138, 119] width 8 height 8
click at [129, 142] on div "歌手 1 歌手 2 全部" at bounding box center [109, 144] width 97 height 8
click at [136, 144] on button "全部" at bounding box center [138, 144] width 8 height 8
click at [27, 144] on button at bounding box center [29, 143] width 20 height 17
click at [103, 141] on button "歌手 2" at bounding box center [101, 144] width 8 height 8
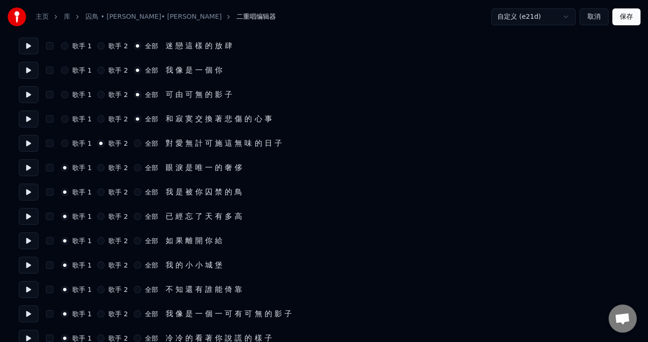
click at [27, 166] on button at bounding box center [29, 167] width 20 height 17
click at [142, 166] on div "全部" at bounding box center [146, 168] width 24 height 8
click at [138, 167] on button "全部" at bounding box center [138, 168] width 8 height 8
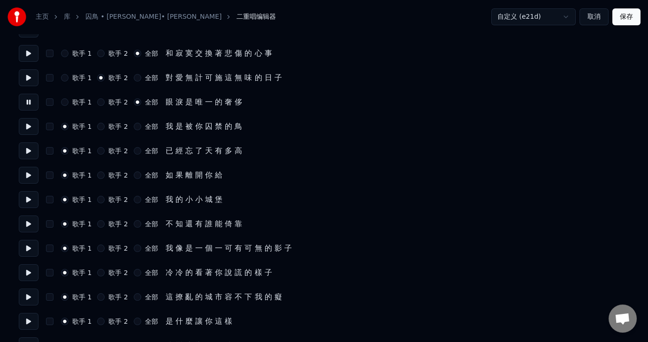
scroll to position [563, 0]
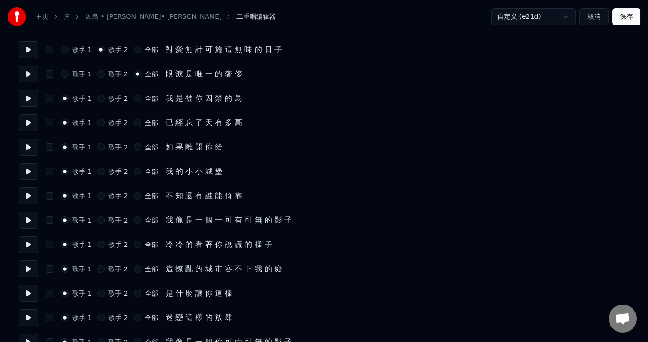
click at [29, 97] on button at bounding box center [29, 98] width 20 height 17
click at [29, 124] on button at bounding box center [29, 122] width 20 height 17
click at [25, 144] on button at bounding box center [29, 147] width 20 height 17
click at [27, 168] on button at bounding box center [29, 171] width 20 height 17
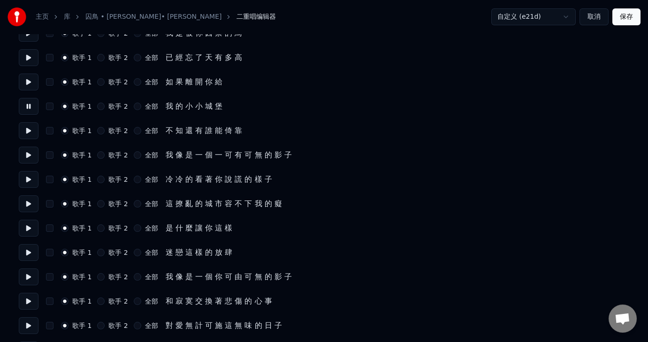
scroll to position [657, 0]
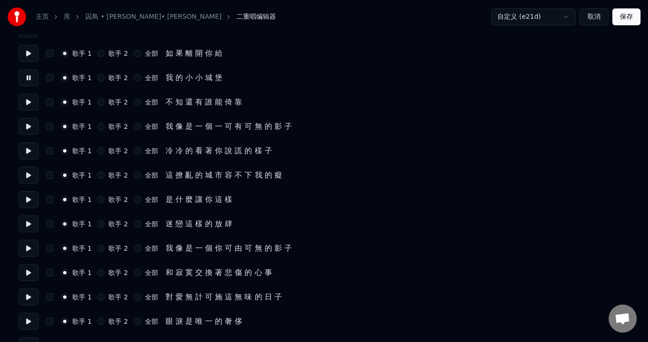
click at [27, 103] on button at bounding box center [29, 102] width 20 height 17
click at [139, 99] on div "全部" at bounding box center [146, 102] width 24 height 8
click at [141, 101] on div "全部" at bounding box center [146, 102] width 24 height 8
click at [135, 103] on button "全部" at bounding box center [138, 102] width 8 height 8
click at [29, 125] on button at bounding box center [29, 126] width 20 height 17
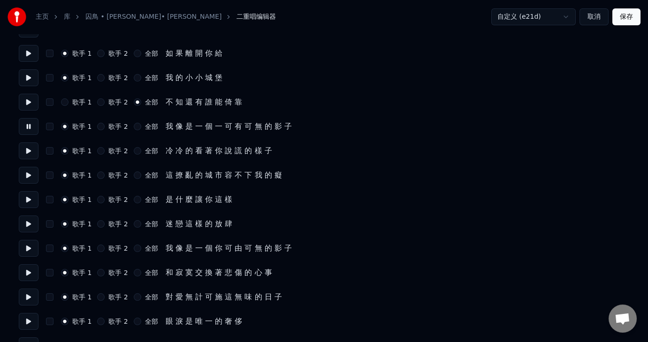
click at [139, 124] on div "全部" at bounding box center [146, 127] width 24 height 8
click at [134, 125] on button "全部" at bounding box center [138, 127] width 8 height 8
click at [26, 152] on button at bounding box center [29, 151] width 20 height 17
click at [136, 150] on button "全部" at bounding box center [138, 151] width 8 height 8
click at [30, 171] on button at bounding box center [29, 175] width 20 height 17
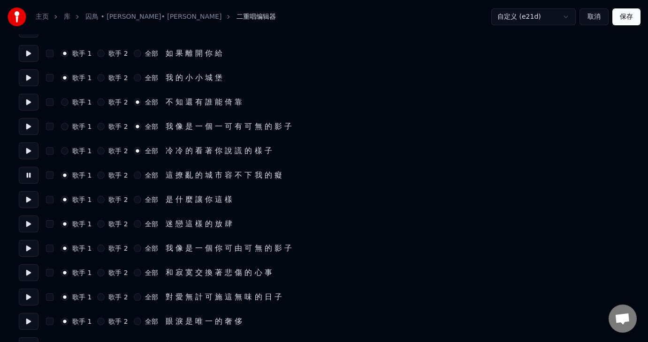
click at [141, 174] on div "全部" at bounding box center [146, 176] width 24 height 8
click at [29, 172] on button at bounding box center [29, 175] width 20 height 17
click at [21, 196] on button at bounding box center [29, 199] width 20 height 17
click at [145, 197] on label "全部" at bounding box center [151, 200] width 13 height 7
click at [141, 196] on button "全部" at bounding box center [138, 200] width 8 height 8
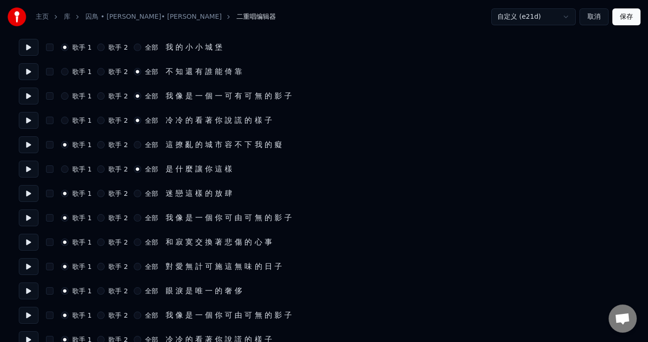
scroll to position [704, 0]
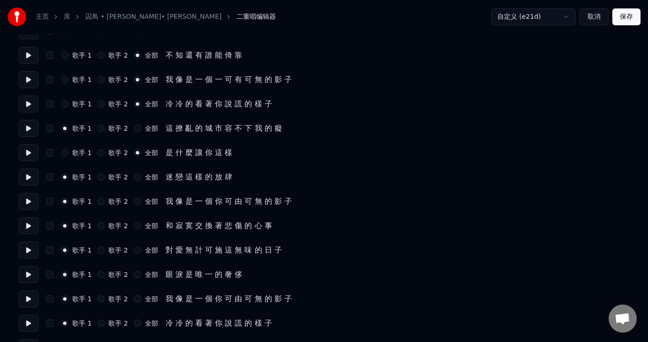
click at [30, 169] on button at bounding box center [29, 177] width 20 height 17
click at [146, 175] on label "全部" at bounding box center [151, 177] width 13 height 7
click at [141, 175] on button "全部" at bounding box center [138, 178] width 8 height 8
click at [29, 202] on button at bounding box center [29, 201] width 20 height 17
click at [146, 198] on label "全部" at bounding box center [151, 201] width 13 height 7
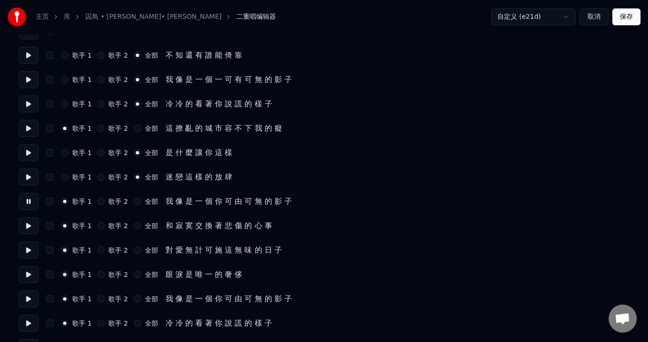
click at [141, 198] on button "全部" at bounding box center [138, 202] width 8 height 8
click at [32, 223] on button at bounding box center [29, 226] width 20 height 17
click at [139, 224] on div "全部" at bounding box center [146, 226] width 24 height 8
click at [134, 225] on button "全部" at bounding box center [138, 226] width 8 height 8
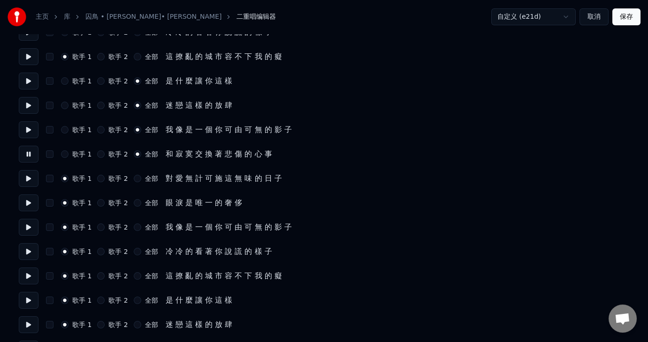
scroll to position [797, 0]
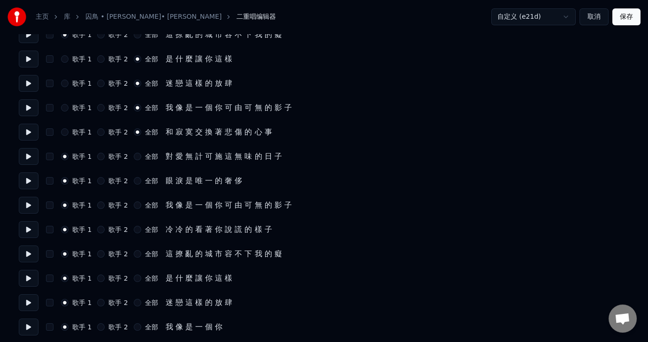
click at [30, 157] on button at bounding box center [29, 156] width 20 height 17
click at [141, 157] on div "全部" at bounding box center [146, 157] width 24 height 8
click at [134, 153] on div "全部" at bounding box center [146, 157] width 24 height 8
click at [150, 153] on label "全部" at bounding box center [151, 156] width 13 height 7
click at [141, 153] on button "全部" at bounding box center [138, 157] width 8 height 8
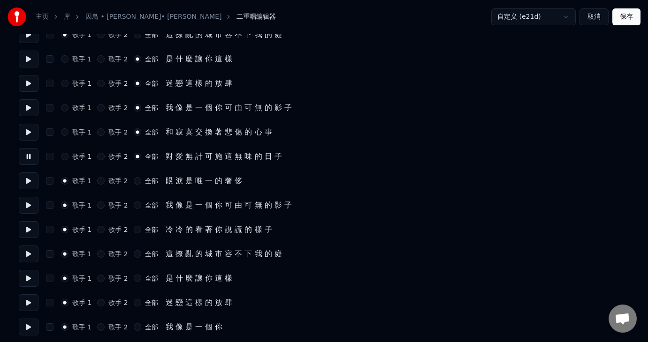
click at [26, 178] on button at bounding box center [29, 181] width 20 height 17
click at [152, 182] on label "全部" at bounding box center [151, 181] width 13 height 7
click at [141, 182] on button "全部" at bounding box center [138, 181] width 8 height 8
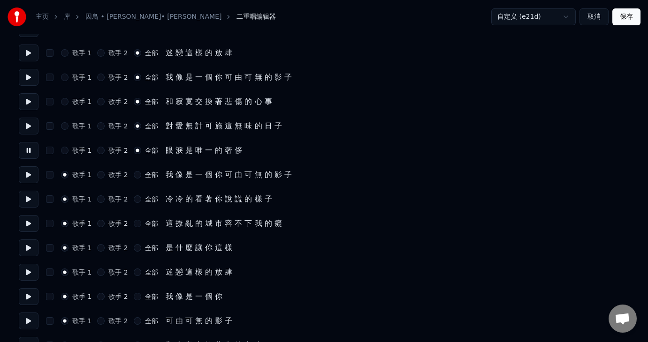
scroll to position [844, 0]
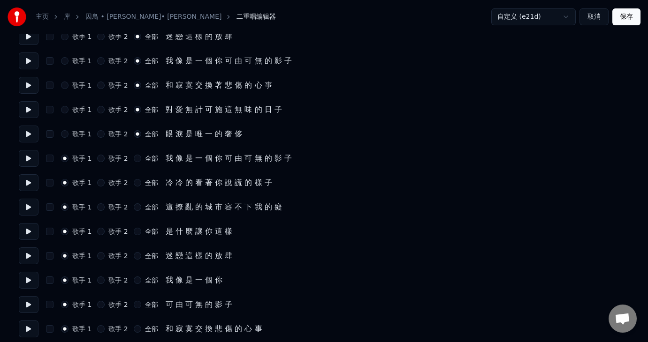
drag, startPoint x: 32, startPoint y: 155, endPoint x: 22, endPoint y: 163, distance: 12.8
click at [31, 157] on button at bounding box center [29, 158] width 20 height 17
click at [146, 155] on label "全部" at bounding box center [151, 158] width 13 height 7
click at [141, 155] on button "全部" at bounding box center [138, 159] width 8 height 8
click at [29, 182] on button at bounding box center [29, 182] width 20 height 17
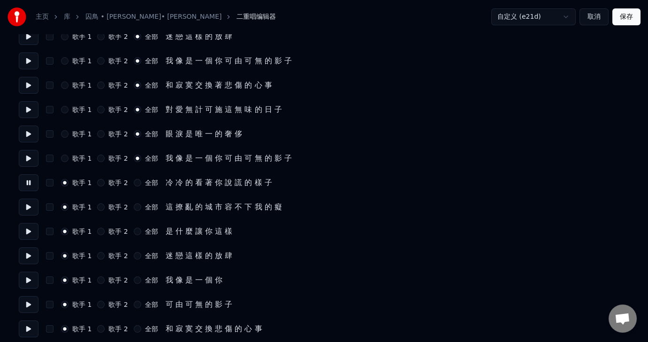
click at [153, 182] on label "全部" at bounding box center [151, 183] width 13 height 7
click at [141, 182] on button "全部" at bounding box center [138, 183] width 8 height 8
click at [152, 206] on label "全部" at bounding box center [151, 207] width 13 height 7
click at [141, 206] on button "全部" at bounding box center [138, 208] width 8 height 8
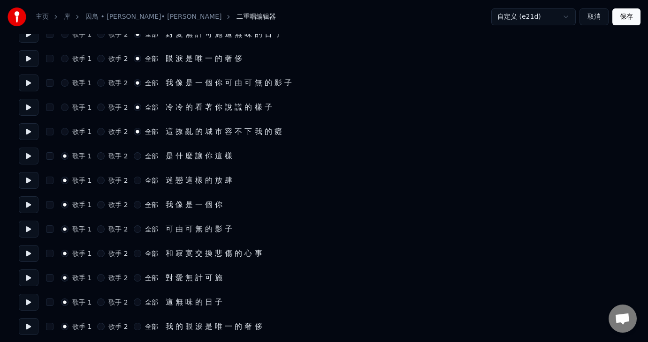
scroll to position [922, 0]
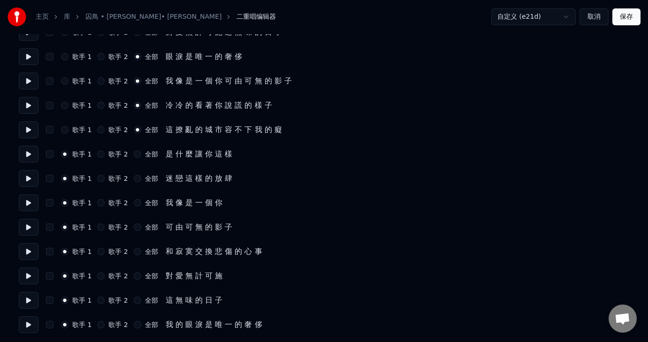
click at [26, 150] on button at bounding box center [29, 154] width 20 height 17
click at [151, 149] on div "歌手 1 歌手 2 全部 是 什 麼 讓 你 這 樣" at bounding box center [324, 154] width 610 height 17
click at [146, 151] on label "全部" at bounding box center [151, 154] width 13 height 7
click at [141, 151] on button "全部" at bounding box center [138, 155] width 8 height 8
click at [24, 177] on button at bounding box center [29, 178] width 20 height 17
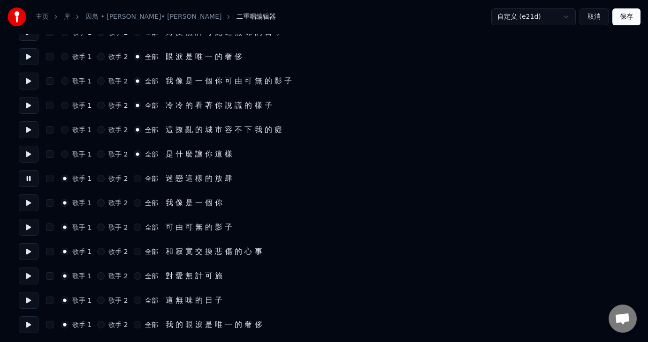
click at [151, 176] on label "全部" at bounding box center [151, 178] width 13 height 7
click at [141, 176] on button "全部" at bounding box center [138, 179] width 8 height 8
click at [27, 201] on button at bounding box center [29, 203] width 20 height 17
click at [147, 200] on label "全部" at bounding box center [151, 203] width 13 height 7
click at [141, 200] on button "全部" at bounding box center [138, 203] width 8 height 8
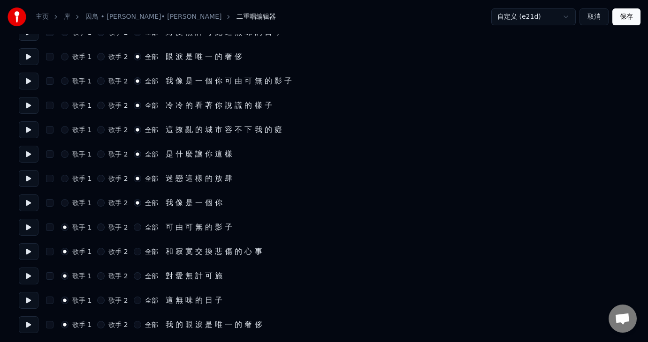
click at [23, 225] on button at bounding box center [29, 227] width 20 height 17
click at [150, 224] on label "全部" at bounding box center [151, 227] width 13 height 7
click at [141, 224] on button "全部" at bounding box center [138, 228] width 8 height 8
click at [150, 256] on div "歌手 1 歌手 2 全部 和 寂 寞 交 換 悲 傷 的 心 事" at bounding box center [324, 251] width 610 height 17
click at [150, 252] on label "全部" at bounding box center [151, 252] width 13 height 7
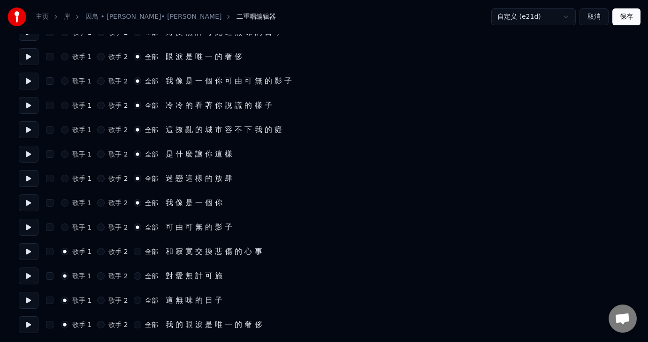
click at [141, 252] on button "全部" at bounding box center [138, 252] width 8 height 8
click at [139, 274] on div "全部" at bounding box center [146, 276] width 24 height 8
click at [145, 297] on label "全部" at bounding box center [151, 300] width 13 height 7
click at [141, 297] on button "全部" at bounding box center [138, 301] width 8 height 8
click at [26, 322] on button at bounding box center [29, 325] width 20 height 17
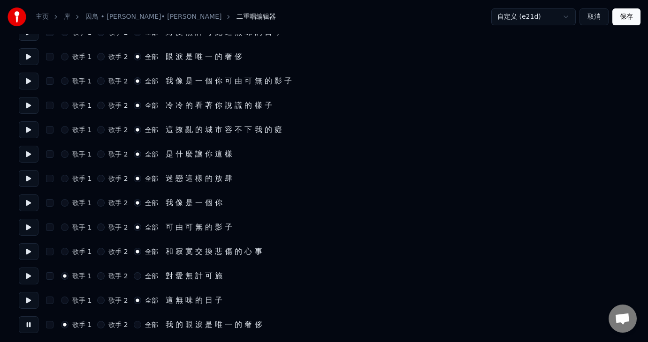
click at [104, 323] on div "歌手 2" at bounding box center [112, 325] width 30 height 8
click at [97, 323] on button "歌手 2" at bounding box center [101, 325] width 8 height 8
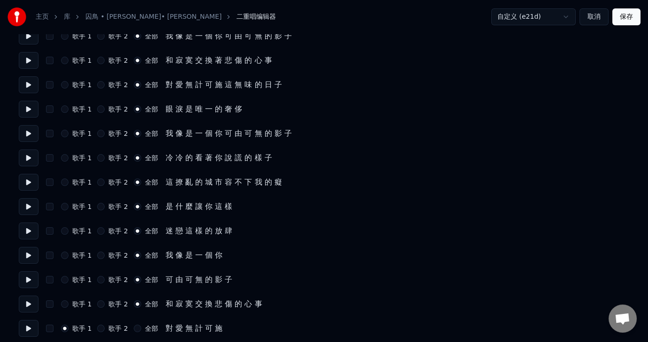
scroll to position [687, 0]
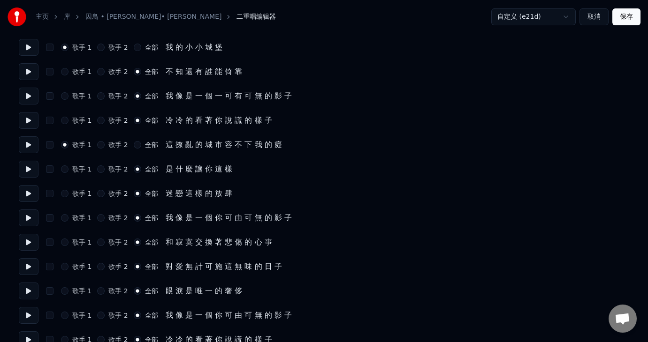
click at [635, 16] on button "保存" at bounding box center [626, 16] width 28 height 17
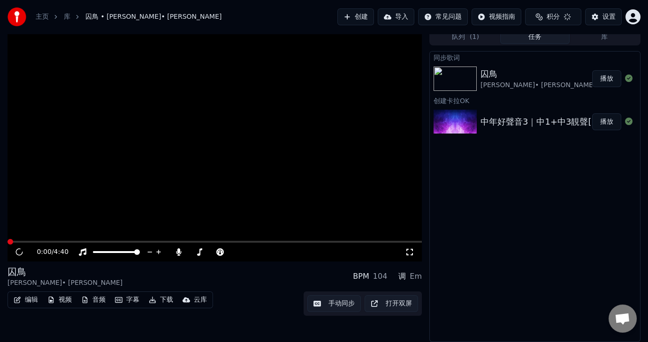
scroll to position [5, 0]
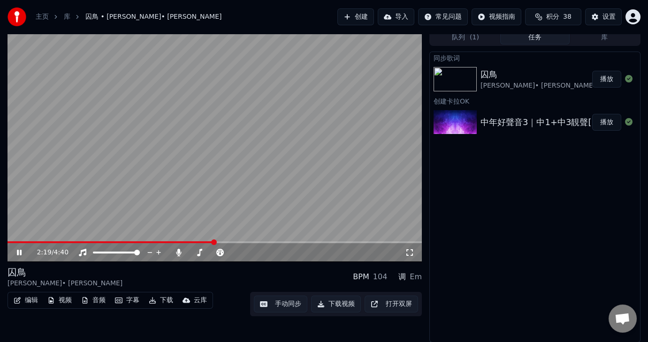
click at [339, 303] on button "下载视频" at bounding box center [336, 304] width 50 height 17
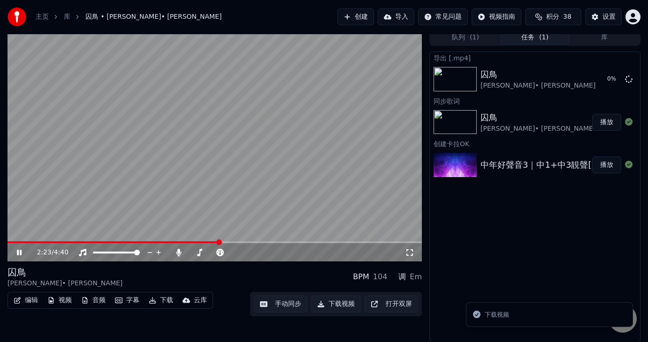
click at [335, 303] on button "下载视频" at bounding box center [336, 304] width 50 height 17
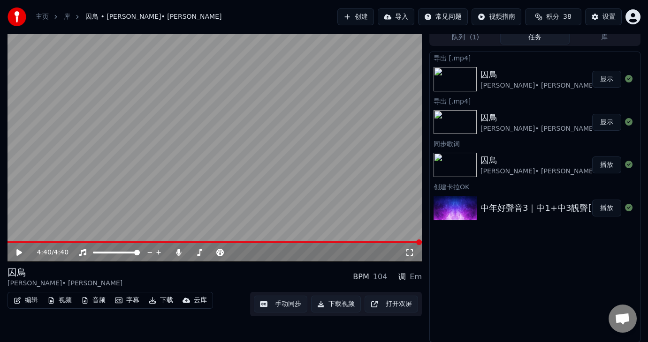
click at [134, 295] on button "字幕" at bounding box center [127, 300] width 32 height 13
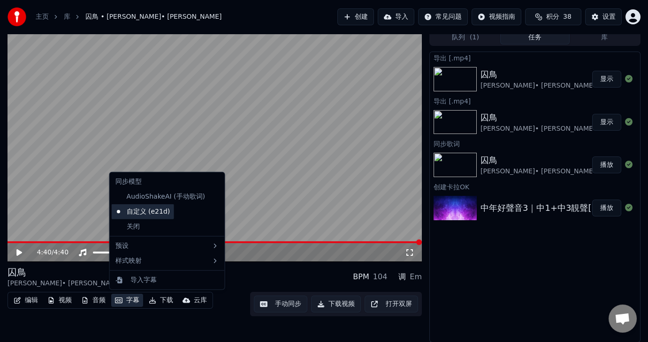
click at [153, 211] on div "自定义 (e21d)" at bounding box center [143, 211] width 62 height 15
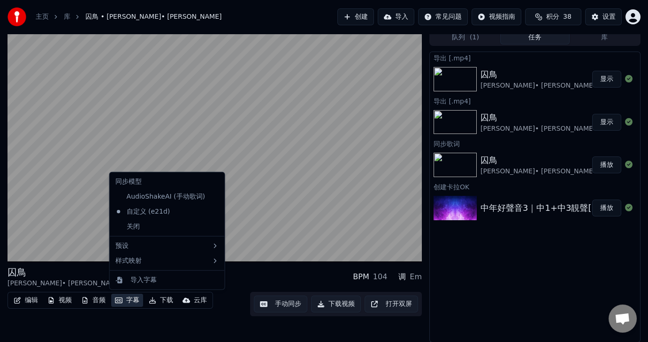
click at [136, 300] on button "字幕" at bounding box center [127, 300] width 32 height 13
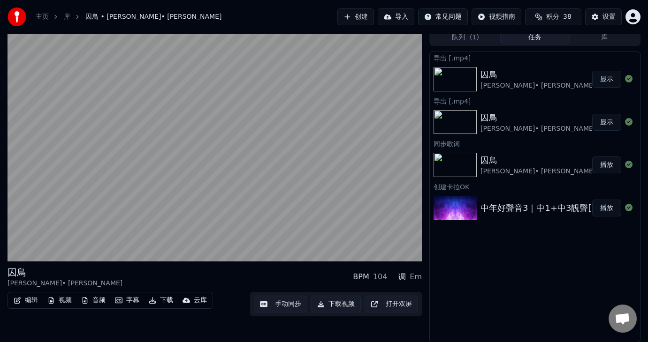
click at [290, 305] on button "手动同步" at bounding box center [280, 304] width 53 height 17
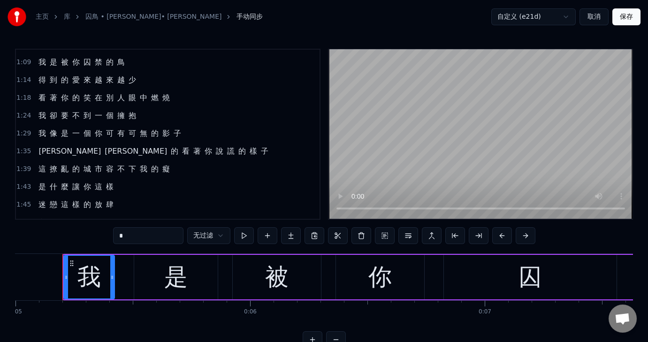
scroll to position [141, 0]
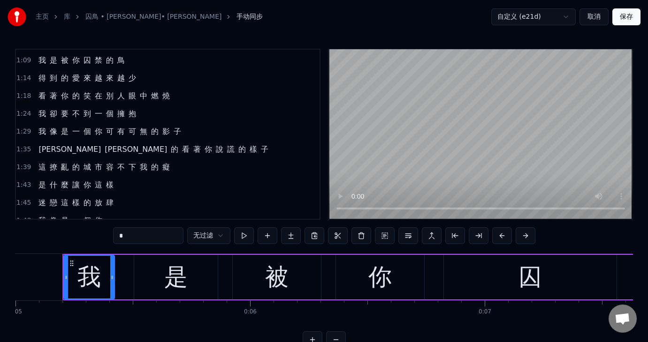
click at [221, 235] on html "主页 库 囚鳥 • [PERSON_NAME]• [PERSON_NAME] 手动同步 自定义 (e21d) 取消 保存 0:05 我 是 被 你 囚 禁 的…" at bounding box center [324, 181] width 648 height 363
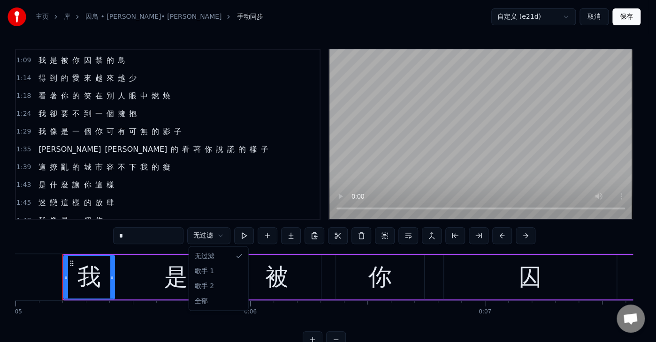
click at [225, 159] on html "主页 库 囚鳥 • [PERSON_NAME]• [PERSON_NAME] 手动同步 自定义 (e21d) 取消 保存 0:05 我 是 被 你 囚 禁 的…" at bounding box center [328, 181] width 656 height 363
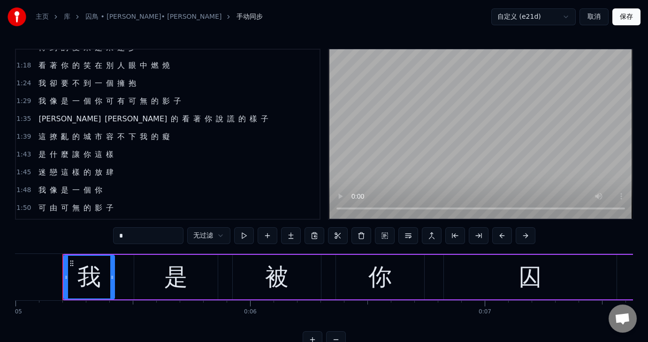
scroll to position [188, 0]
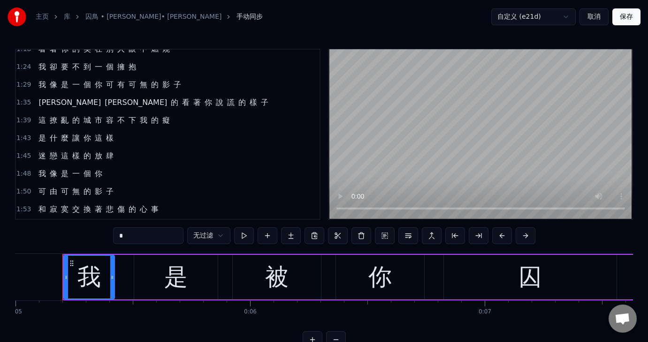
click at [23, 205] on span "1:53" at bounding box center [23, 209] width 15 height 9
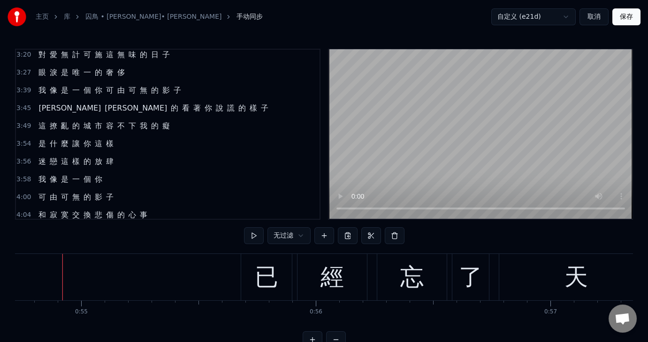
scroll to position [640, 0]
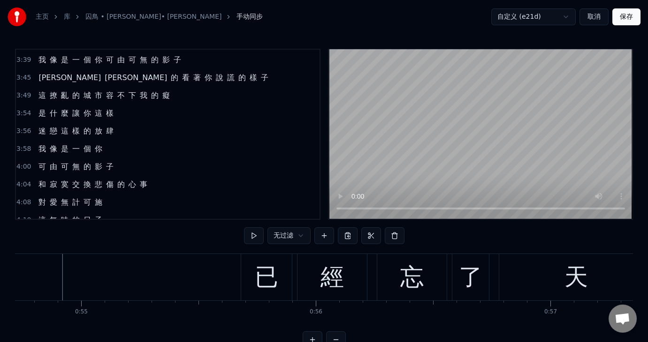
click at [24, 234] on span "4:20" at bounding box center [23, 238] width 15 height 9
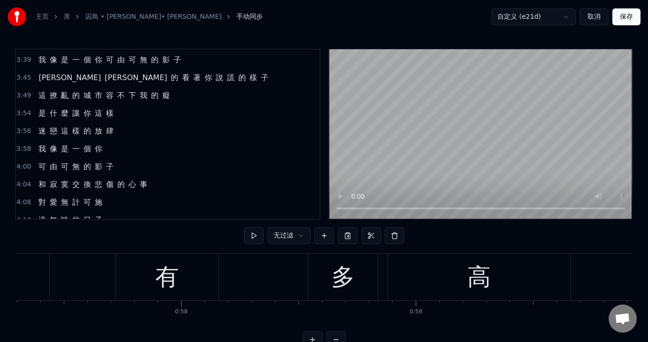
scroll to position [0, 12832]
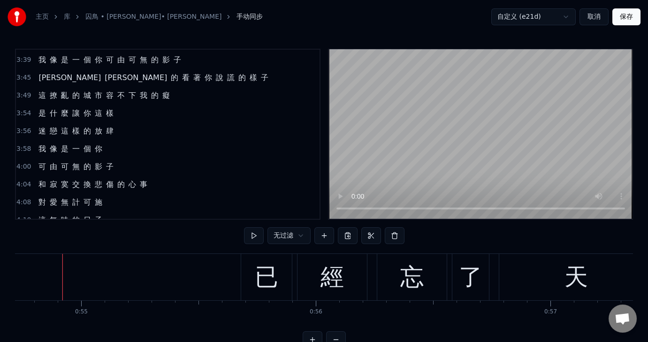
click at [302, 236] on html "主页 库 囚鳥 • [PERSON_NAME]• [PERSON_NAME] 手动同步 自定义 (e21d) 取消 保存 0:05 我 是 被 你 囚 禁 的…" at bounding box center [324, 181] width 648 height 363
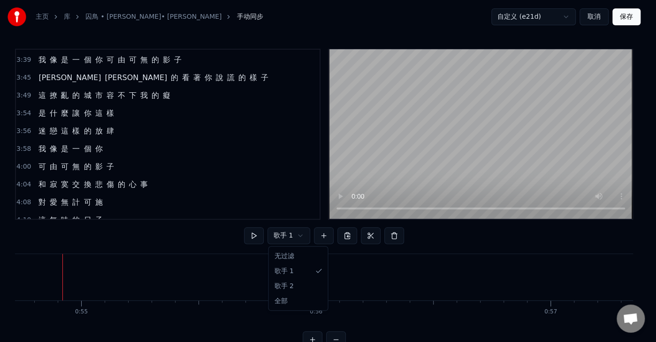
click at [298, 232] on html "主页 库 囚鳥 • [PERSON_NAME]• [PERSON_NAME] 手动同步 自定义 (e21d) 取消 保存 0:05 我 是 被 你 囚 禁 的…" at bounding box center [328, 181] width 656 height 363
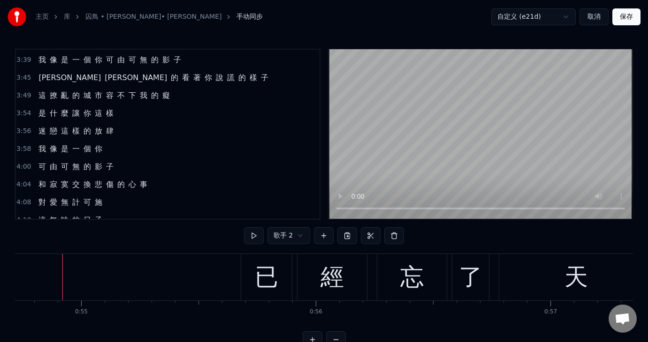
click at [302, 224] on div "0:05 我 是 被 你 囚 禁 的 鳥 0:10 已 經 忘 了 天 有 多 高 0:16 如 果 離 開 你 給 我 的 小 小 城 堡 0:24 不 知…" at bounding box center [324, 199] width 618 height 300
click at [298, 228] on html "主页 库 囚鳥 • [PERSON_NAME]• [PERSON_NAME] 手动同步 自定义 (e21d) 取消 保存 0:05 我 是 被 你 囚 禁 的…" at bounding box center [324, 181] width 648 height 363
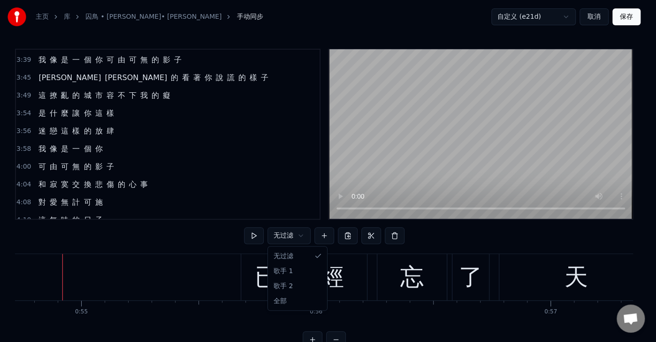
click at [301, 232] on html "主页 库 囚鳥 • [PERSON_NAME]• [PERSON_NAME] 手动同步 自定义 (e21d) 取消 保存 0:05 我 是 被 你 囚 禁 的…" at bounding box center [328, 181] width 656 height 363
click at [246, 180] on html "主页 库 囚鳥 • [PERSON_NAME]• [PERSON_NAME] 手动同步 自定义 (e21d) 取消 保存 0:05 我 是 被 你 囚 禁 的…" at bounding box center [328, 181] width 656 height 363
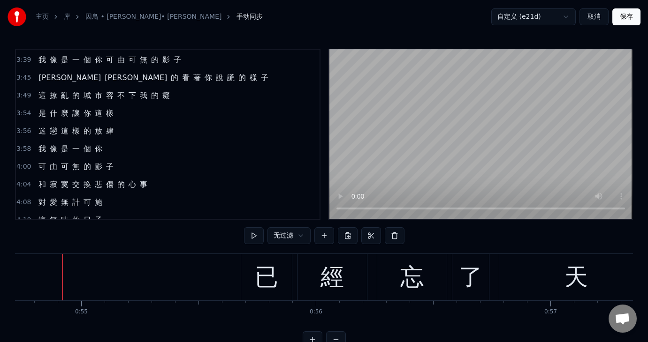
click at [22, 212] on div "4:10 這 無 味 的 日 子" at bounding box center [167, 221] width 303 height 18
click at [25, 234] on span "4:20" at bounding box center [23, 238] width 15 height 9
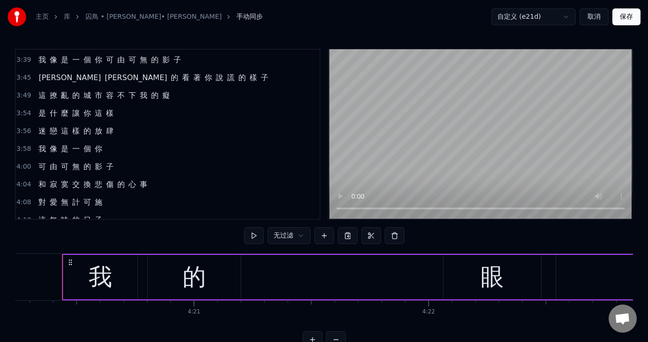
scroll to position [29, 0]
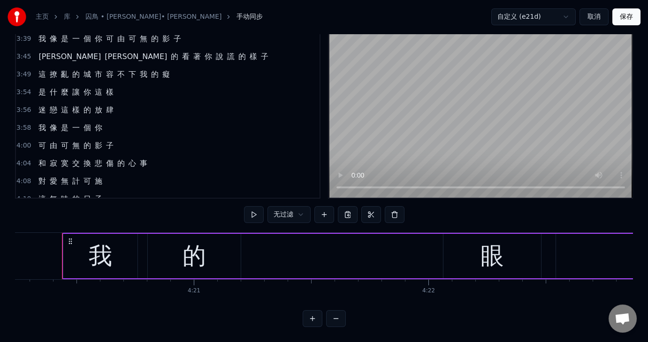
click at [18, 212] on span "4:20" at bounding box center [23, 216] width 15 height 9
click at [298, 204] on html "主页 库 囚鳥 • [PERSON_NAME]• [PERSON_NAME] 手动同步 自定义 (e21d) 取消 保存 0:05 我 是 被 你 囚 禁 的…" at bounding box center [324, 160] width 648 height 363
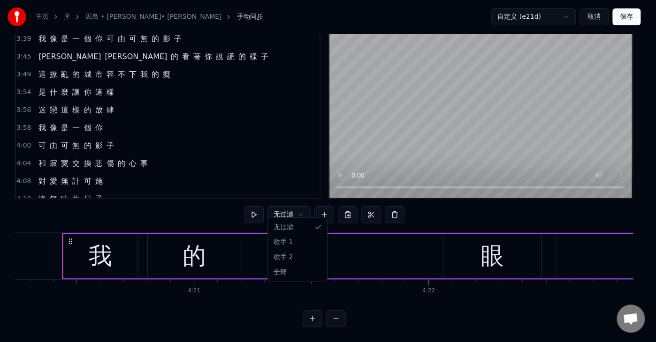
click at [350, 220] on html "主页 库 囚鳥 • [PERSON_NAME]• [PERSON_NAME] 手动同步 自定义 (e21d) 取消 保存 0:05 我 是 被 你 囚 禁 的…" at bounding box center [328, 160] width 656 height 363
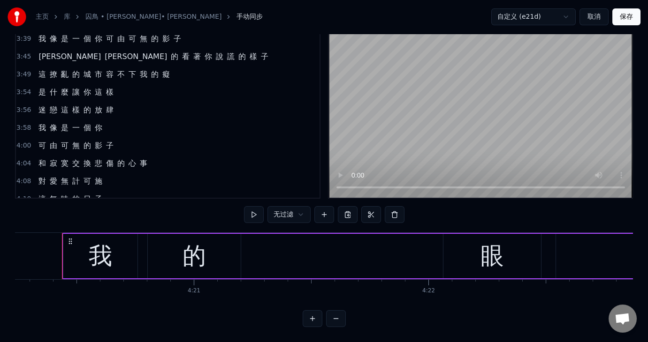
click at [621, 20] on button "保存" at bounding box center [626, 16] width 28 height 17
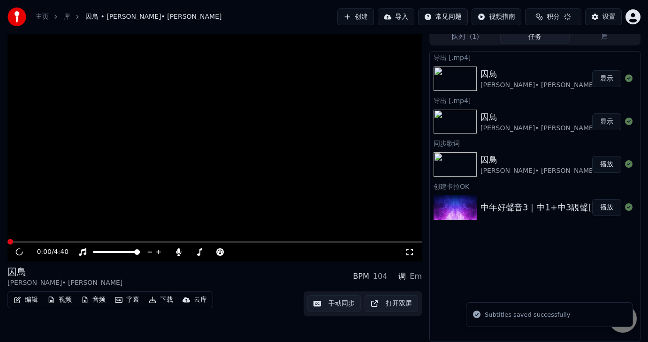
scroll to position [5, 0]
